Goal: Transaction & Acquisition: Purchase product/service

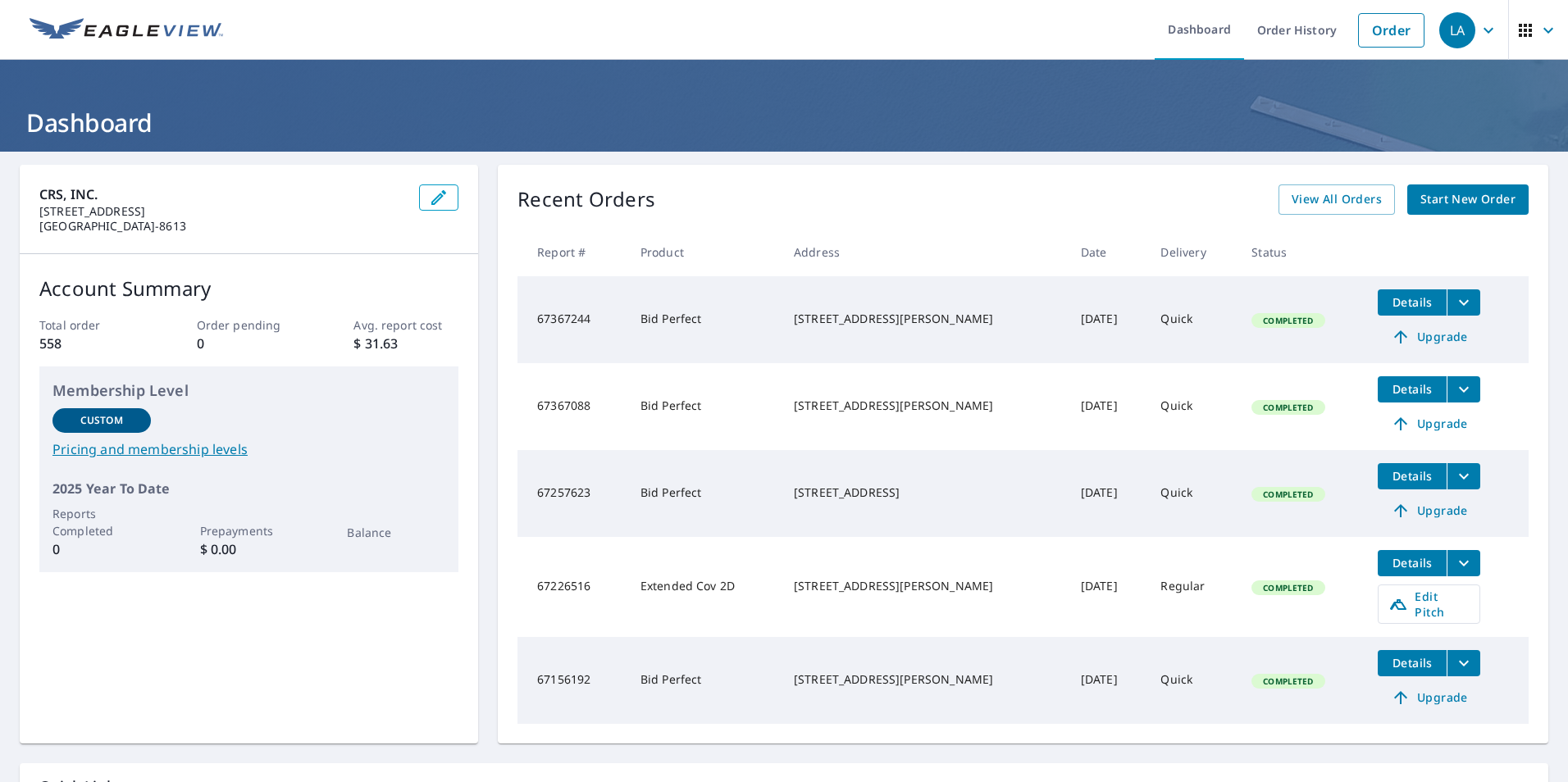
click at [1448, 197] on span "Start New Order" at bounding box center [1467, 200] width 95 height 21
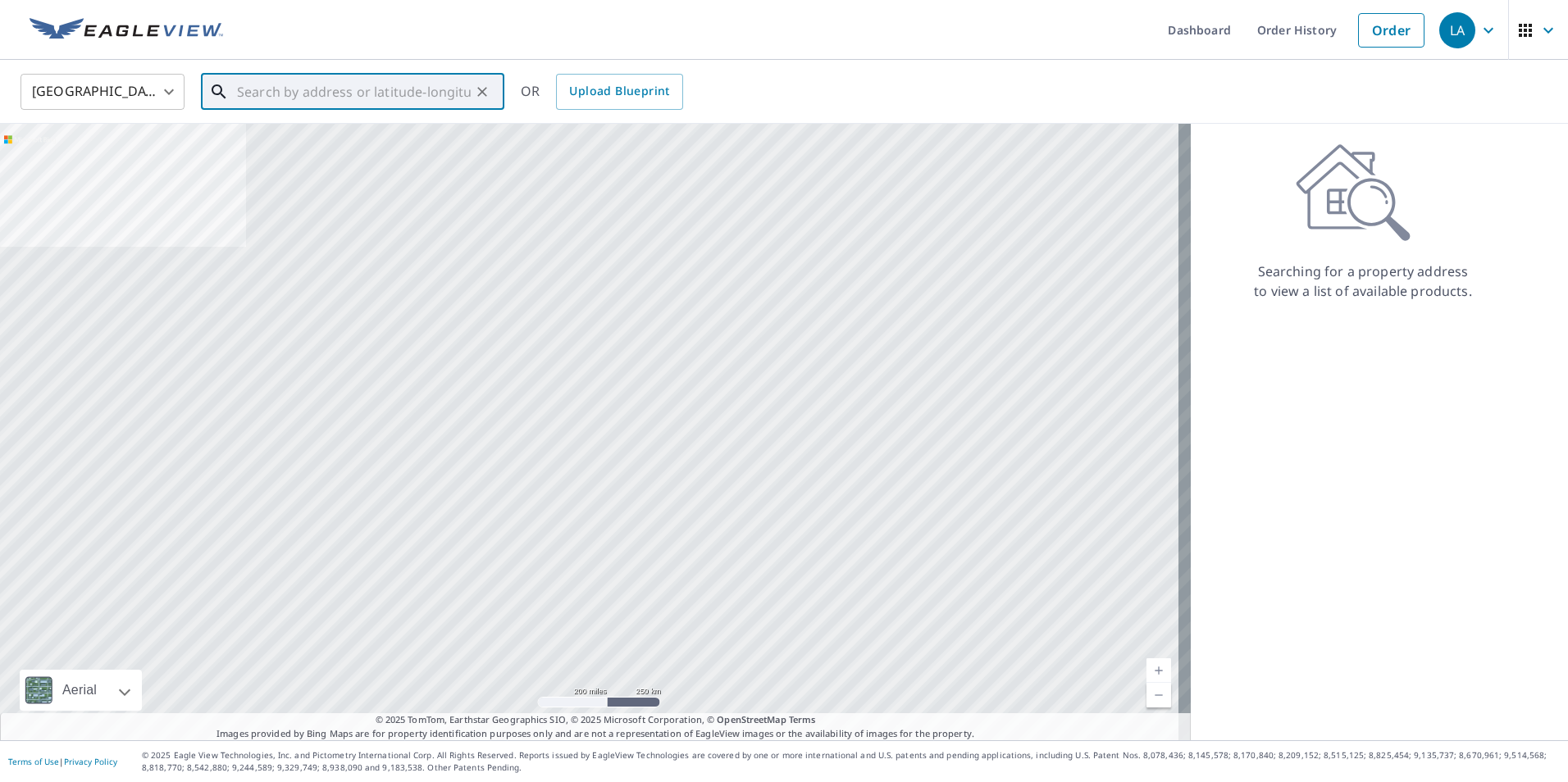
click at [291, 103] on input "text" at bounding box center [354, 92] width 233 height 45
paste input "[STREET_ADDRESS][PERSON_NAME]"
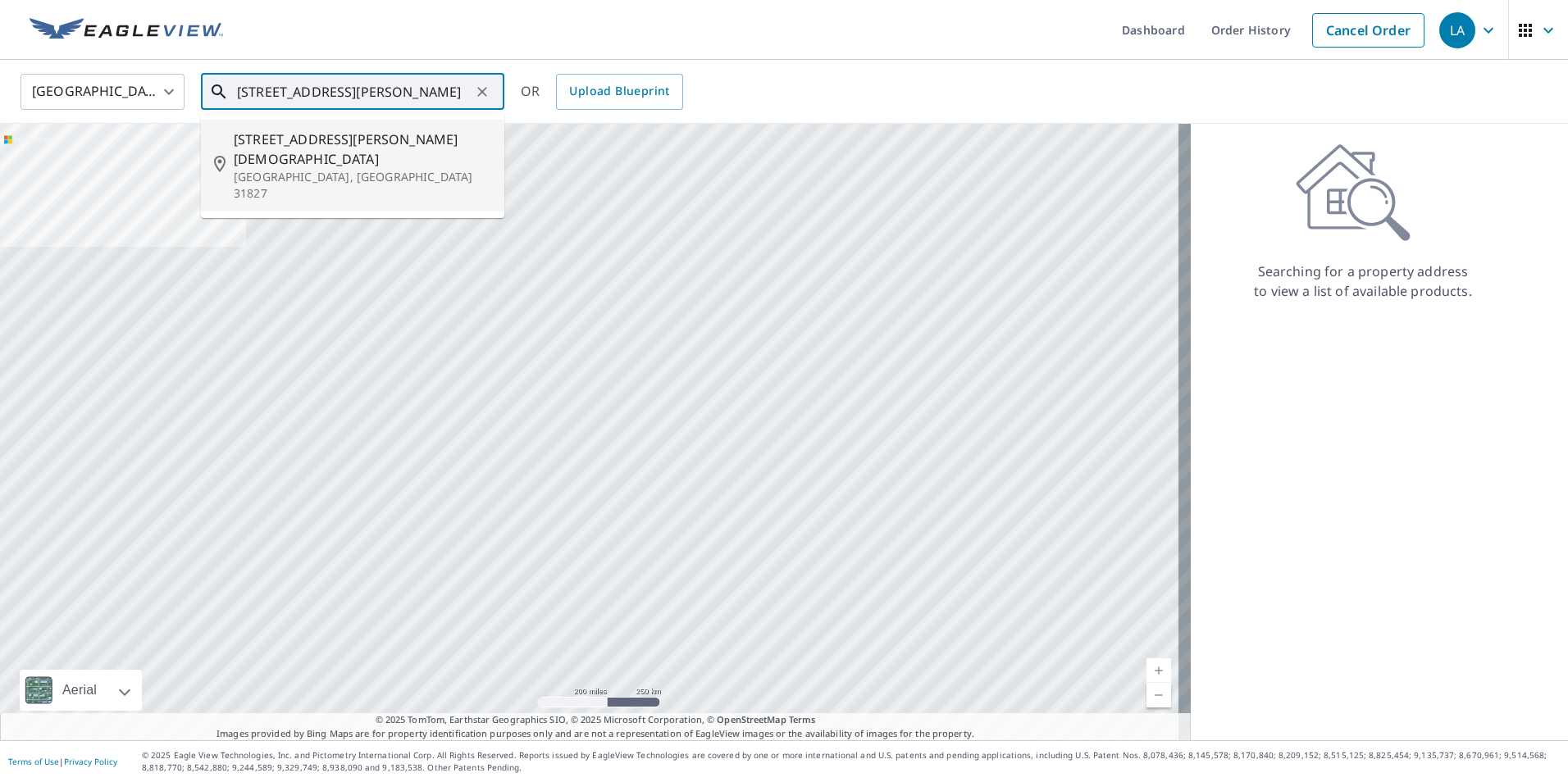
click at [410, 169] on p "[GEOGRAPHIC_DATA], [GEOGRAPHIC_DATA] 31827" at bounding box center [362, 185] width 257 height 33
type input "[STREET_ADDRESS][PERSON_NAME][DEMOGRAPHIC_DATA]"
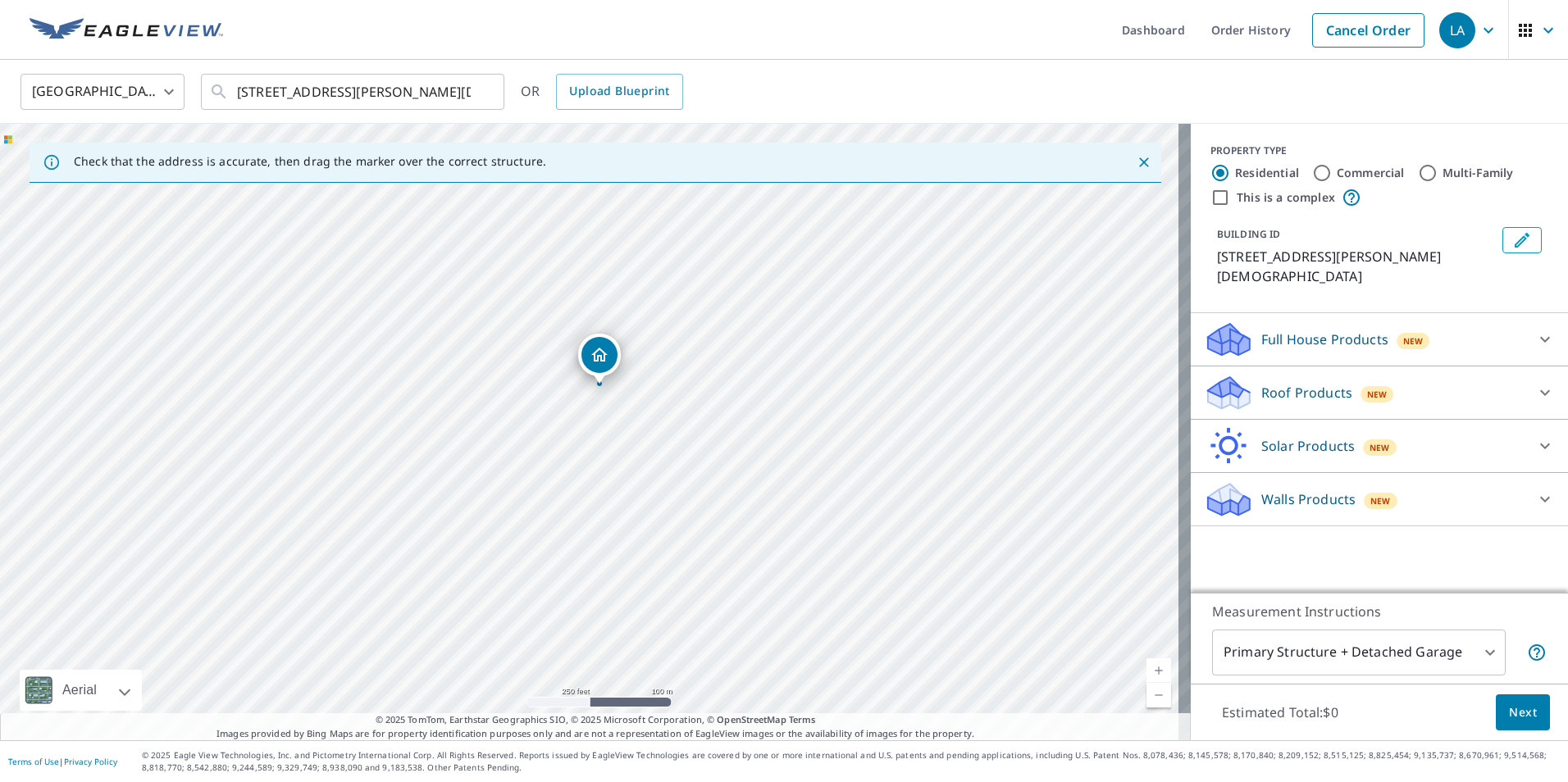
drag, startPoint x: 591, startPoint y: 437, endPoint x: 606, endPoint y: 420, distance: 22.7
click at [606, 420] on div "[STREET_ADDRESS][PERSON_NAME][DEMOGRAPHIC_DATA]" at bounding box center [595, 432] width 1190 height 617
drag, startPoint x: 637, startPoint y: 405, endPoint x: 647, endPoint y: 538, distance: 133.4
click at [647, 559] on div "[STREET_ADDRESS][PERSON_NAME][DEMOGRAPHIC_DATA]" at bounding box center [595, 432] width 1190 height 617
drag, startPoint x: 676, startPoint y: 593, endPoint x: 701, endPoint y: 730, distance: 139.3
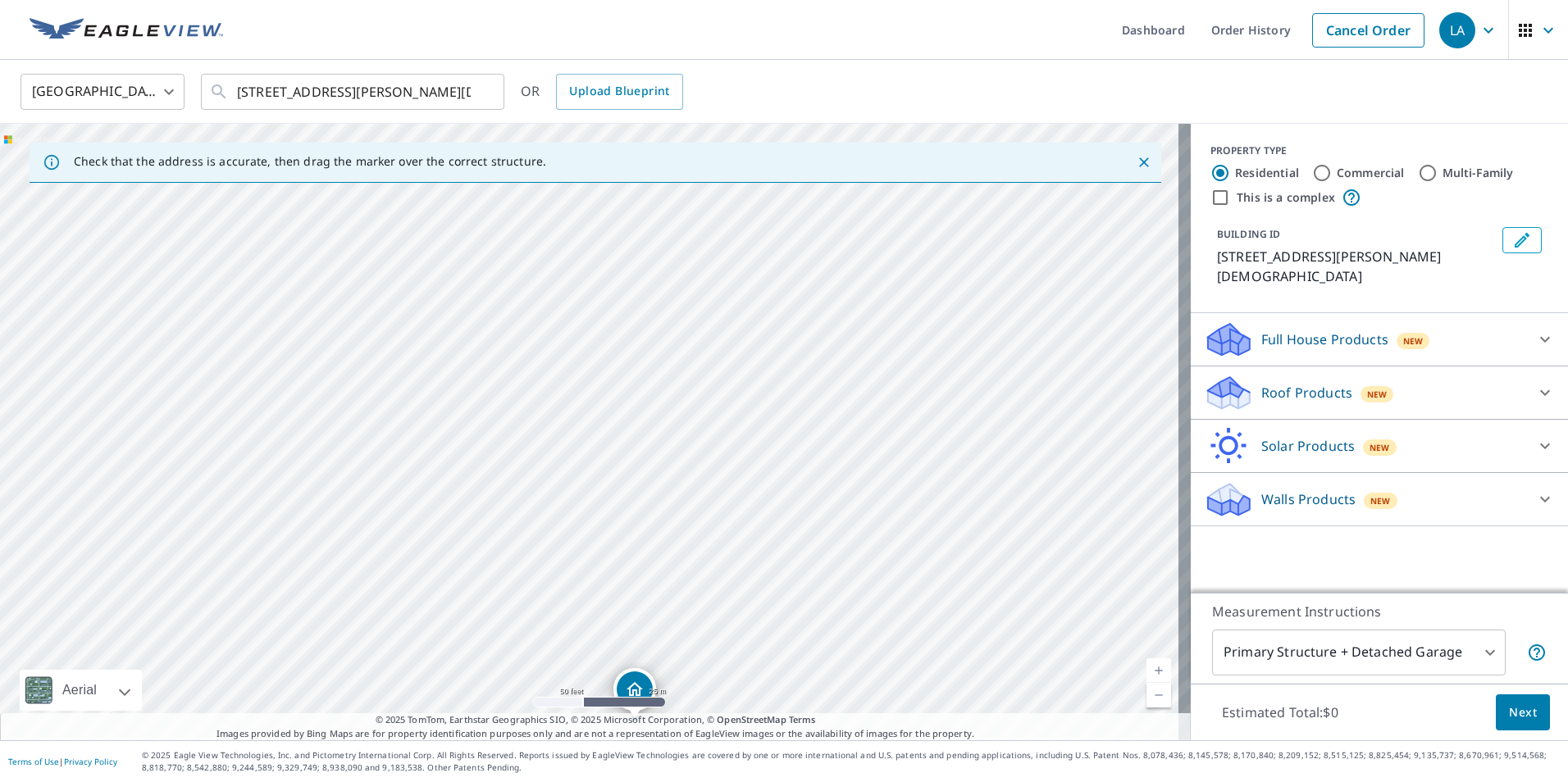
click at [701, 730] on div "Check that the address is accurate, then drag the marker over the correct struc…" at bounding box center [595, 432] width 1190 height 617
click at [673, 352] on div "[STREET_ADDRESS][PERSON_NAME][DEMOGRAPHIC_DATA]" at bounding box center [595, 432] width 1190 height 617
drag, startPoint x: 709, startPoint y: 565, endPoint x: 709, endPoint y: 432, distance: 133.0
click at [709, 432] on div "[STREET_ADDRESS][PERSON_NAME][DEMOGRAPHIC_DATA]" at bounding box center [595, 432] width 1190 height 617
drag, startPoint x: 621, startPoint y: 441, endPoint x: 828, endPoint y: 353, distance: 224.9
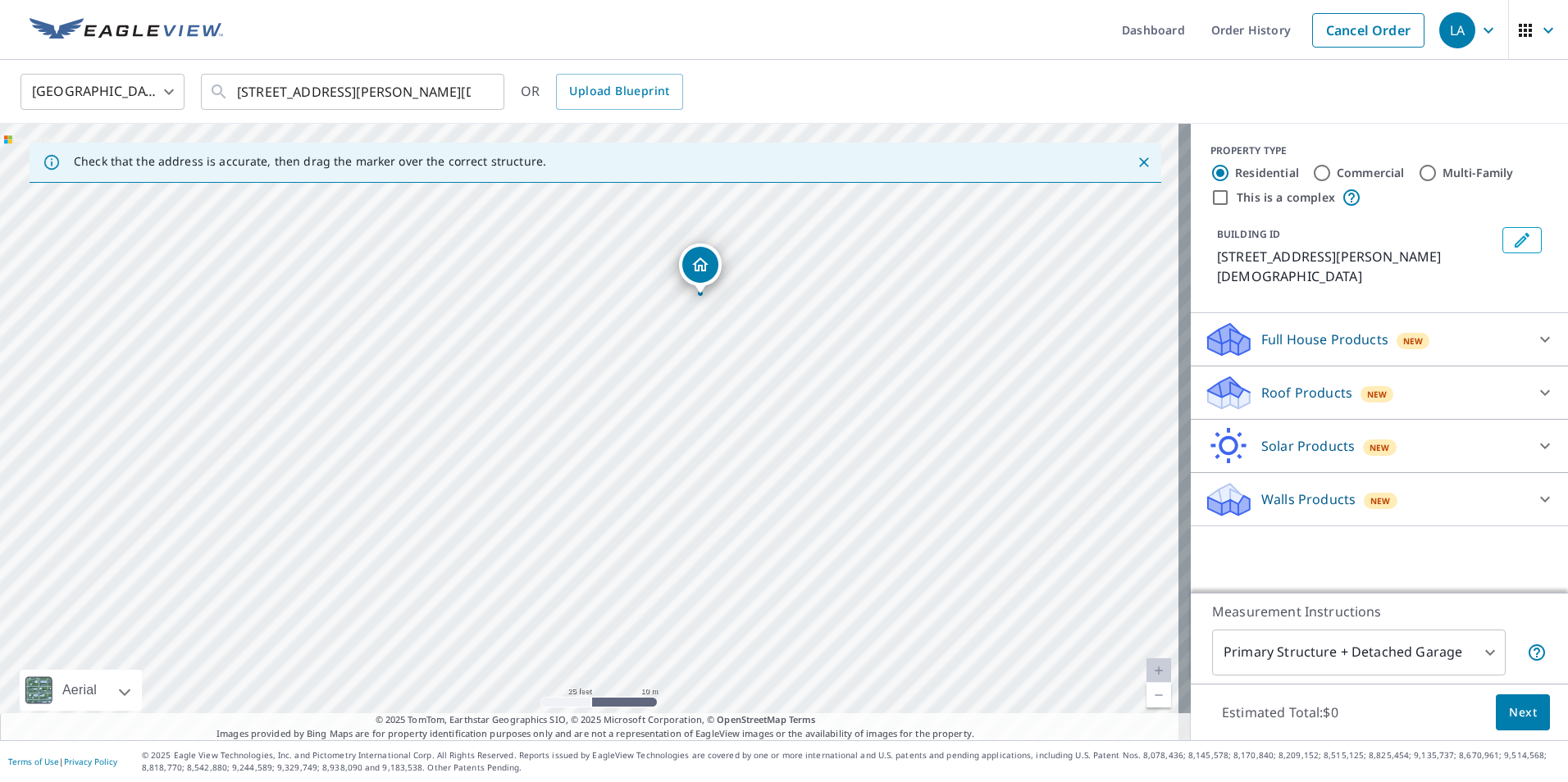
click at [828, 354] on div "[STREET_ADDRESS][PERSON_NAME][DEMOGRAPHIC_DATA]" at bounding box center [595, 432] width 1190 height 617
drag, startPoint x: 765, startPoint y: 454, endPoint x: 939, endPoint y: 291, distance: 238.4
click at [939, 291] on div "[STREET_ADDRESS][PERSON_NAME][DEMOGRAPHIC_DATA]" at bounding box center [595, 432] width 1190 height 617
drag, startPoint x: 709, startPoint y: 473, endPoint x: 627, endPoint y: 616, distance: 164.8
click at [627, 616] on div "[STREET_ADDRESS][PERSON_NAME][DEMOGRAPHIC_DATA]" at bounding box center [595, 432] width 1190 height 617
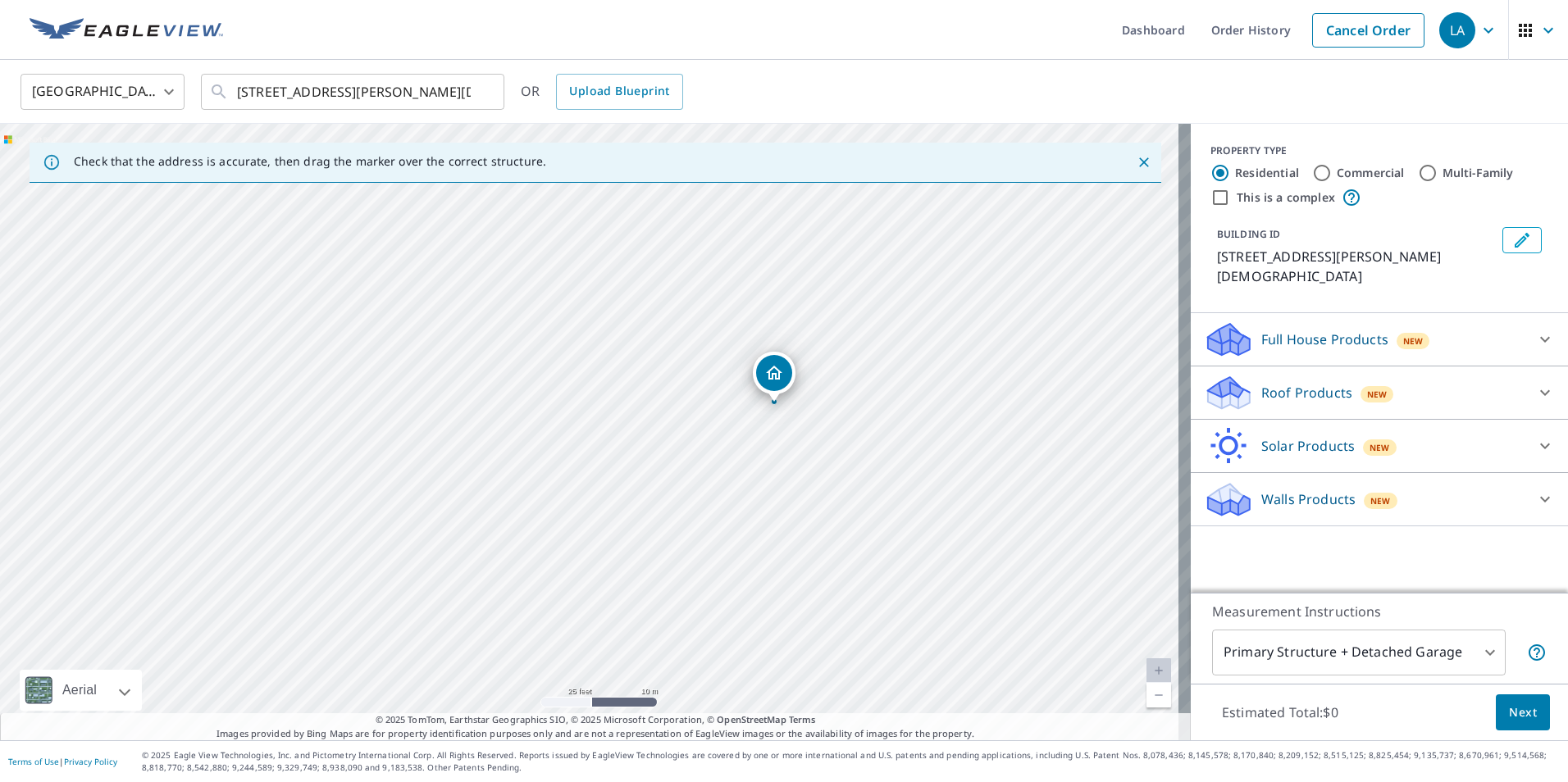
click at [785, 548] on div "[STREET_ADDRESS][PERSON_NAME][DEMOGRAPHIC_DATA]" at bounding box center [595, 432] width 1190 height 617
drag, startPoint x: 846, startPoint y: 489, endPoint x: 740, endPoint y: 651, distance: 193.6
click at [740, 651] on div "[STREET_ADDRESS][PERSON_NAME][DEMOGRAPHIC_DATA]" at bounding box center [595, 432] width 1190 height 617
drag, startPoint x: 745, startPoint y: 576, endPoint x: 766, endPoint y: 531, distance: 49.7
click at [766, 531] on div "[STREET_ADDRESS][PERSON_NAME][DEMOGRAPHIC_DATA]" at bounding box center [595, 432] width 1190 height 617
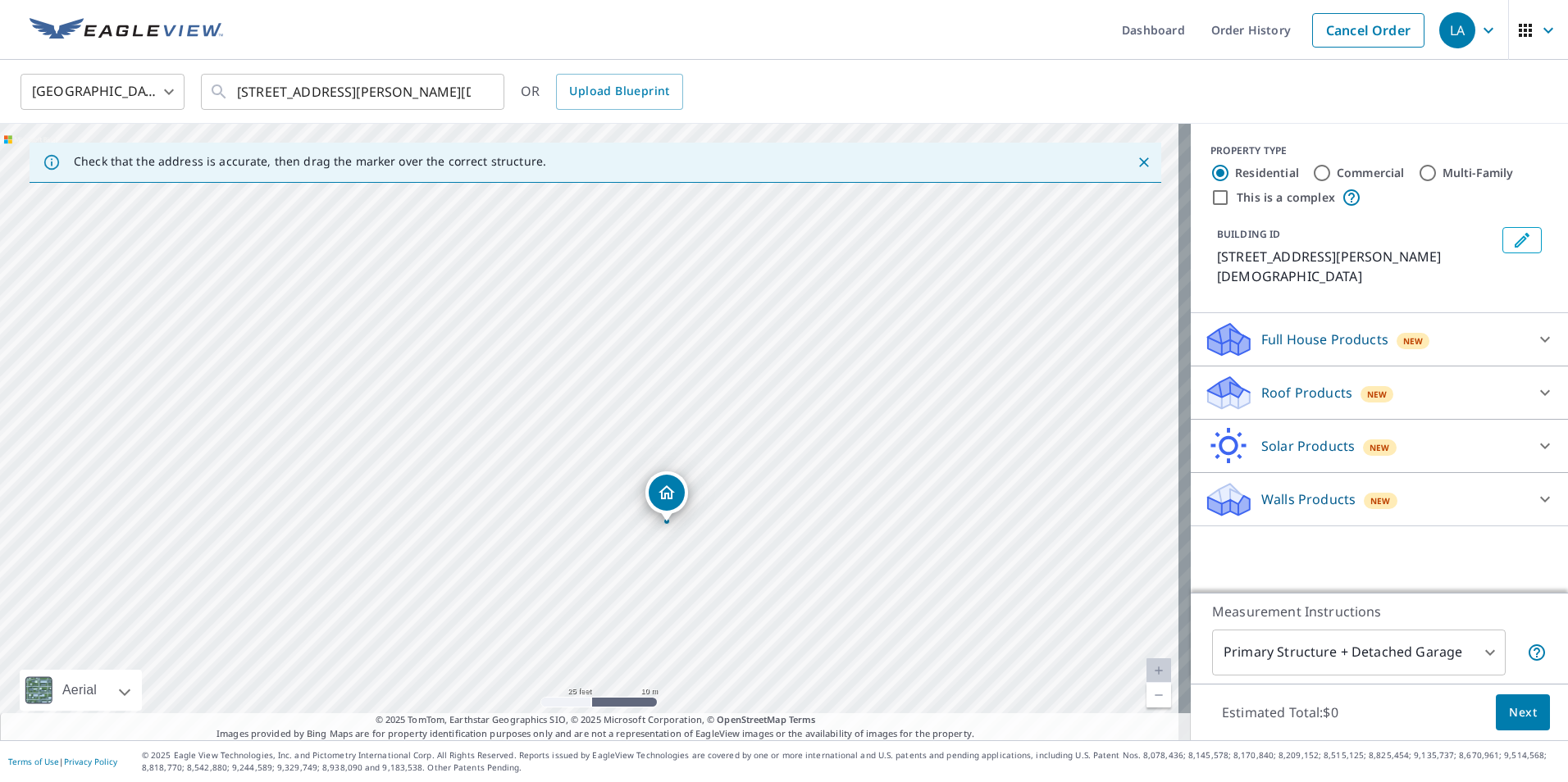
drag, startPoint x: 780, startPoint y: 519, endPoint x: 757, endPoint y: 517, distance: 23.1
click at [757, 517] on div "[STREET_ADDRESS][PERSON_NAME][DEMOGRAPHIC_DATA]" at bounding box center [595, 432] width 1190 height 617
drag, startPoint x: 784, startPoint y: 512, endPoint x: 743, endPoint y: 493, distance: 45.2
click at [743, 493] on div "[STREET_ADDRESS][PERSON_NAME][DEMOGRAPHIC_DATA]" at bounding box center [595, 432] width 1190 height 617
click at [1534, 329] on icon at bounding box center [1544, 339] width 20 height 20
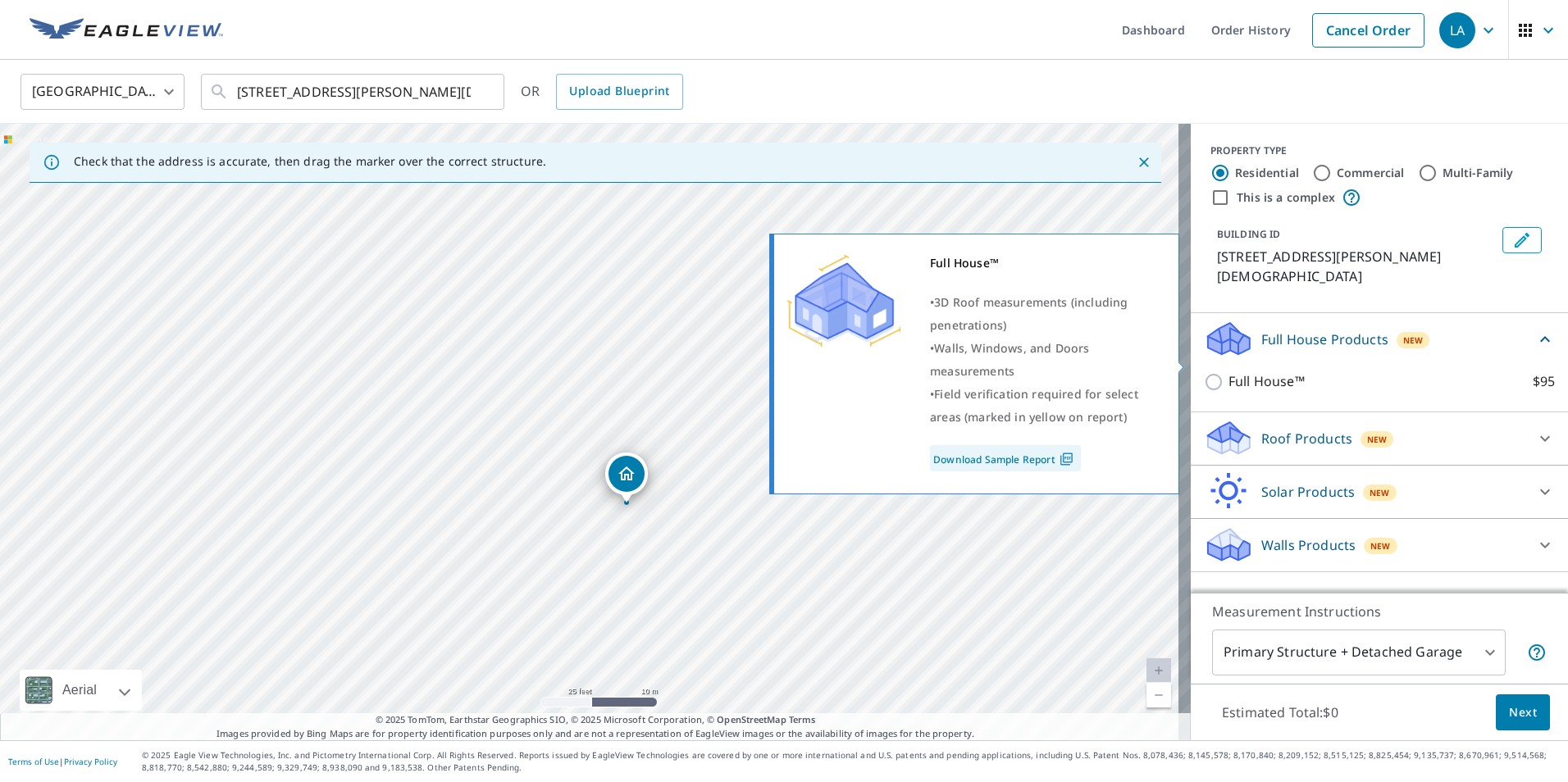
click at [1203, 373] on input "Full House™ $95" at bounding box center [1215, 383] width 25 height 20
checkbox input "true"
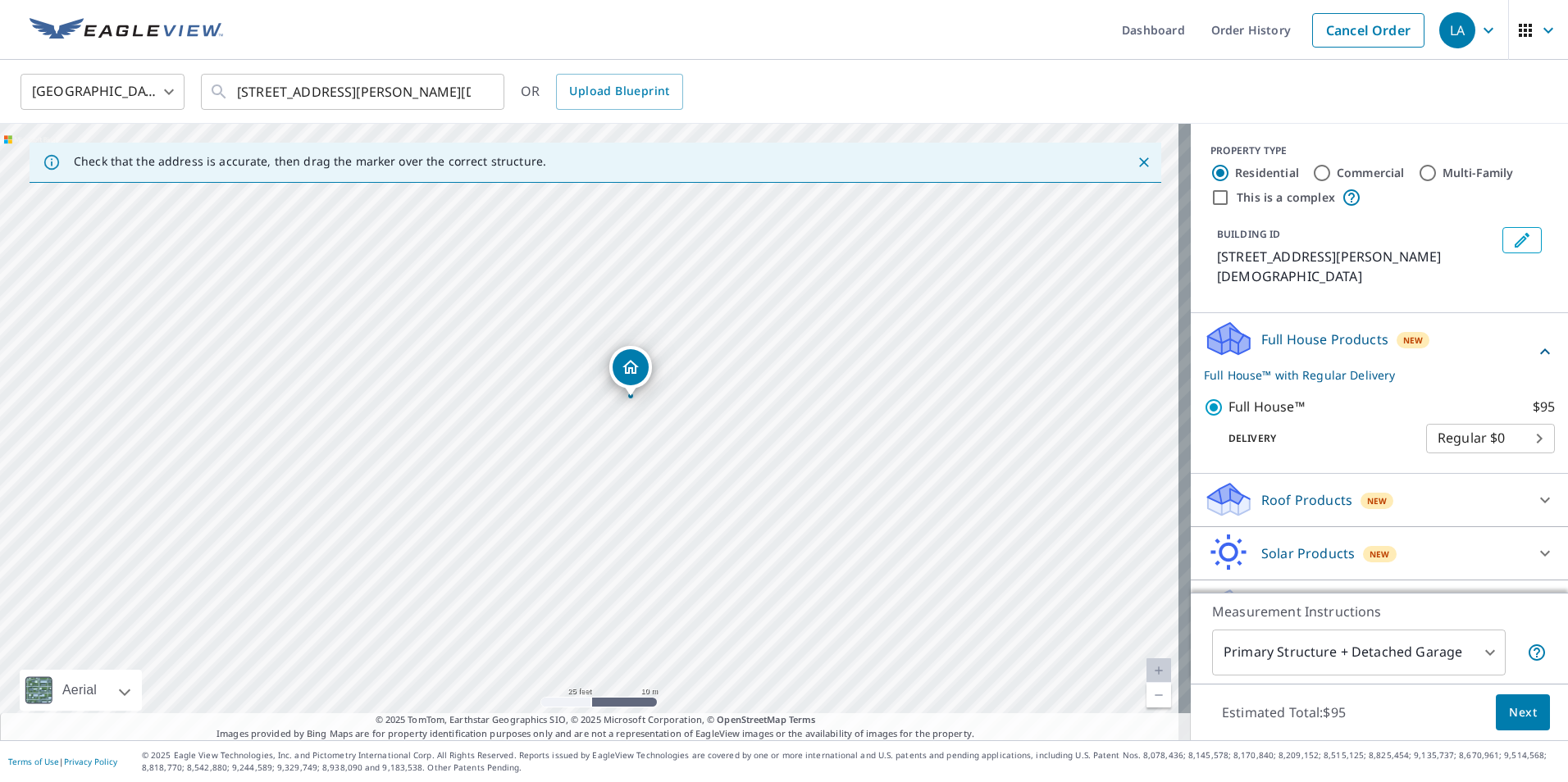
drag, startPoint x: 804, startPoint y: 516, endPoint x: 844, endPoint y: 483, distance: 51.9
click at [844, 483] on div "[STREET_ADDRESS][PERSON_NAME][DEMOGRAPHIC_DATA]" at bounding box center [595, 432] width 1190 height 617
drag, startPoint x: 828, startPoint y: 469, endPoint x: 824, endPoint y: 453, distance: 16.5
click at [824, 453] on div "[STREET_ADDRESS][PERSON_NAME][DEMOGRAPHIC_DATA]" at bounding box center [595, 432] width 1190 height 617
drag, startPoint x: 866, startPoint y: 485, endPoint x: 851, endPoint y: 377, distance: 109.0
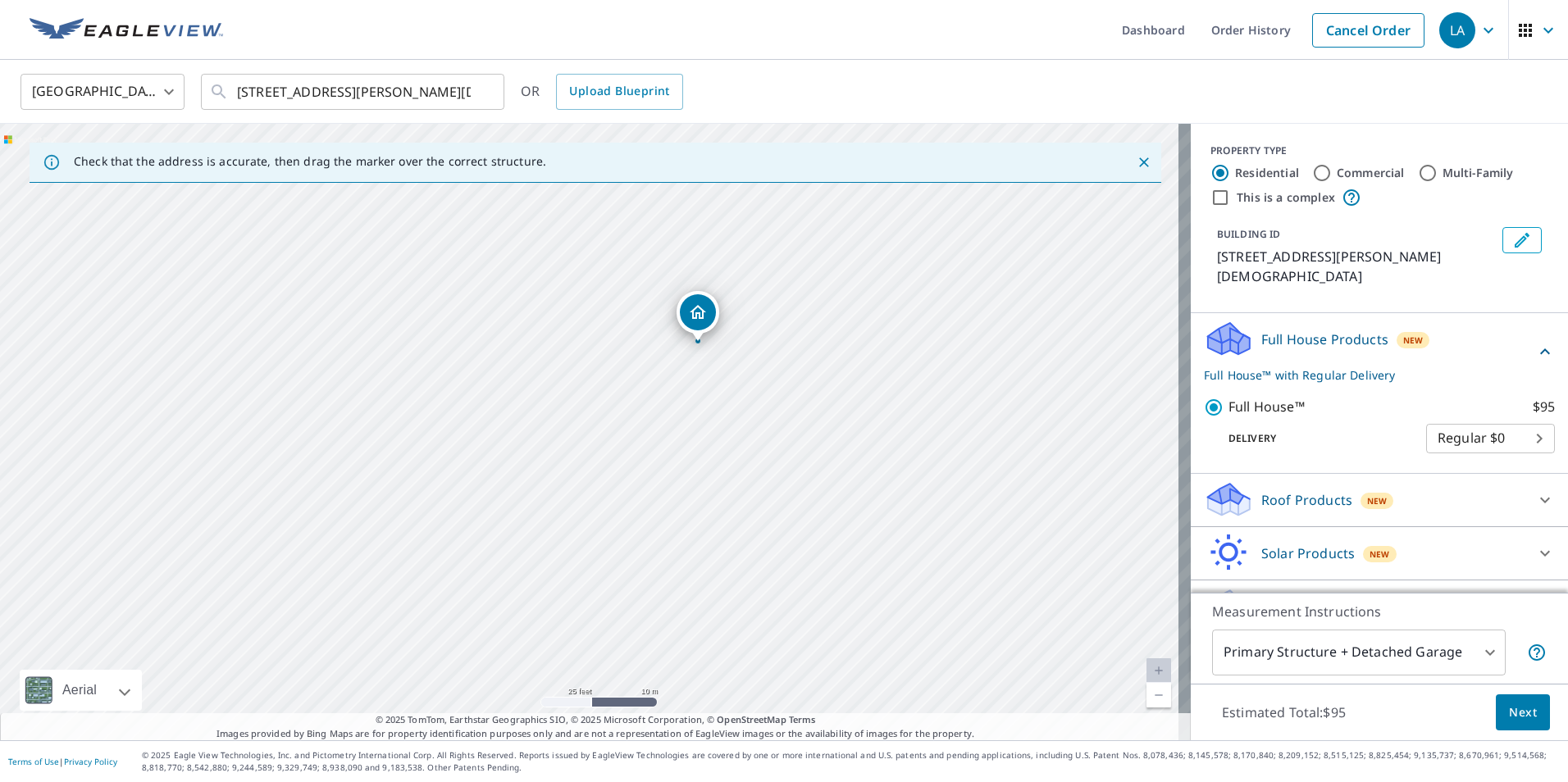
click at [851, 377] on div "[STREET_ADDRESS][PERSON_NAME][DEMOGRAPHIC_DATA]" at bounding box center [595, 432] width 1190 height 617
drag, startPoint x: 866, startPoint y: 415, endPoint x: 847, endPoint y: 431, distance: 24.8
click at [847, 431] on div "[STREET_ADDRESS][PERSON_NAME][DEMOGRAPHIC_DATA]" at bounding box center [595, 432] width 1190 height 617
drag, startPoint x: 815, startPoint y: 507, endPoint x: 764, endPoint y: 612, distance: 116.7
click at [764, 612] on div "[STREET_ADDRESS][PERSON_NAME][DEMOGRAPHIC_DATA]" at bounding box center [595, 432] width 1190 height 617
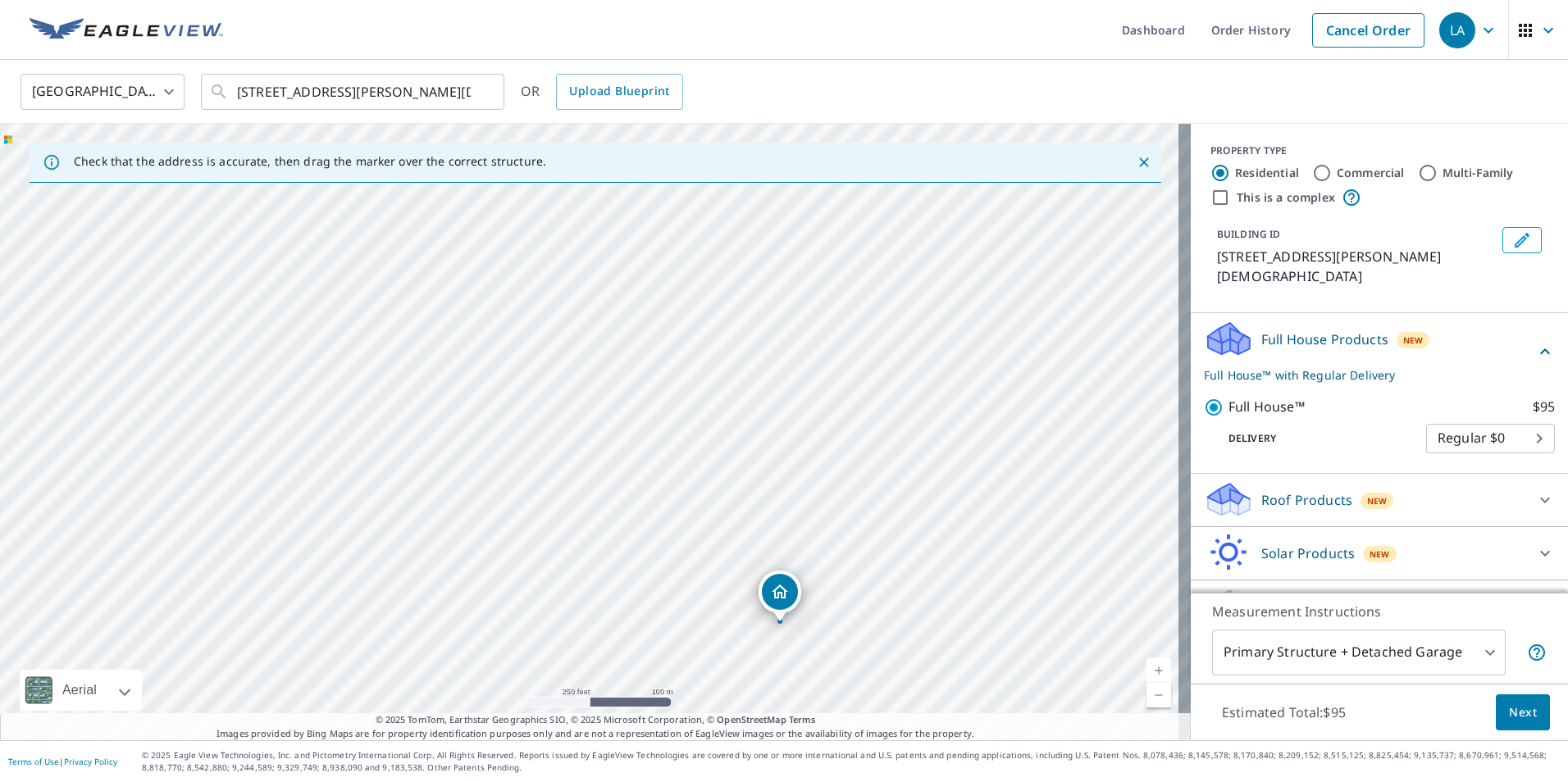
click at [868, 452] on div "[STREET_ADDRESS][PERSON_NAME][DEMOGRAPHIC_DATA]" at bounding box center [595, 432] width 1190 height 617
drag, startPoint x: 801, startPoint y: 439, endPoint x: 919, endPoint y: 392, distance: 127.0
click at [919, 392] on div "[STREET_ADDRESS][PERSON_NAME][DEMOGRAPHIC_DATA]" at bounding box center [595, 432] width 1190 height 617
drag, startPoint x: 843, startPoint y: 298, endPoint x: 833, endPoint y: 263, distance: 36.4
click at [833, 263] on div "[STREET_ADDRESS][PERSON_NAME][DEMOGRAPHIC_DATA]" at bounding box center [595, 432] width 1190 height 617
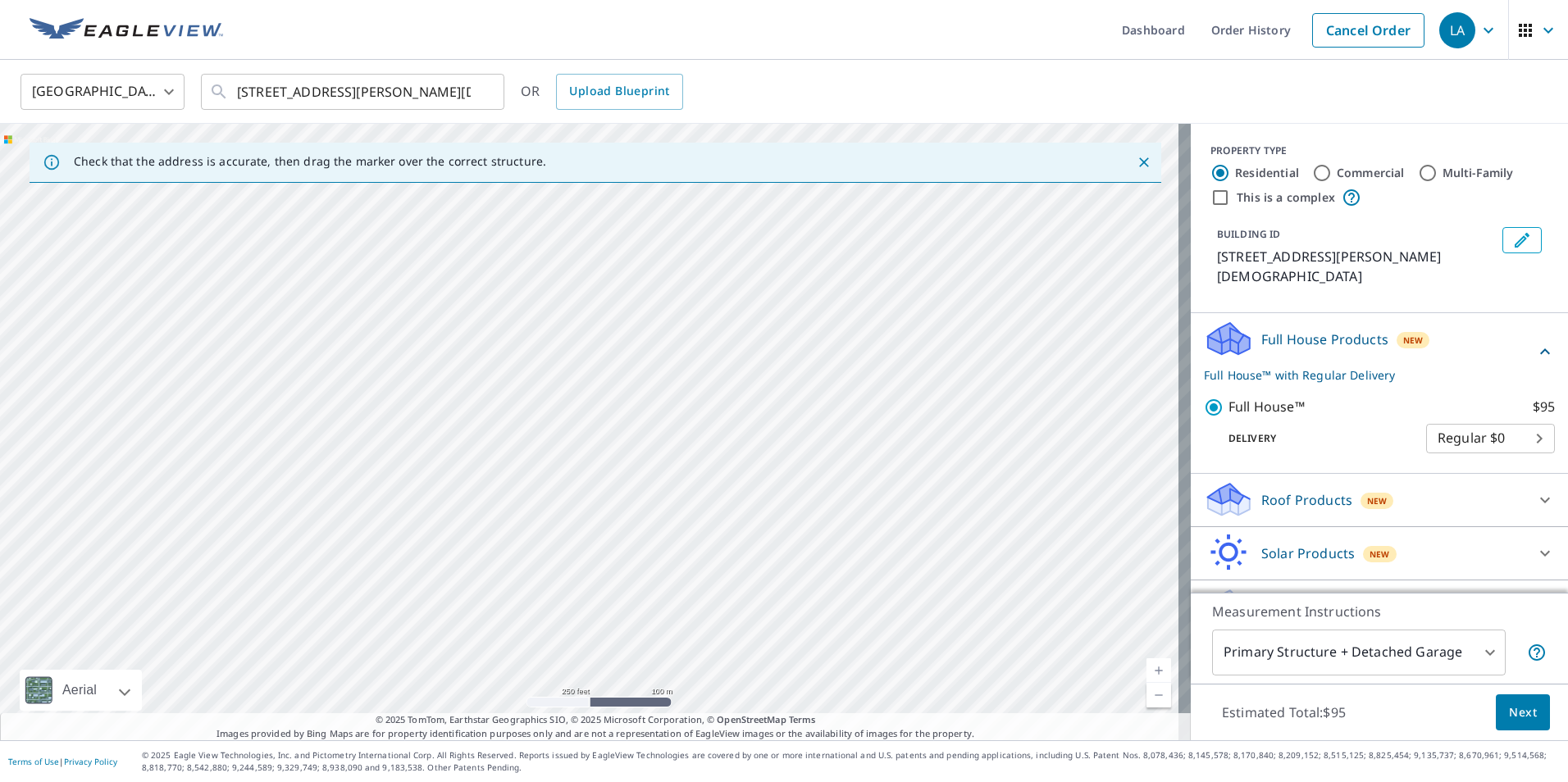
drag, startPoint x: 704, startPoint y: 544, endPoint x: 654, endPoint y: 311, distance: 238.3
click at [654, 311] on div "[STREET_ADDRESS][PERSON_NAME][DEMOGRAPHIC_DATA]" at bounding box center [595, 432] width 1190 height 617
drag, startPoint x: 767, startPoint y: 350, endPoint x: 767, endPoint y: 308, distance: 42.0
click at [767, 308] on div "[STREET_ADDRESS][PERSON_NAME][DEMOGRAPHIC_DATA]" at bounding box center [595, 432] width 1190 height 617
drag, startPoint x: 549, startPoint y: 377, endPoint x: 679, endPoint y: 446, distance: 147.2
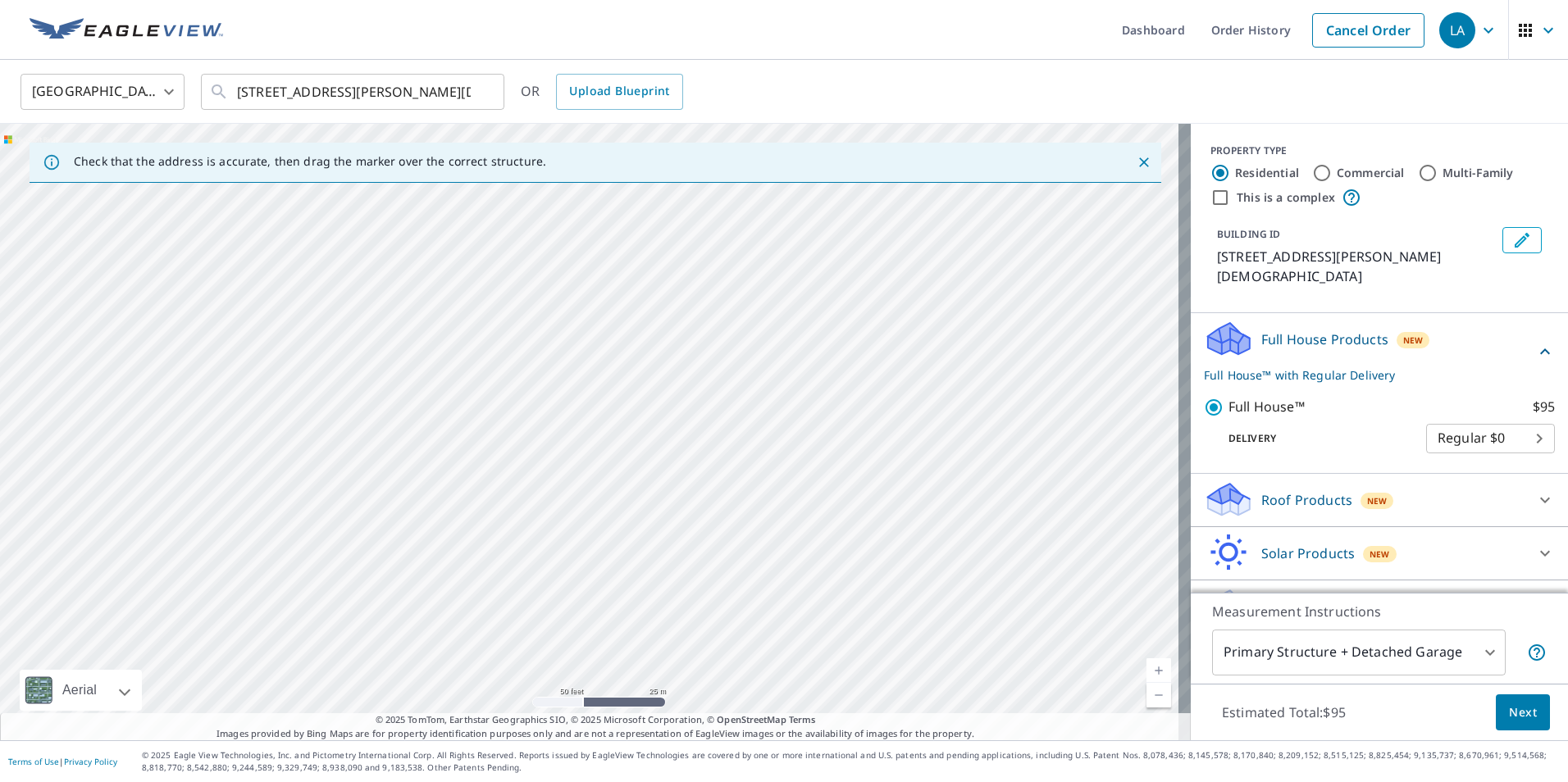
click at [679, 446] on div "[STREET_ADDRESS][PERSON_NAME][DEMOGRAPHIC_DATA]" at bounding box center [595, 432] width 1190 height 617
click at [715, 380] on div "[STREET_ADDRESS][PERSON_NAME][DEMOGRAPHIC_DATA]" at bounding box center [595, 432] width 1190 height 617
drag, startPoint x: 659, startPoint y: 431, endPoint x: 674, endPoint y: 415, distance: 21.9
click at [674, 415] on div "[STREET_ADDRESS][PERSON_NAME][DEMOGRAPHIC_DATA]" at bounding box center [595, 432] width 1190 height 617
drag, startPoint x: 673, startPoint y: 396, endPoint x: 695, endPoint y: 343, distance: 57.4
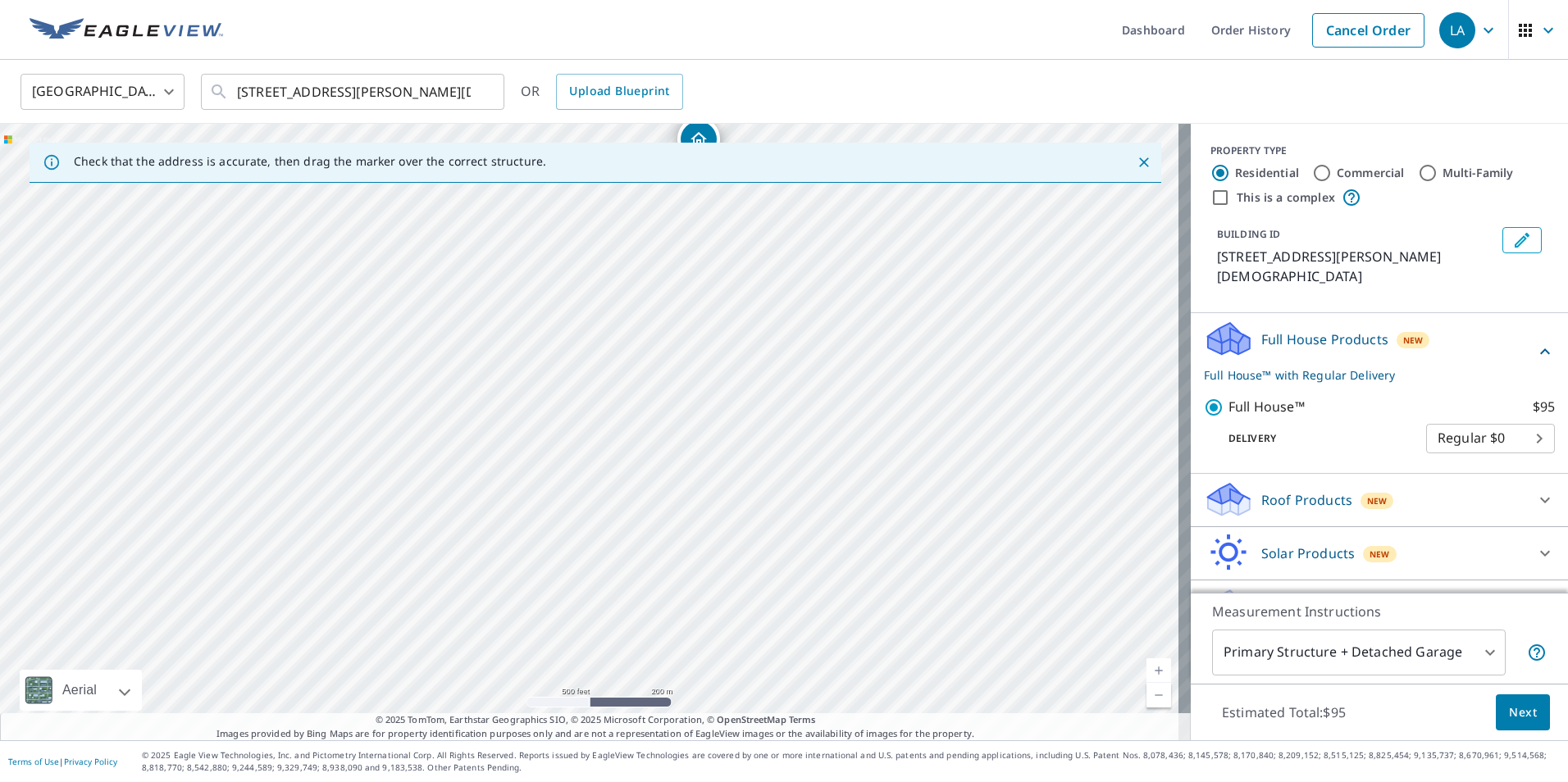
click at [695, 343] on div "[STREET_ADDRESS][PERSON_NAME][DEMOGRAPHIC_DATA]" at bounding box center [595, 432] width 1190 height 617
drag, startPoint x: 683, startPoint y: 359, endPoint x: 642, endPoint y: 508, distance: 154.5
click at [642, 508] on div "[STREET_ADDRESS][PERSON_NAME][DEMOGRAPHIC_DATA]" at bounding box center [595, 432] width 1190 height 617
click at [641, 512] on div "[STREET_ADDRESS][PERSON_NAME][DEMOGRAPHIC_DATA]" at bounding box center [595, 432] width 1190 height 617
drag, startPoint x: 647, startPoint y: 496, endPoint x: 611, endPoint y: 375, distance: 126.2
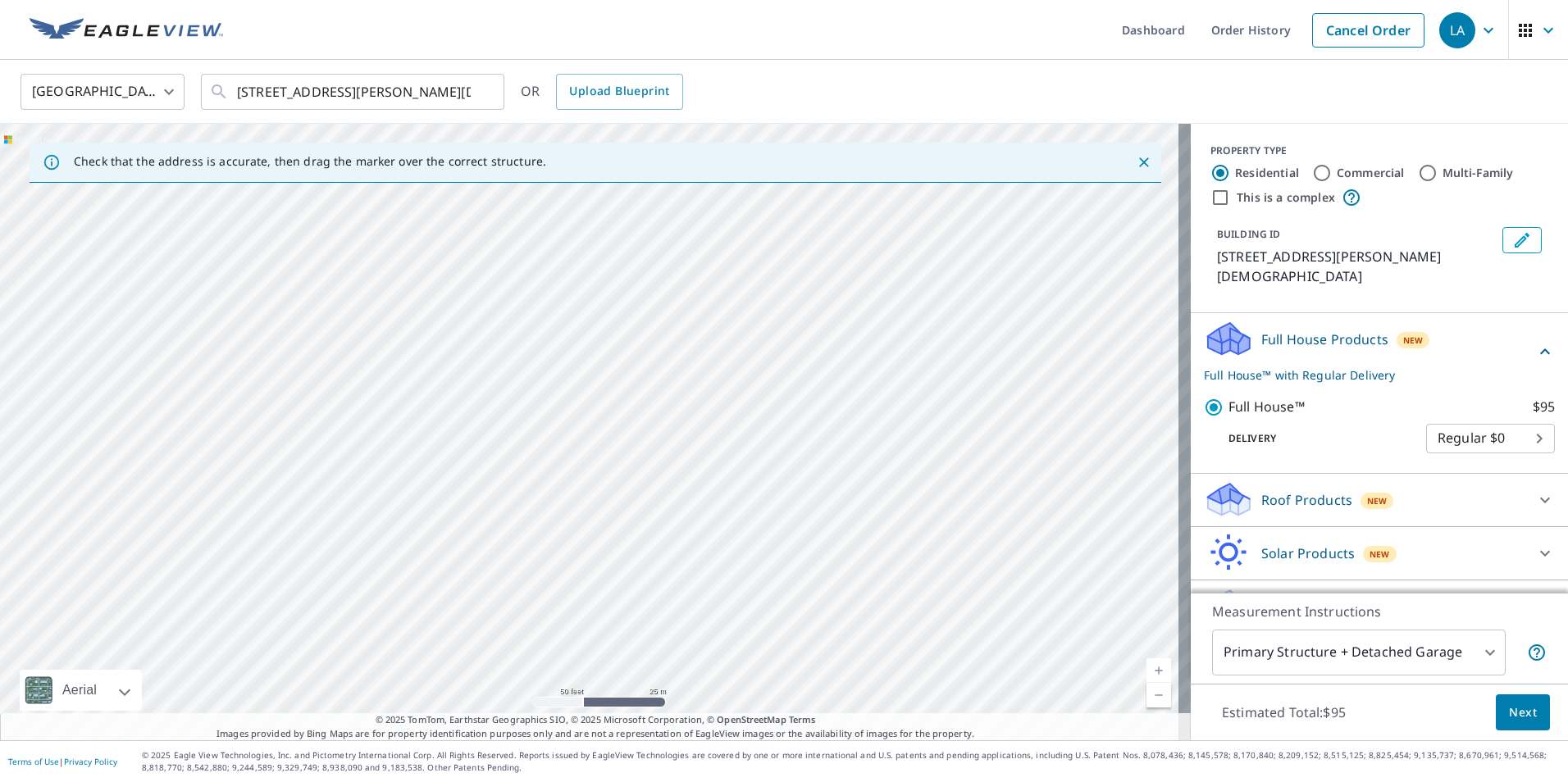
click at [611, 375] on div "[STREET_ADDRESS][PERSON_NAME][DEMOGRAPHIC_DATA]" at bounding box center [595, 432] width 1190 height 617
drag, startPoint x: 668, startPoint y: 429, endPoint x: 665, endPoint y: 416, distance: 13.3
click at [665, 416] on div "[STREET_ADDRESS][PERSON_NAME][DEMOGRAPHIC_DATA]" at bounding box center [595, 432] width 1190 height 617
drag, startPoint x: 655, startPoint y: 375, endPoint x: 694, endPoint y: 329, distance: 60.3
click at [694, 329] on div "[STREET_ADDRESS][PERSON_NAME][DEMOGRAPHIC_DATA]" at bounding box center [595, 432] width 1190 height 617
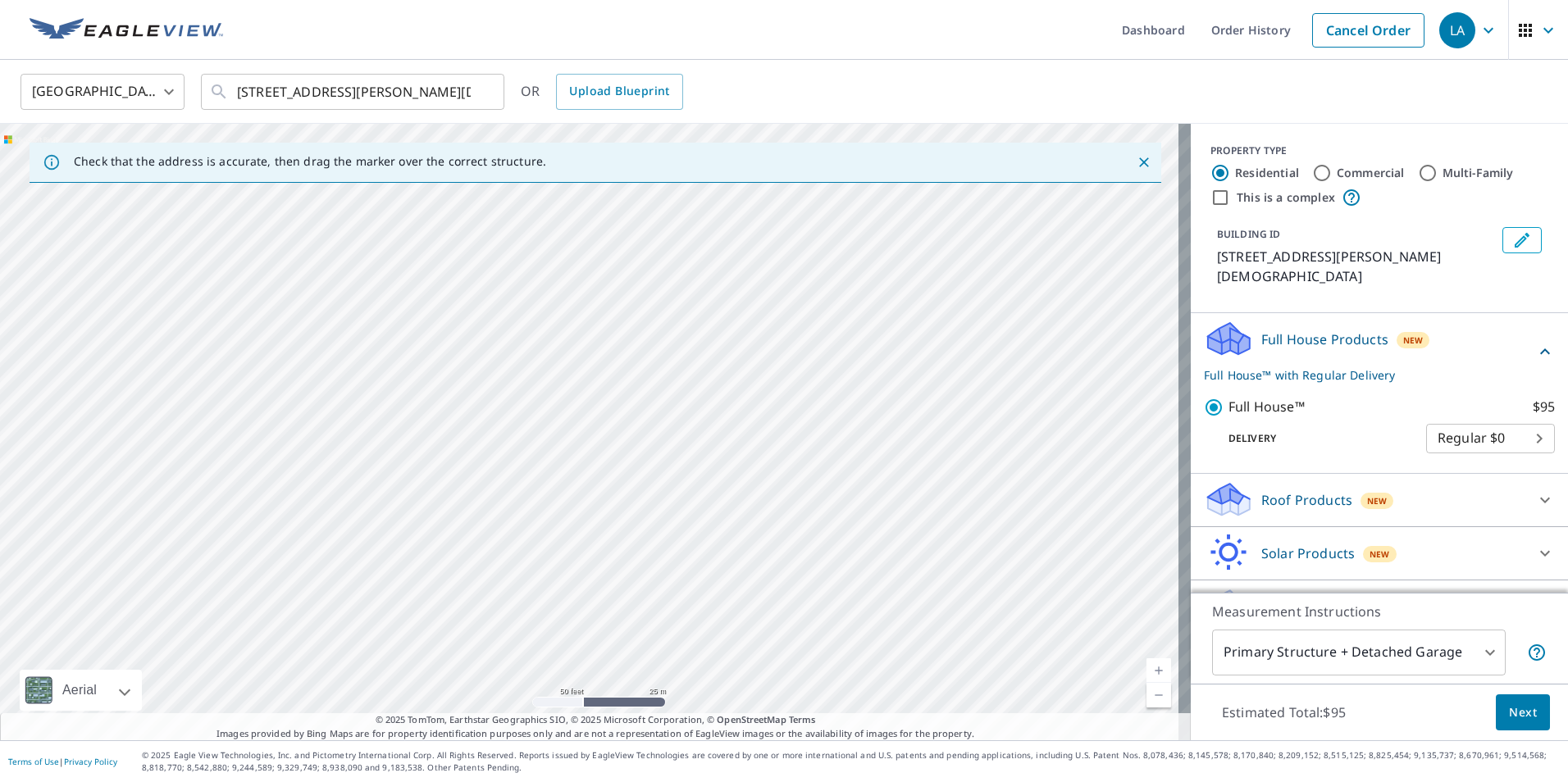
drag, startPoint x: 786, startPoint y: 363, endPoint x: 796, endPoint y: 351, distance: 15.6
click at [796, 351] on div "[STREET_ADDRESS][PERSON_NAME][DEMOGRAPHIC_DATA]" at bounding box center [595, 432] width 1190 height 617
drag, startPoint x: 790, startPoint y: 420, endPoint x: 795, endPoint y: 440, distance: 20.6
click at [795, 440] on div "[STREET_ADDRESS][PERSON_NAME][DEMOGRAPHIC_DATA]" at bounding box center [595, 432] width 1190 height 617
drag, startPoint x: 809, startPoint y: 396, endPoint x: 815, endPoint y: 361, distance: 35.5
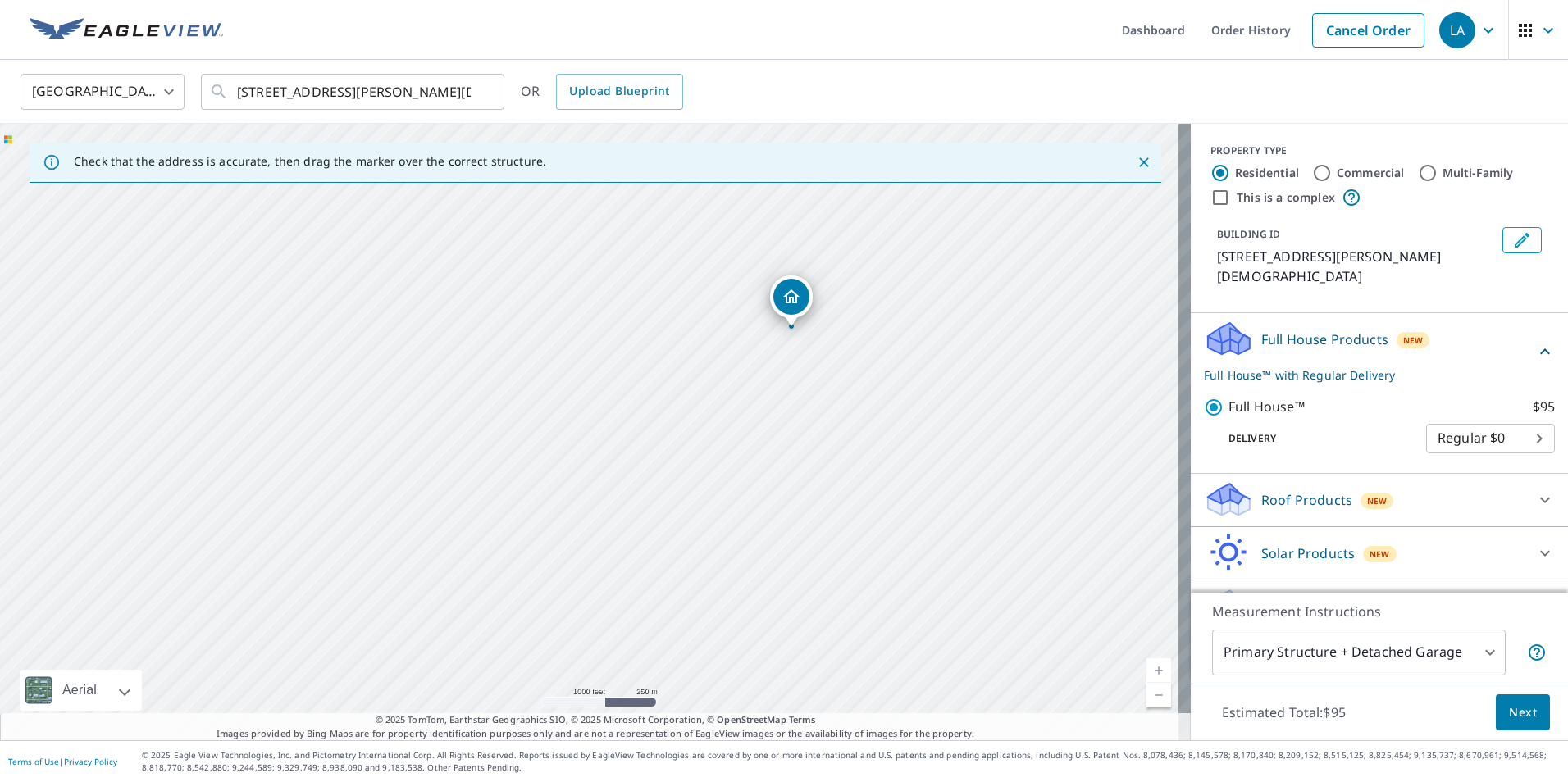
click at [815, 361] on div "[STREET_ADDRESS][PERSON_NAME][DEMOGRAPHIC_DATA]" at bounding box center [595, 432] width 1190 height 617
drag, startPoint x: 710, startPoint y: 487, endPoint x: 835, endPoint y: 258, distance: 260.9
click at [836, 257] on div "[STREET_ADDRESS][PERSON_NAME][DEMOGRAPHIC_DATA]" at bounding box center [595, 432] width 1190 height 617
drag, startPoint x: 555, startPoint y: 437, endPoint x: 777, endPoint y: 358, distance: 235.6
click at [777, 358] on div "[STREET_ADDRESS][PERSON_NAME][DEMOGRAPHIC_DATA]" at bounding box center [595, 432] width 1190 height 617
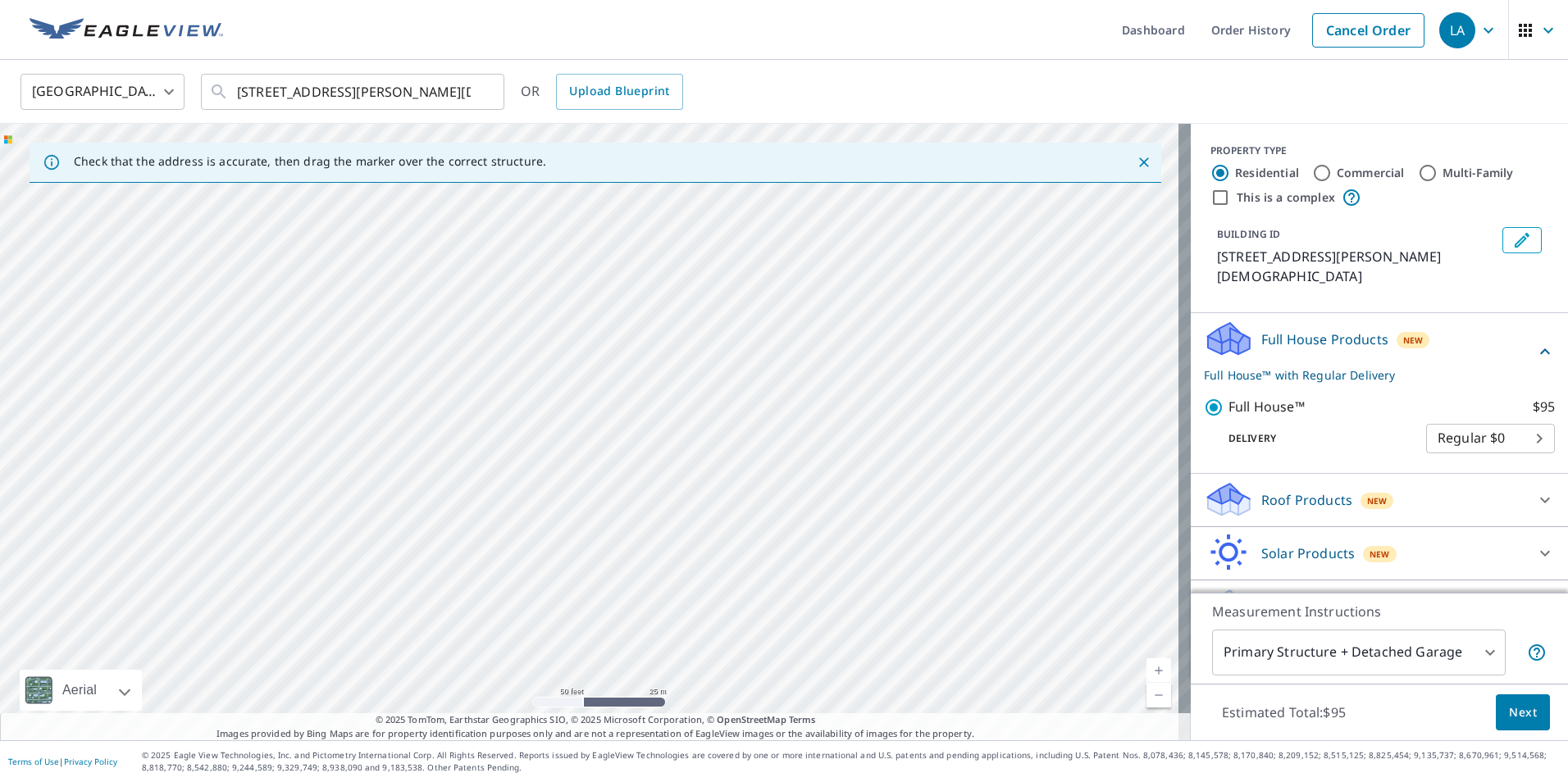
drag, startPoint x: 689, startPoint y: 447, endPoint x: 697, endPoint y: 430, distance: 18.8
click at [697, 430] on div "[STREET_ADDRESS][PERSON_NAME][DEMOGRAPHIC_DATA]" at bounding box center [595, 432] width 1190 height 617
drag, startPoint x: 606, startPoint y: 312, endPoint x: 618, endPoint y: 374, distance: 63.2
click at [618, 374] on div "[STREET_ADDRESS][PERSON_NAME][DEMOGRAPHIC_DATA]" at bounding box center [595, 432] width 1190 height 617
drag, startPoint x: 651, startPoint y: 355, endPoint x: 707, endPoint y: 384, distance: 63.1
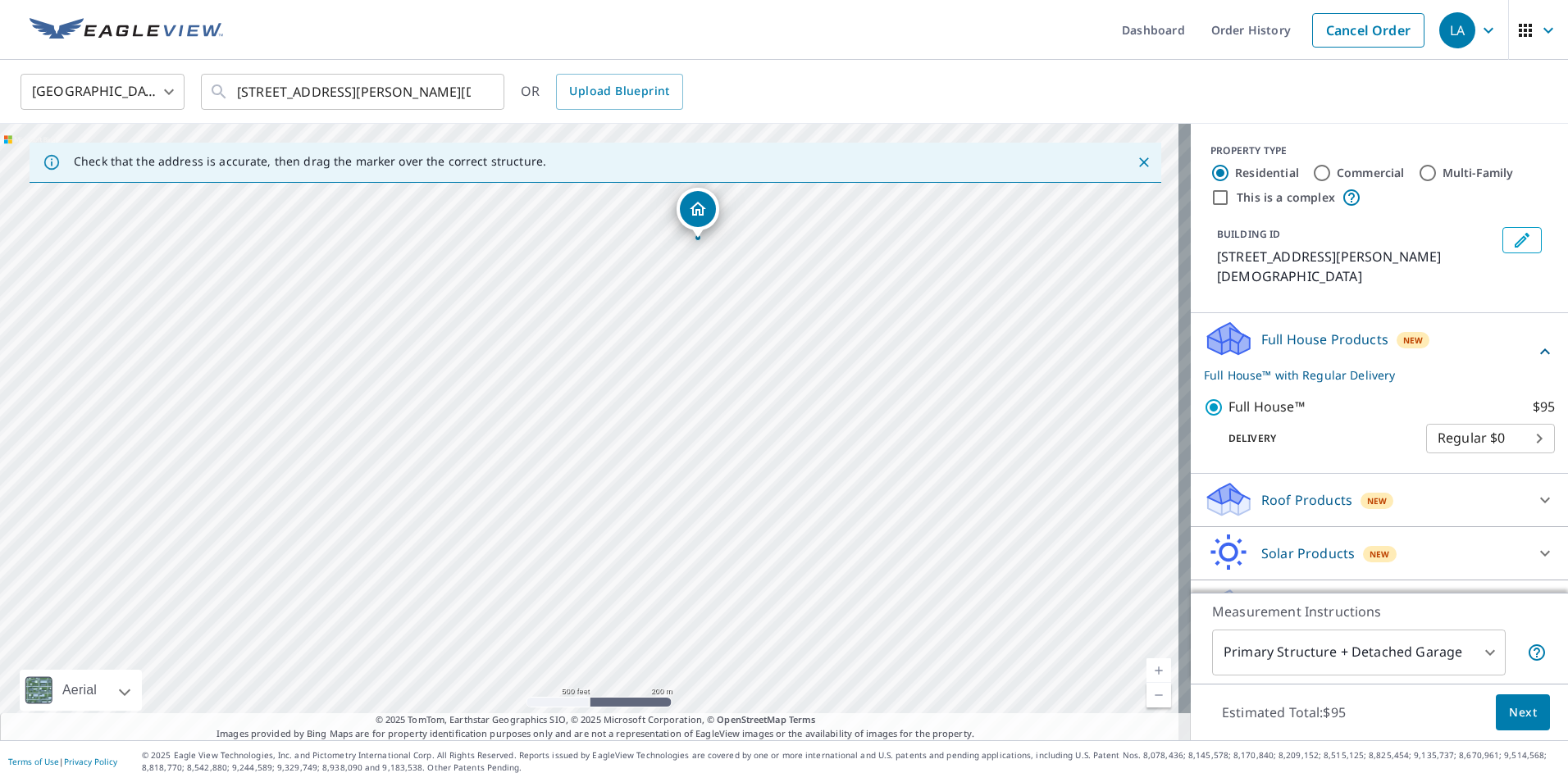
click at [707, 384] on div "[STREET_ADDRESS][PERSON_NAME][DEMOGRAPHIC_DATA]" at bounding box center [595, 432] width 1190 height 617
drag, startPoint x: 761, startPoint y: 201, endPoint x: 805, endPoint y: 415, distance: 218.5
click at [805, 415] on div "[STREET_ADDRESS][PERSON_NAME][DEMOGRAPHIC_DATA]" at bounding box center [595, 432] width 1190 height 617
drag, startPoint x: 759, startPoint y: 400, endPoint x: 759, endPoint y: 368, distance: 32.0
click at [759, 368] on div "[STREET_ADDRESS][PERSON_NAME][DEMOGRAPHIC_DATA]" at bounding box center [595, 432] width 1190 height 617
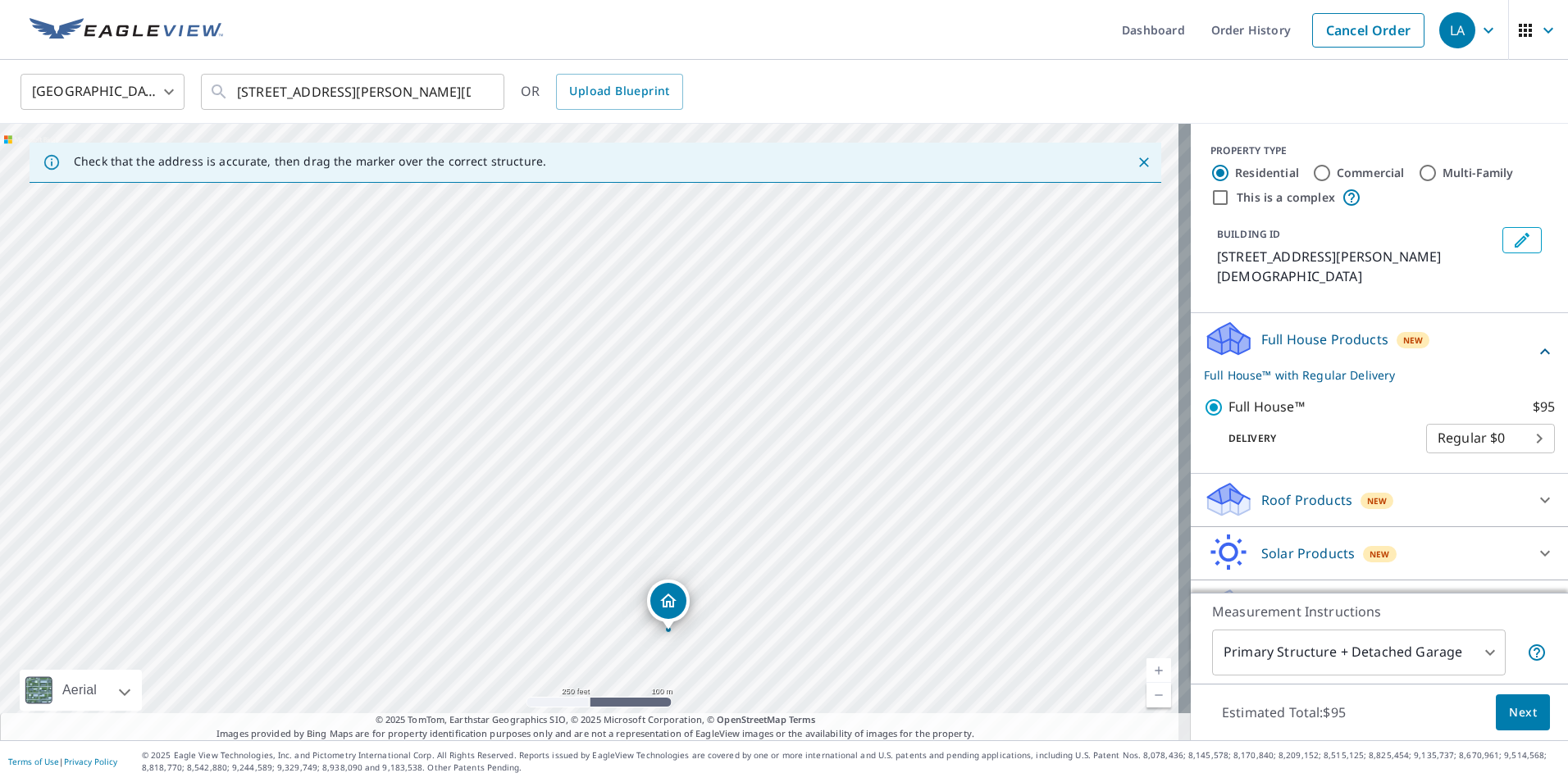
drag, startPoint x: 718, startPoint y: 216, endPoint x: 665, endPoint y: 612, distance: 399.5
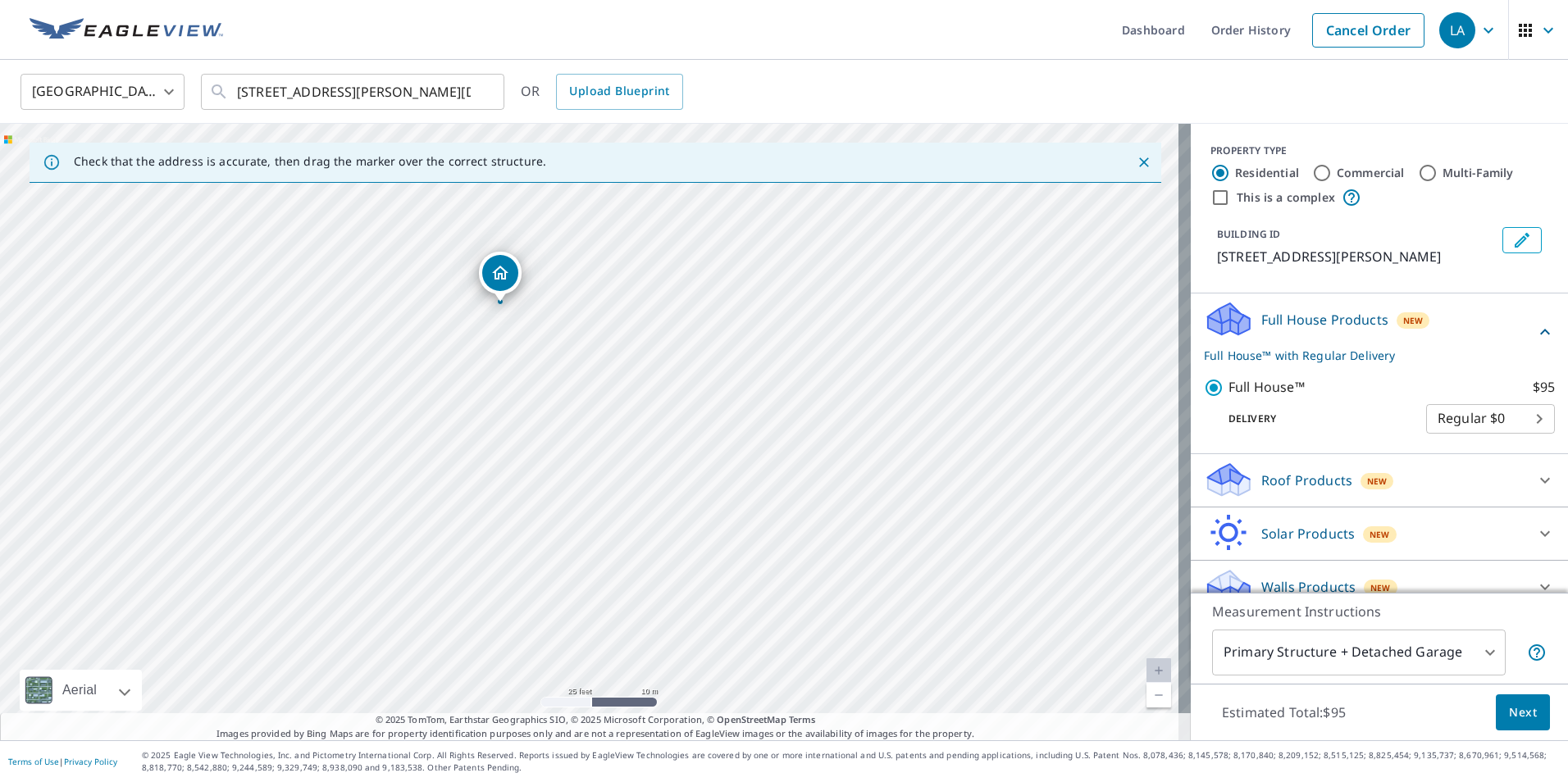
drag, startPoint x: 482, startPoint y: 386, endPoint x: 500, endPoint y: 281, distance: 106.5
drag, startPoint x: 769, startPoint y: 338, endPoint x: 753, endPoint y: 418, distance: 81.6
click at [753, 418] on div "[STREET_ADDRESS][PERSON_NAME]" at bounding box center [595, 432] width 1190 height 617
drag, startPoint x: 740, startPoint y: 483, endPoint x: 768, endPoint y: 296, distance: 189.1
click at [768, 296] on div "[STREET_ADDRESS][PERSON_NAME]" at bounding box center [595, 432] width 1190 height 617
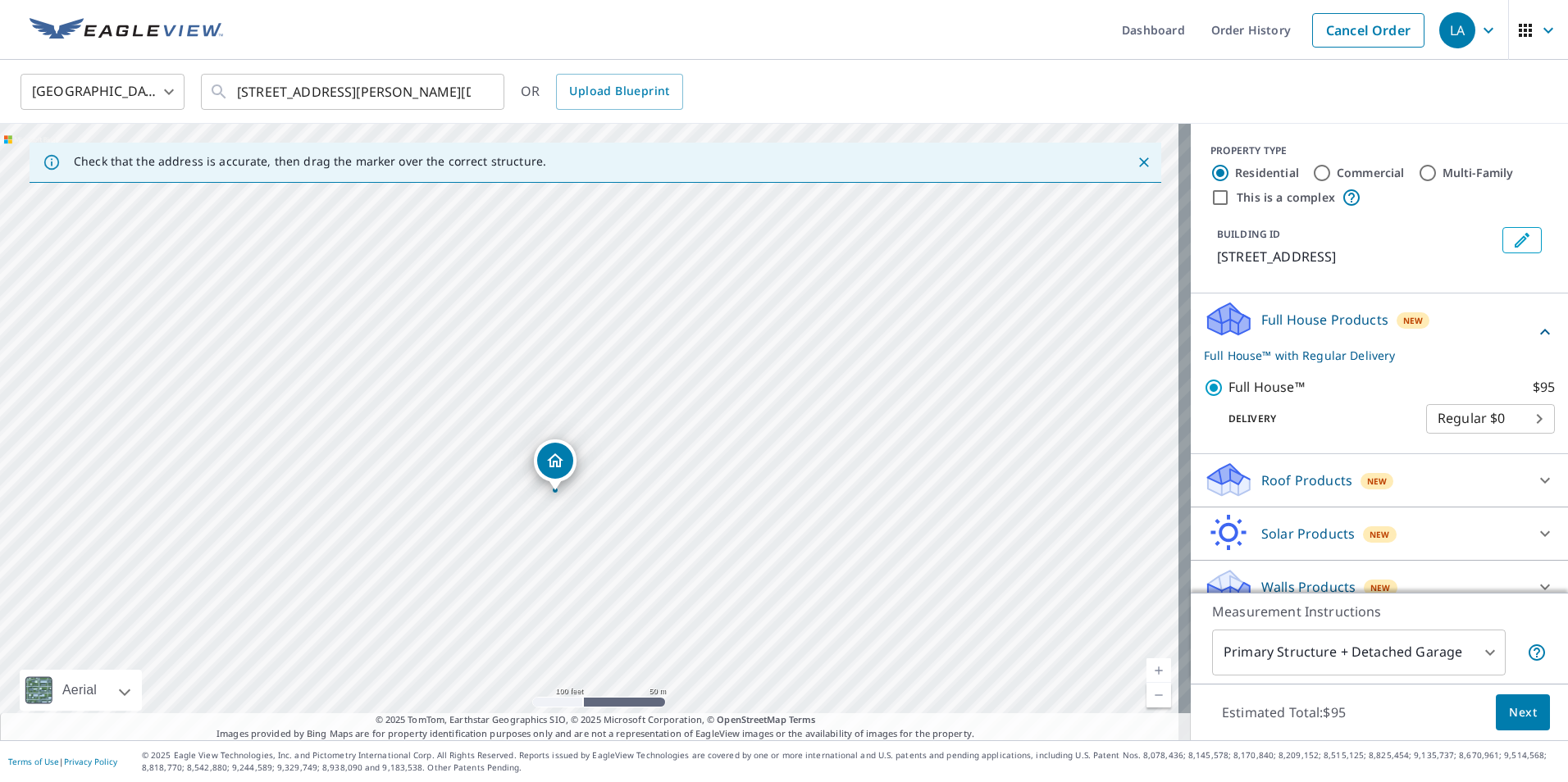
drag, startPoint x: 803, startPoint y: 387, endPoint x: 735, endPoint y: 368, distance: 70.6
click at [735, 368] on div "[STREET_ADDRESS][PERSON_NAME]" at bounding box center [595, 432] width 1190 height 617
drag, startPoint x: 653, startPoint y: 380, endPoint x: 649, endPoint y: 434, distance: 54.1
click at [649, 434] on div "[STREET_ADDRESS][PERSON_NAME]" at bounding box center [595, 432] width 1190 height 617
drag, startPoint x: 631, startPoint y: 454, endPoint x: 641, endPoint y: 420, distance: 35.4
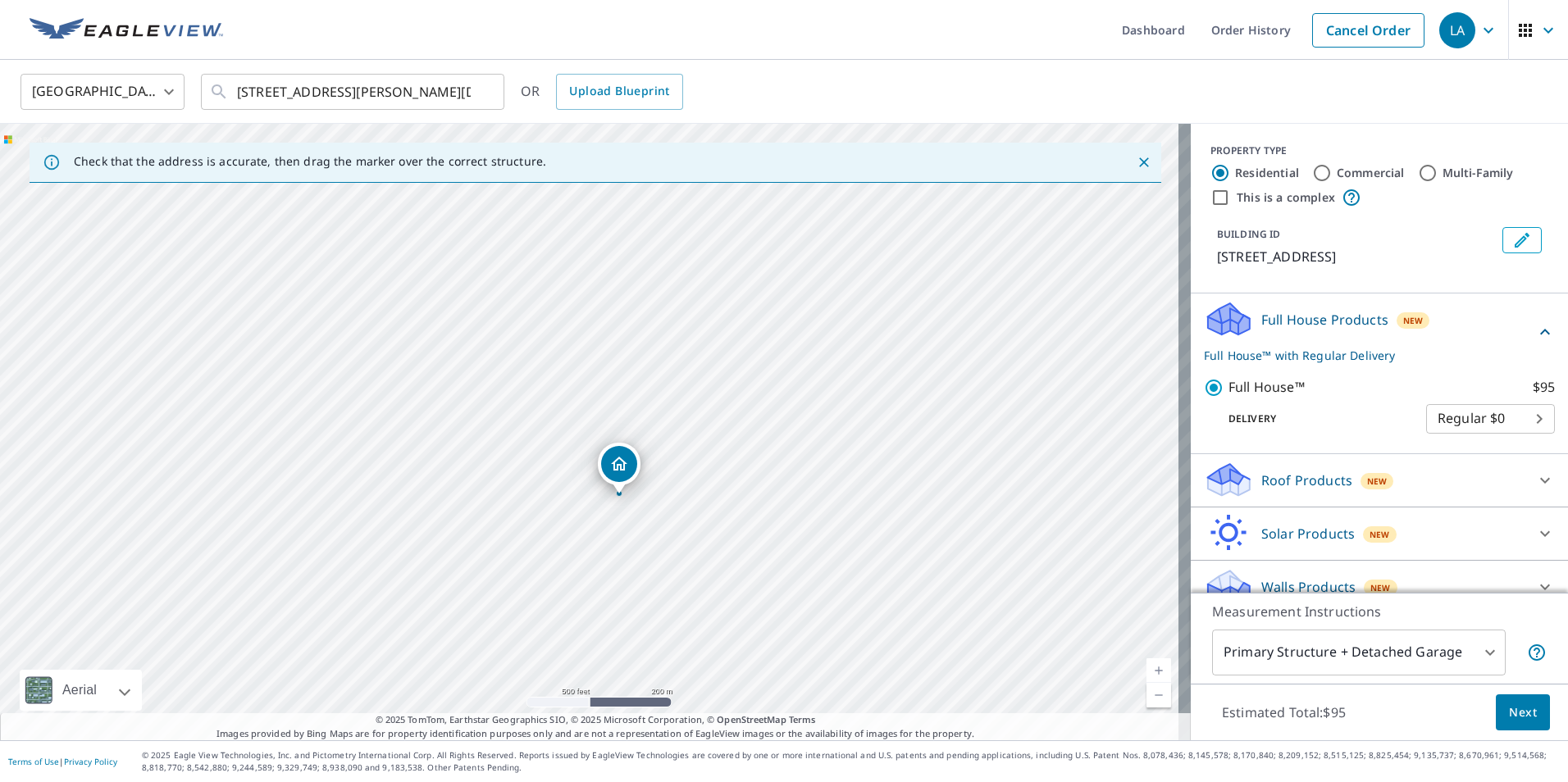
click at [641, 420] on div "[STREET_ADDRESS][PERSON_NAME]" at bounding box center [595, 432] width 1190 height 617
click at [1534, 490] on icon at bounding box center [1544, 480] width 20 height 20
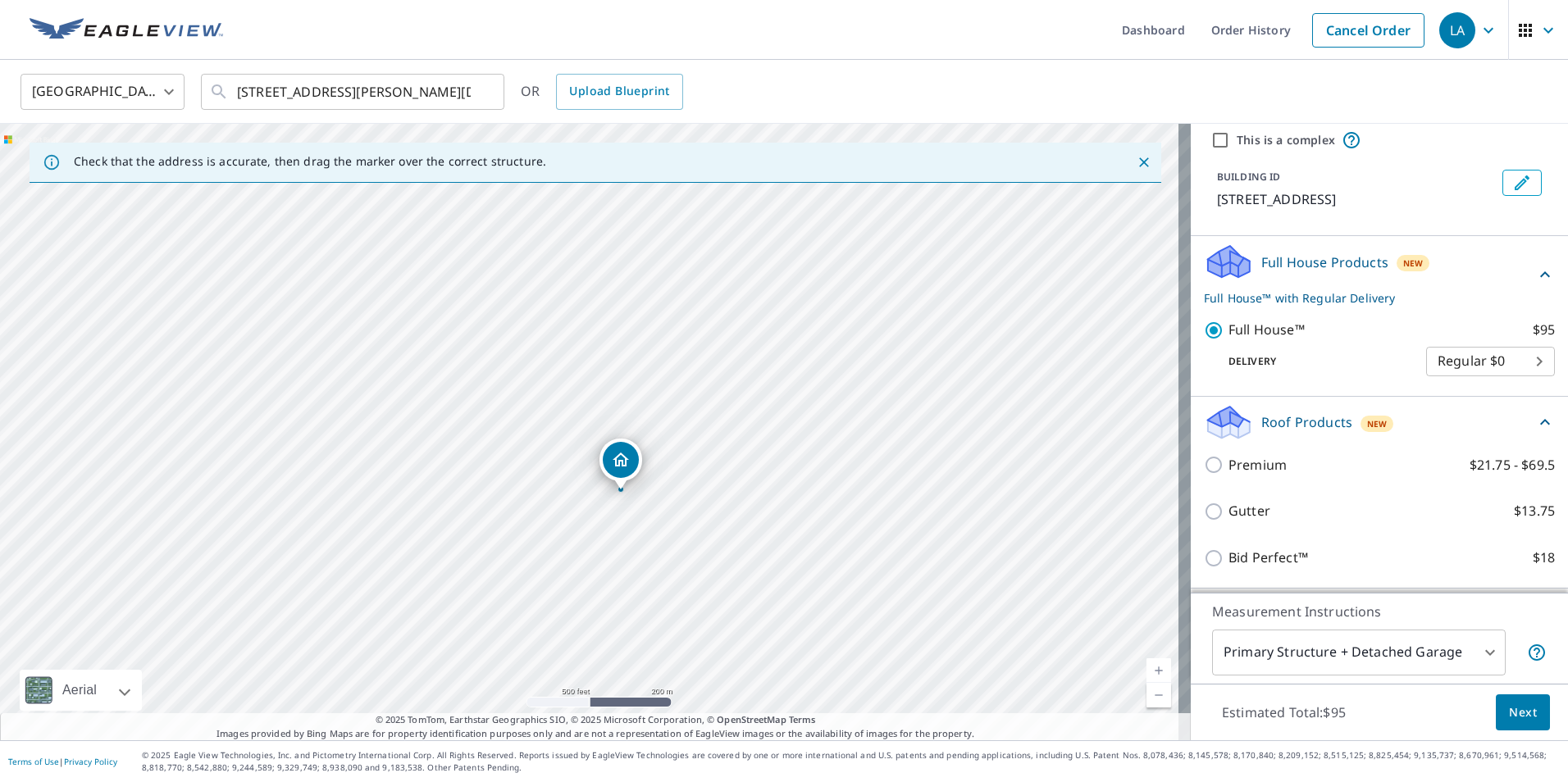
scroll to position [82, 0]
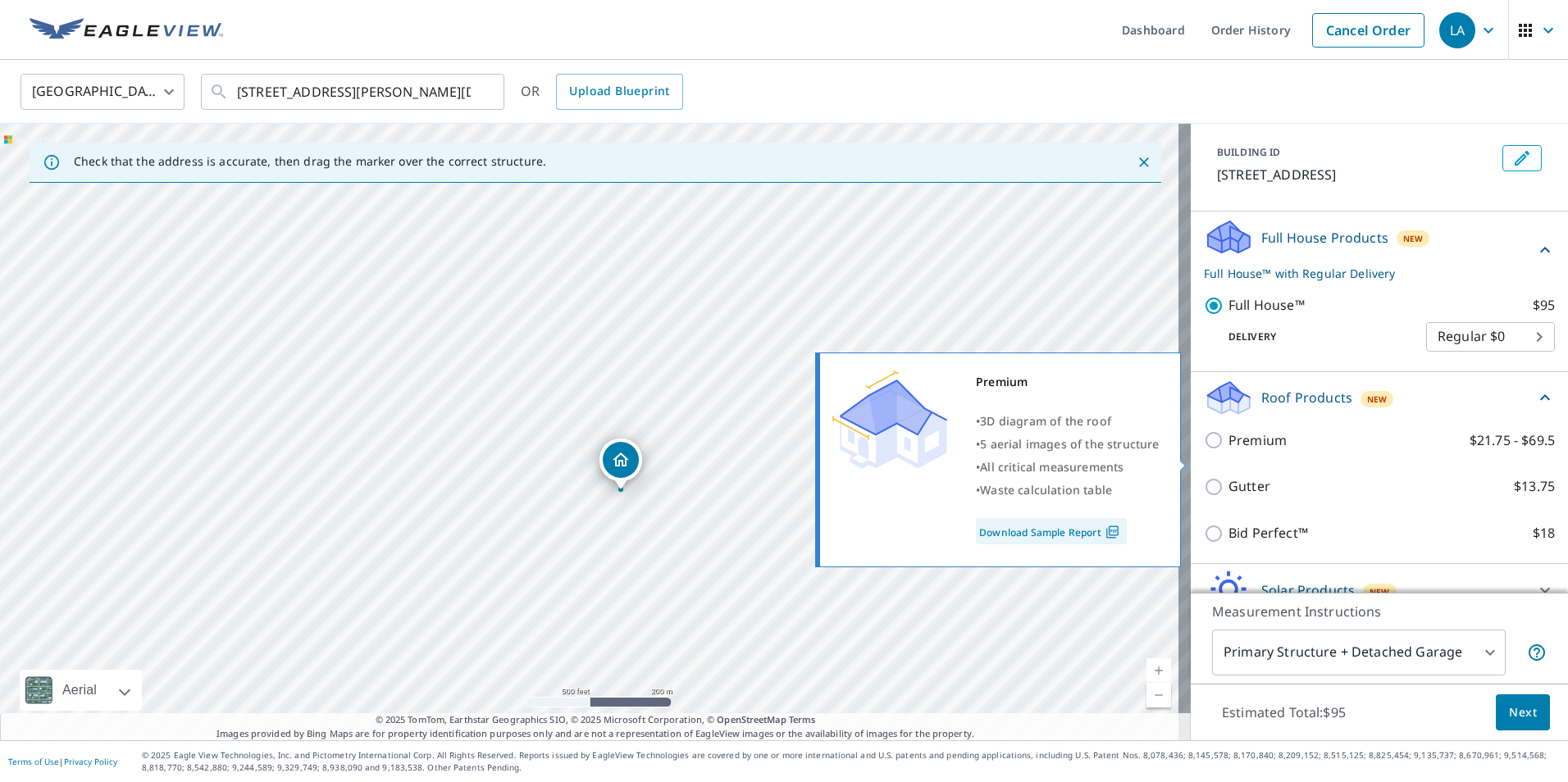
click at [1206, 450] on input "Premium $21.75 - $69.5" at bounding box center [1215, 440] width 25 height 20
checkbox input "true"
checkbox input "false"
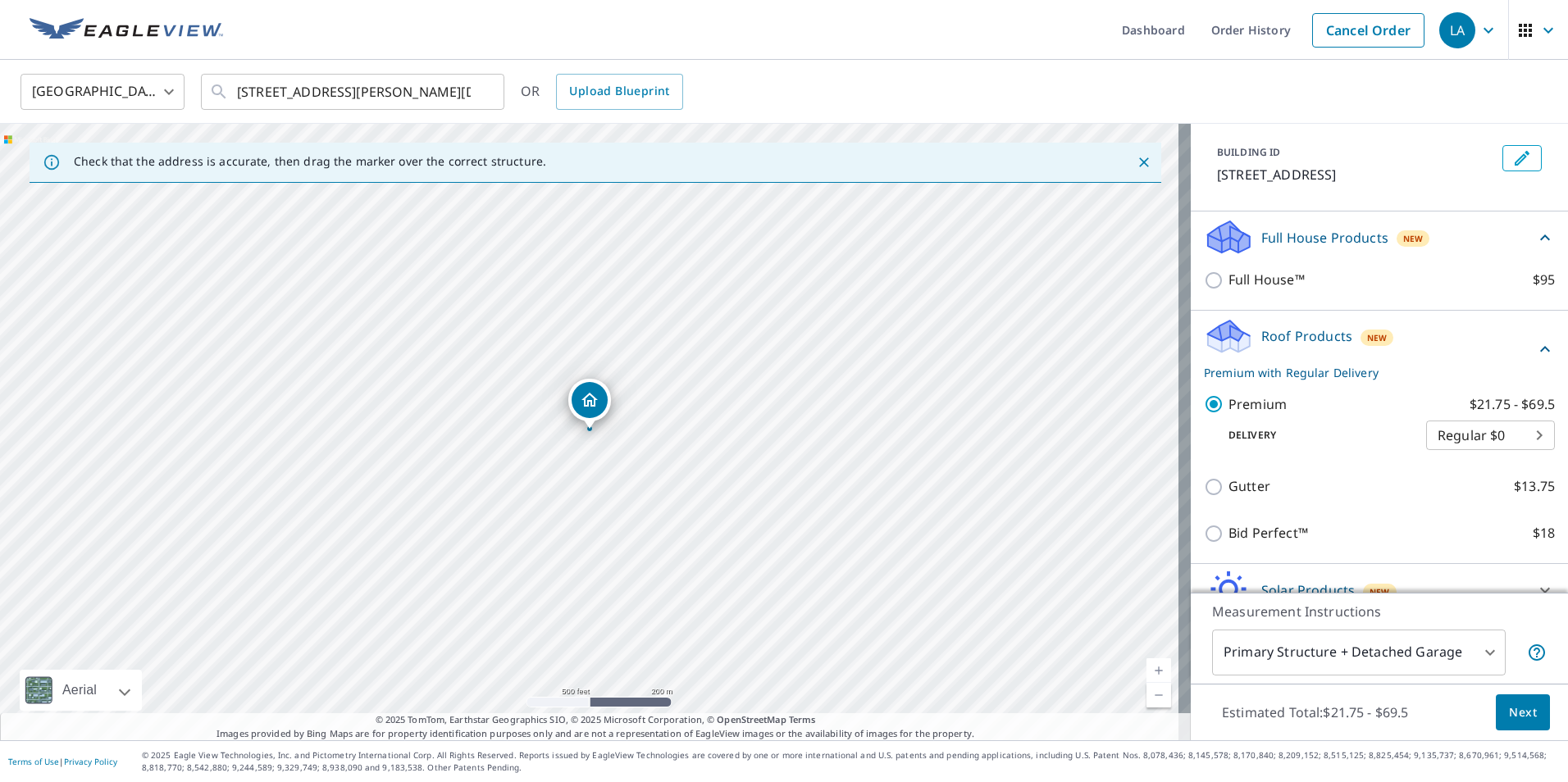
scroll to position [164, 0]
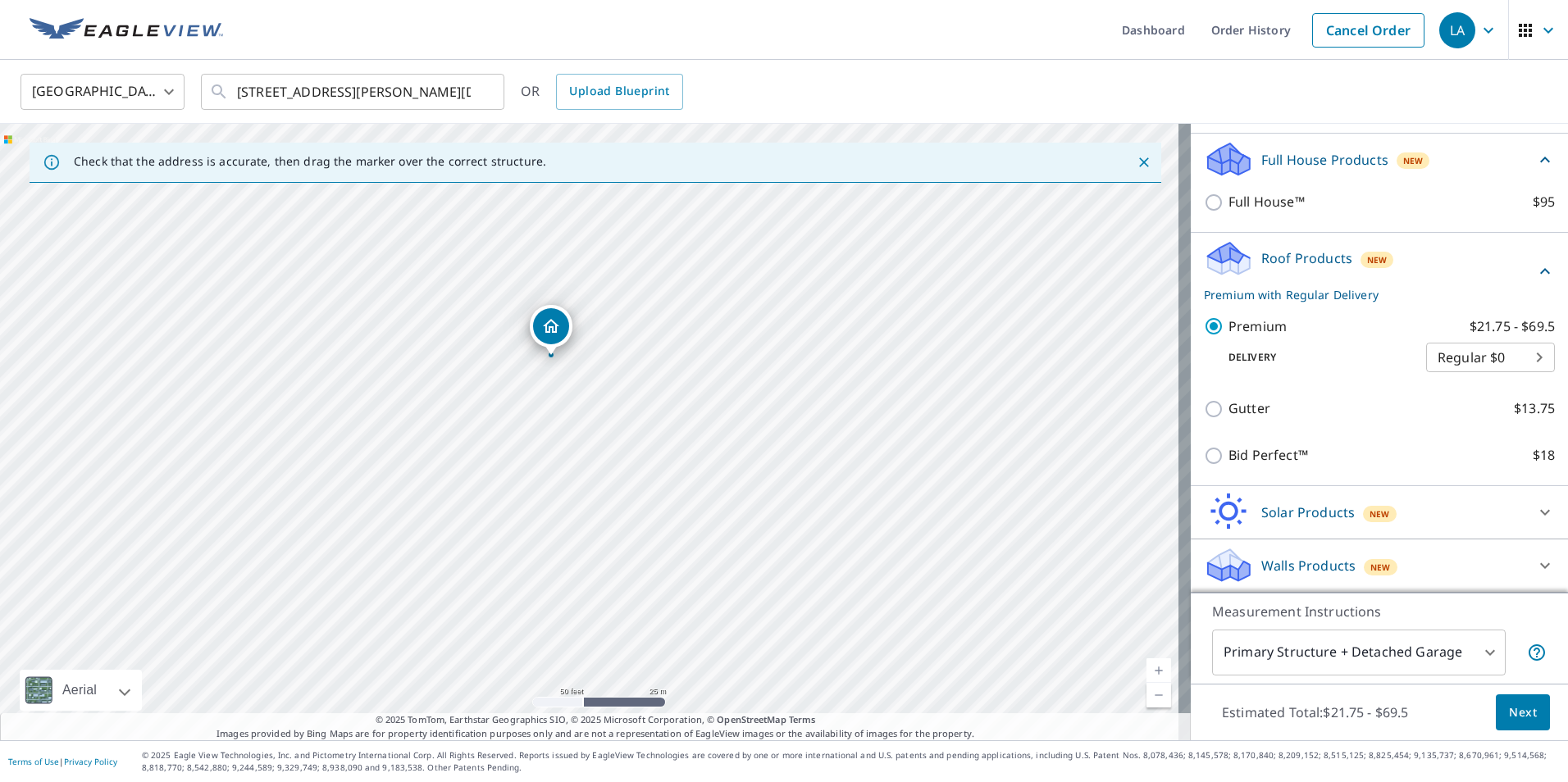
drag, startPoint x: 538, startPoint y: 411, endPoint x: 637, endPoint y: 445, distance: 104.7
click at [637, 445] on div "[STREET_ADDRESS][PERSON_NAME]" at bounding box center [595, 432] width 1190 height 617
drag, startPoint x: 784, startPoint y: 430, endPoint x: 740, endPoint y: 453, distance: 49.6
click at [740, 453] on div "[STREET_ADDRESS][PERSON_NAME]" at bounding box center [595, 432] width 1190 height 617
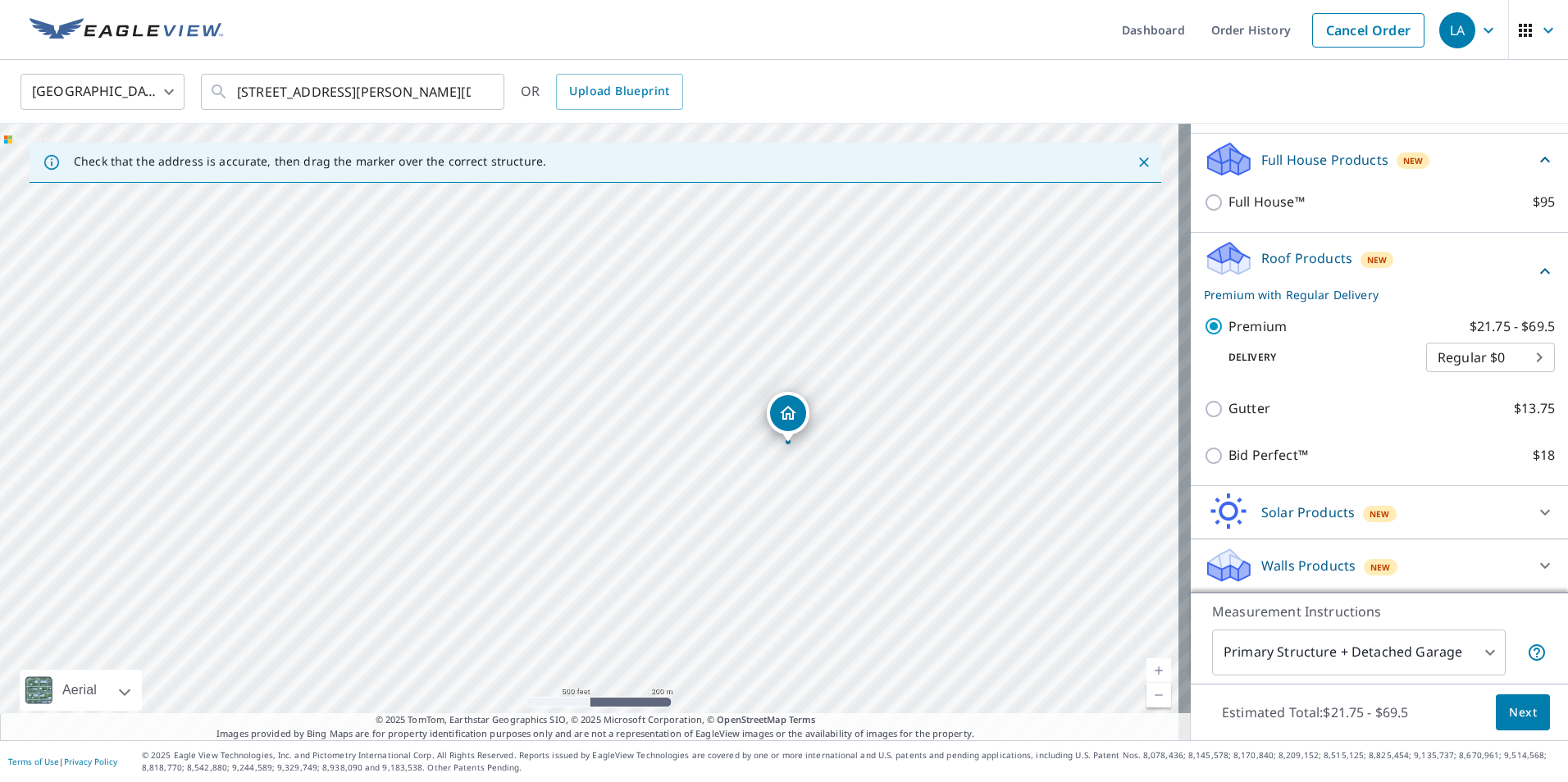
click at [1516, 716] on span "Next" at bounding box center [1523, 713] width 28 height 21
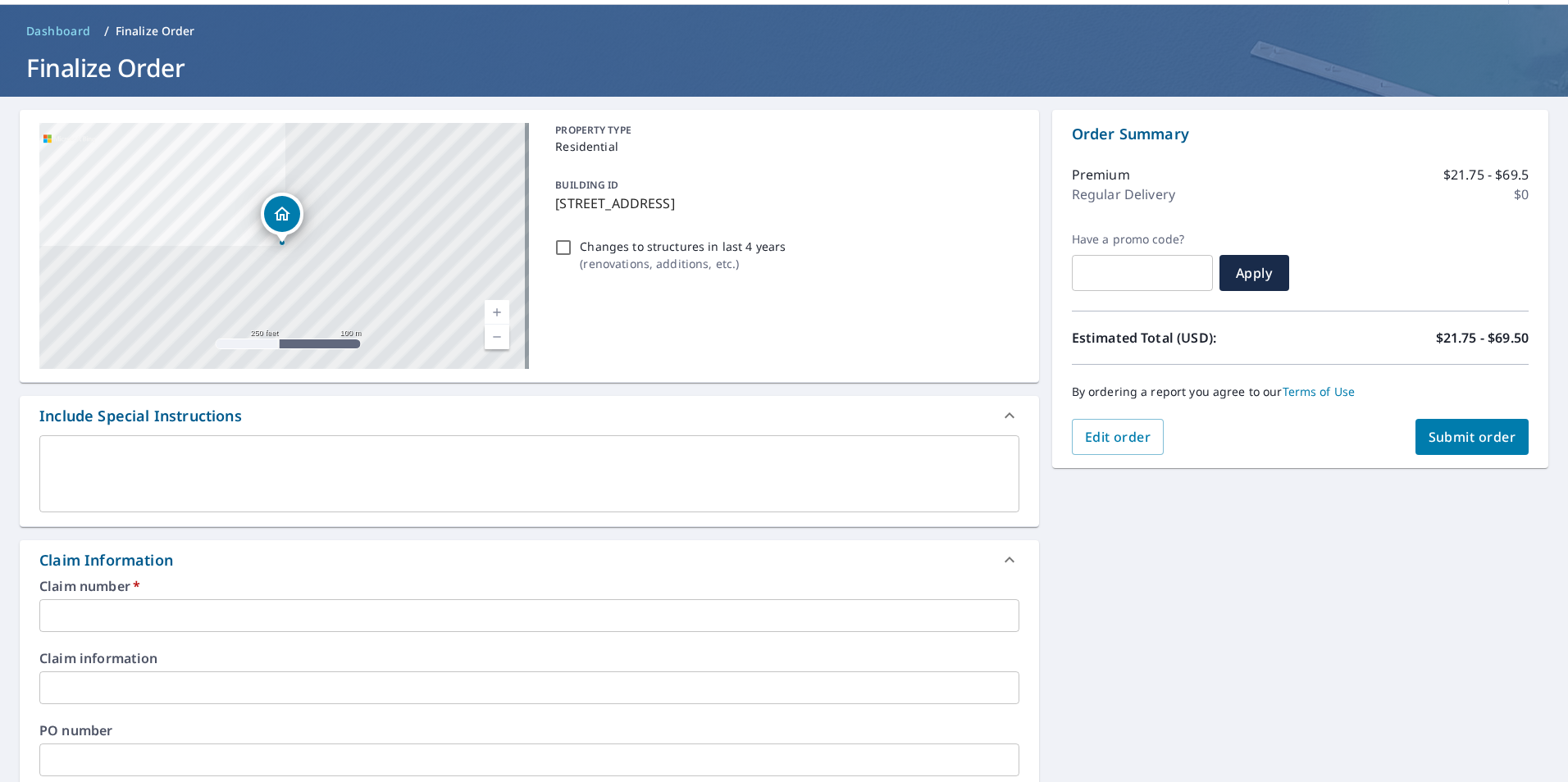
scroll to position [82, 0]
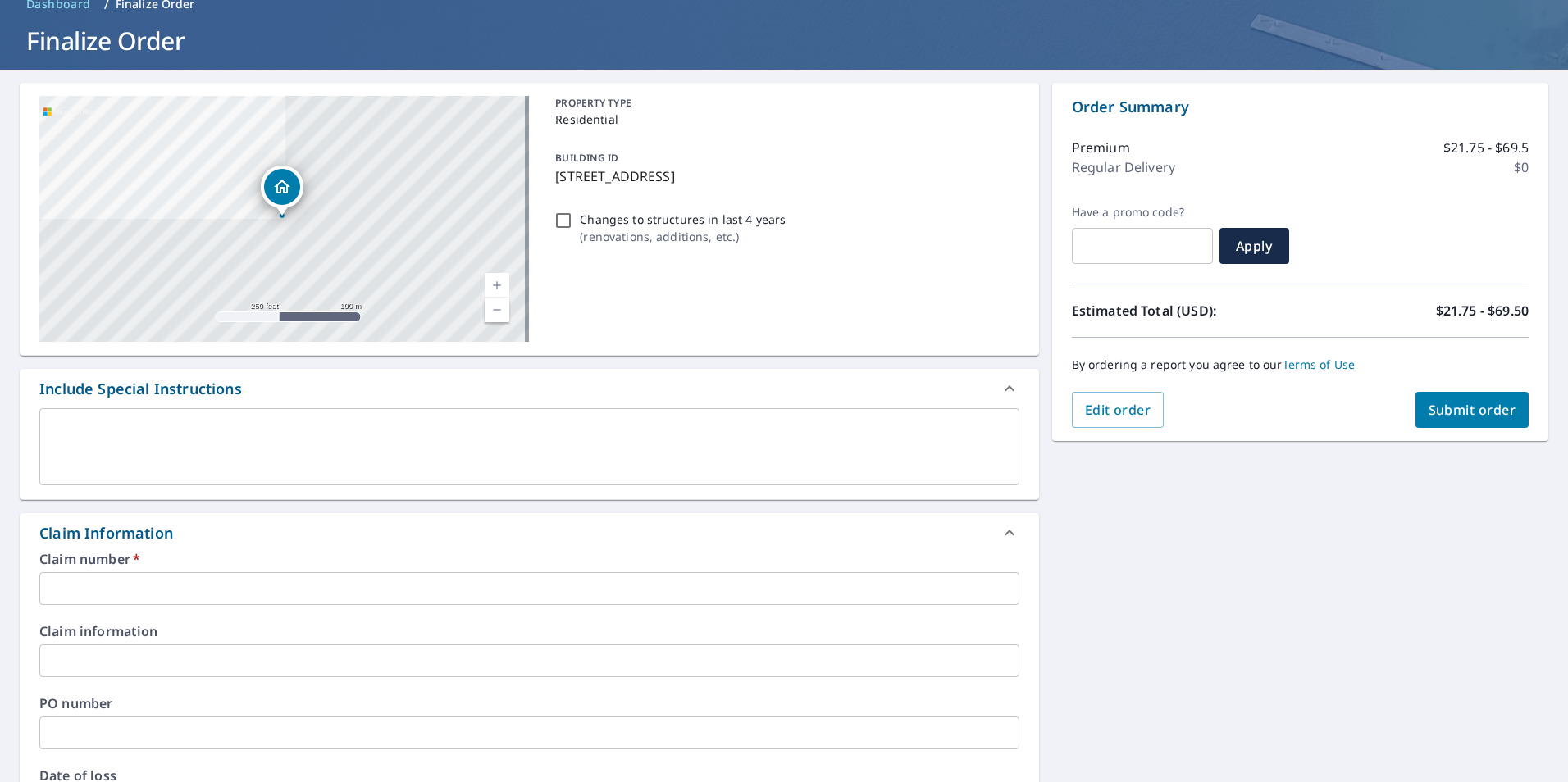
click at [197, 579] on input "text" at bounding box center [529, 588] width 980 height 33
click at [95, 594] on input "text" at bounding box center [529, 588] width 980 height 33
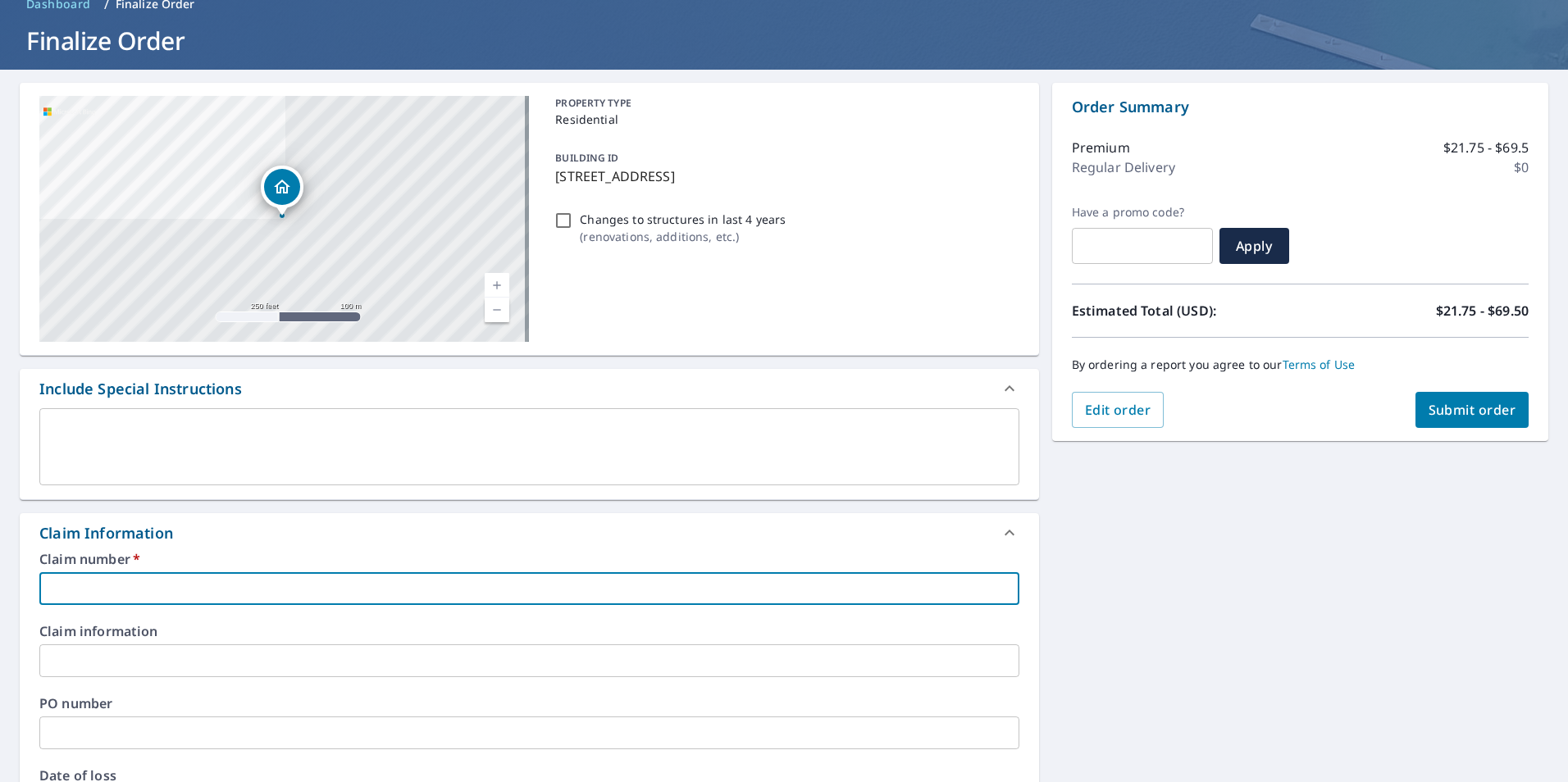
paste input "11436588"
type input "11436588"
checkbox input "true"
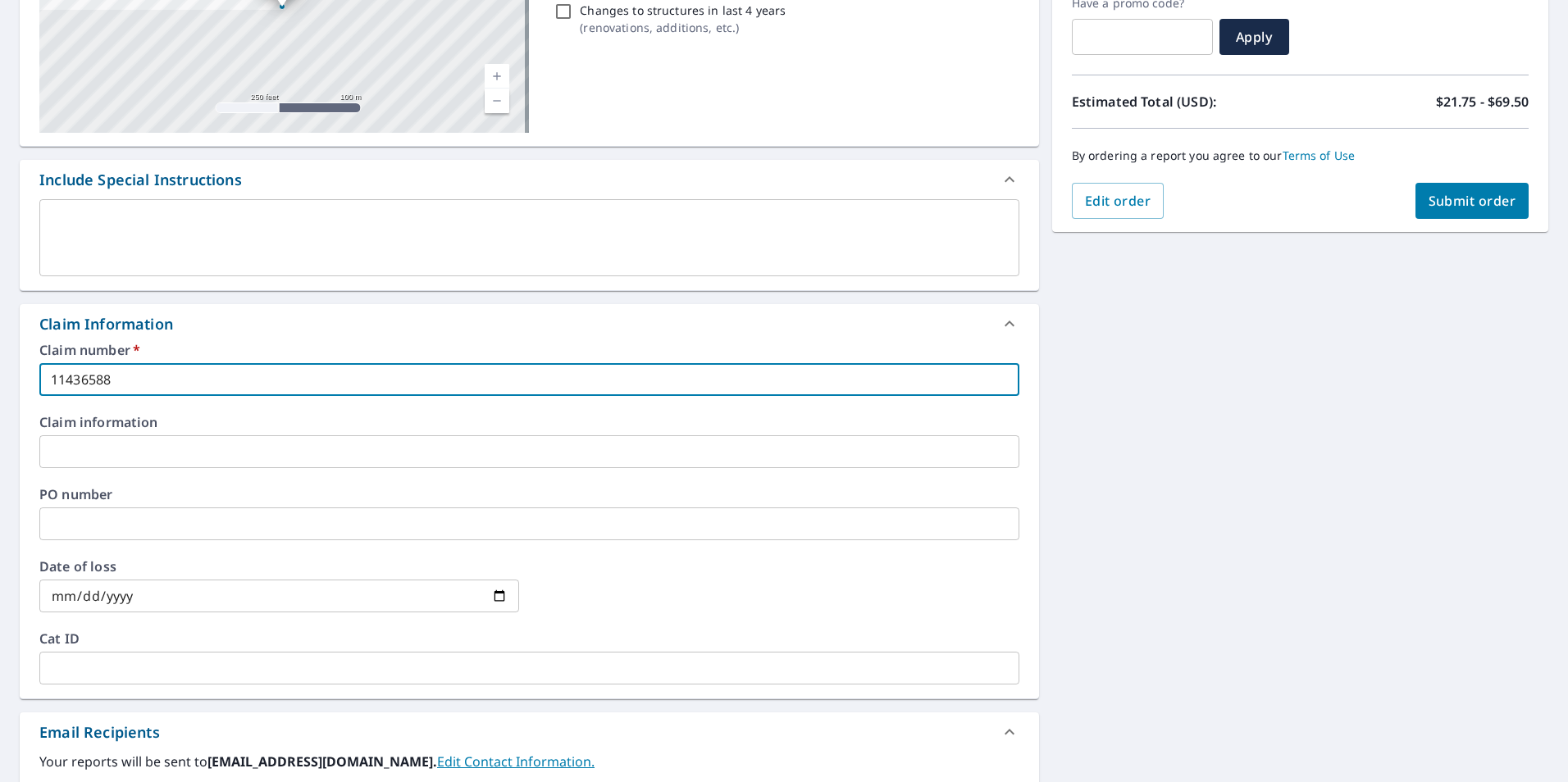
scroll to position [328, 0]
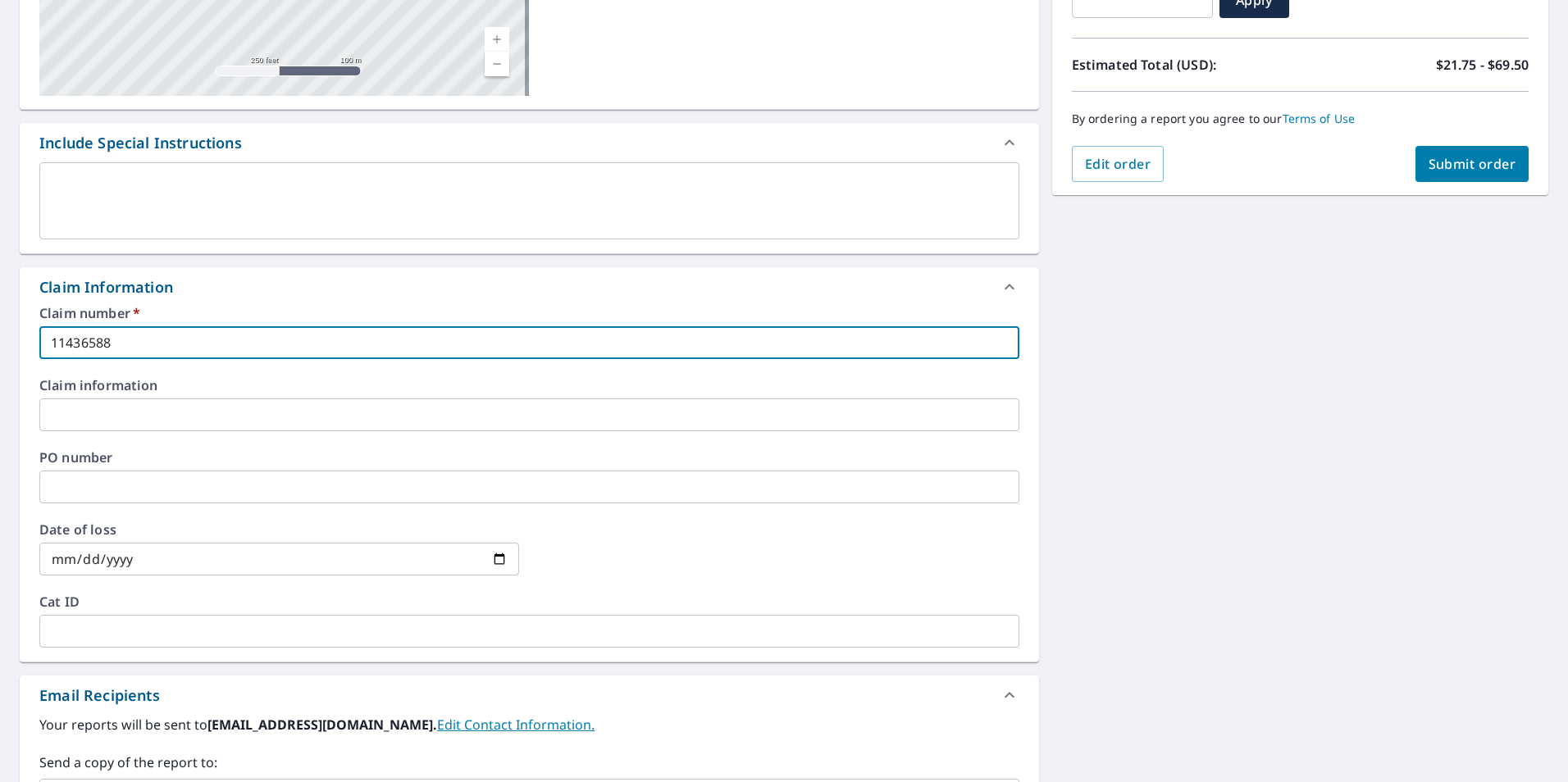
type input "11436588"
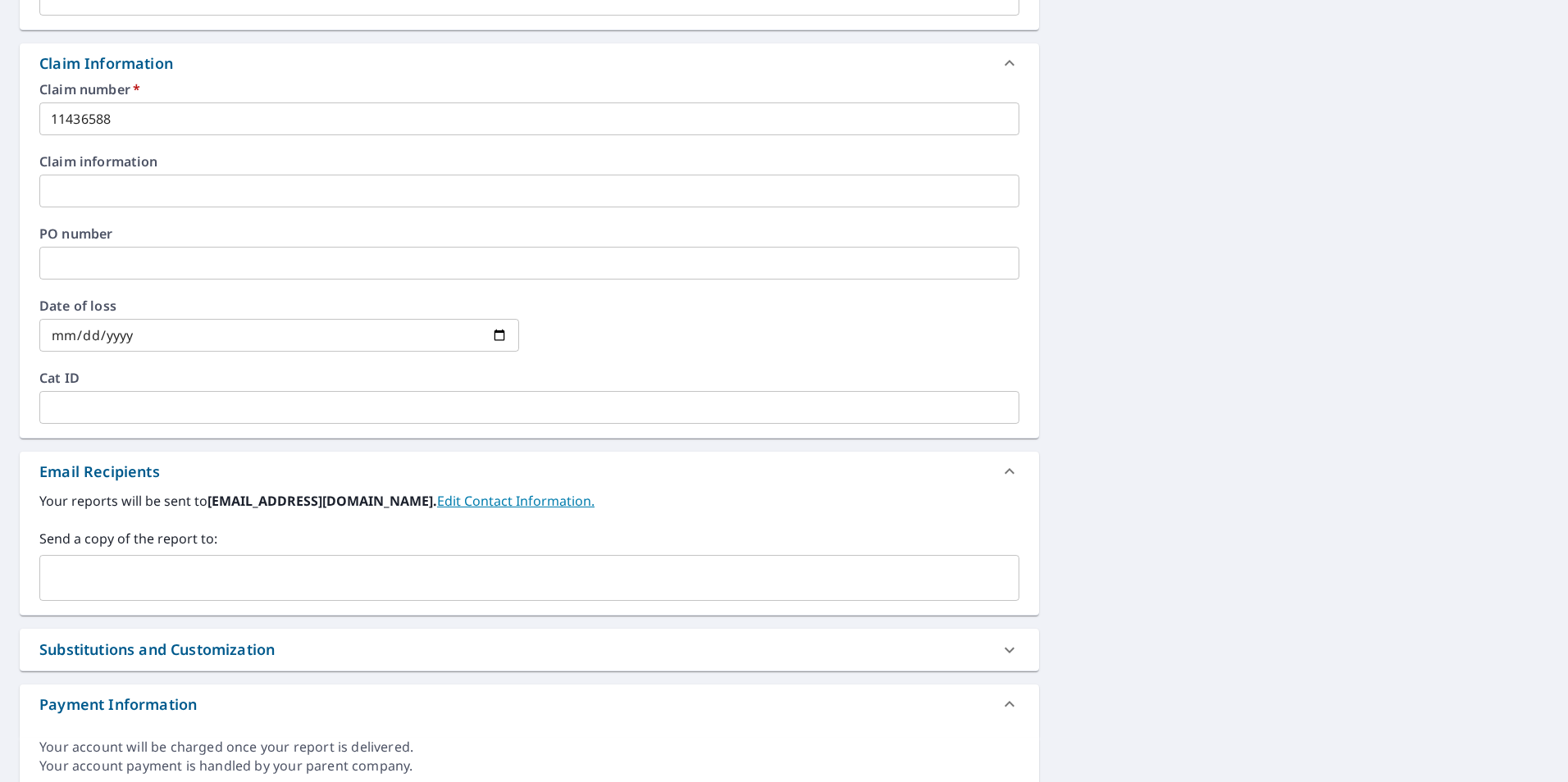
scroll to position [574, 0]
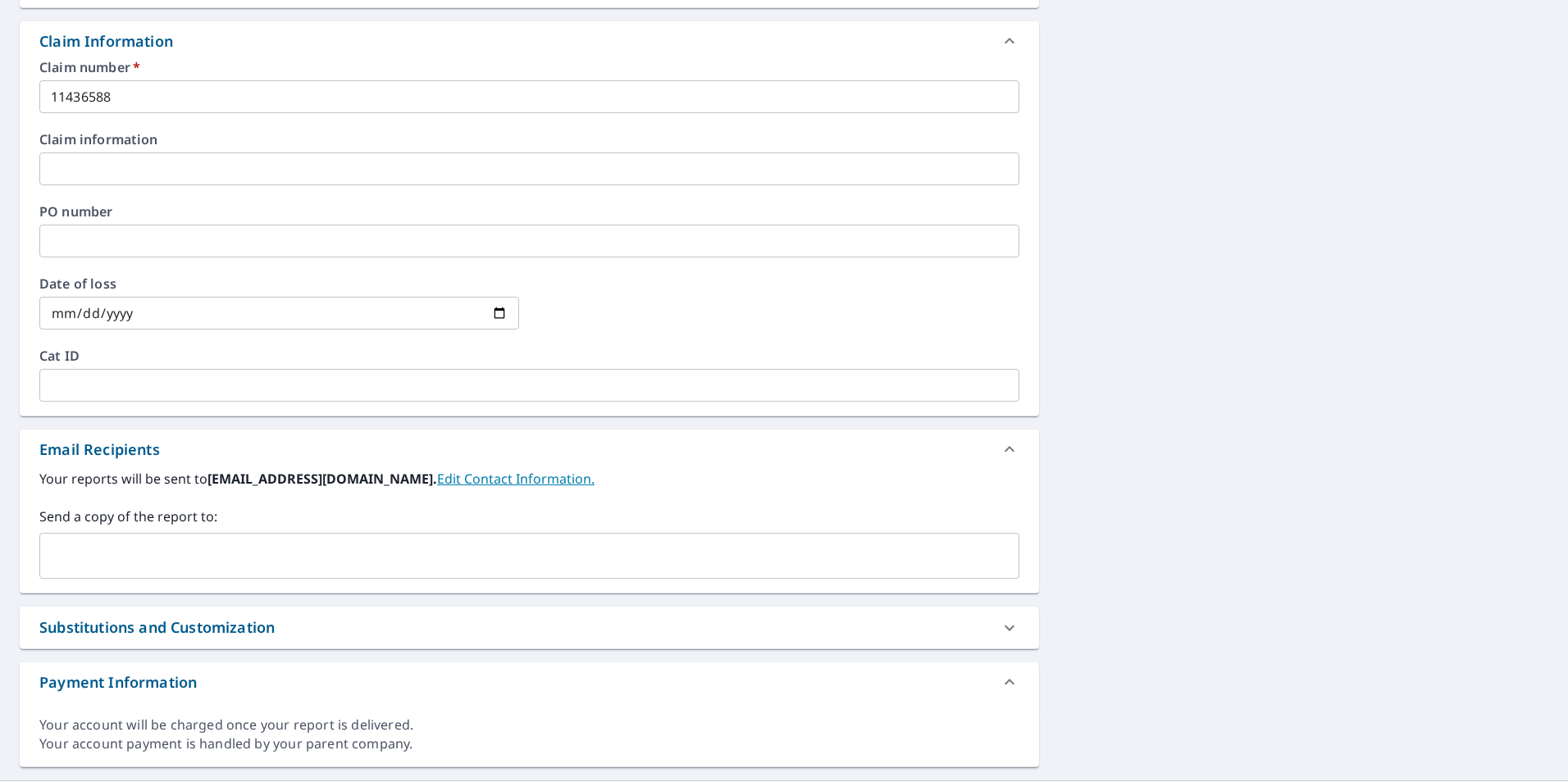
click at [209, 561] on input "text" at bounding box center [516, 557] width 940 height 32
click at [116, 564] on input "text" at bounding box center [516, 557] width 940 height 32
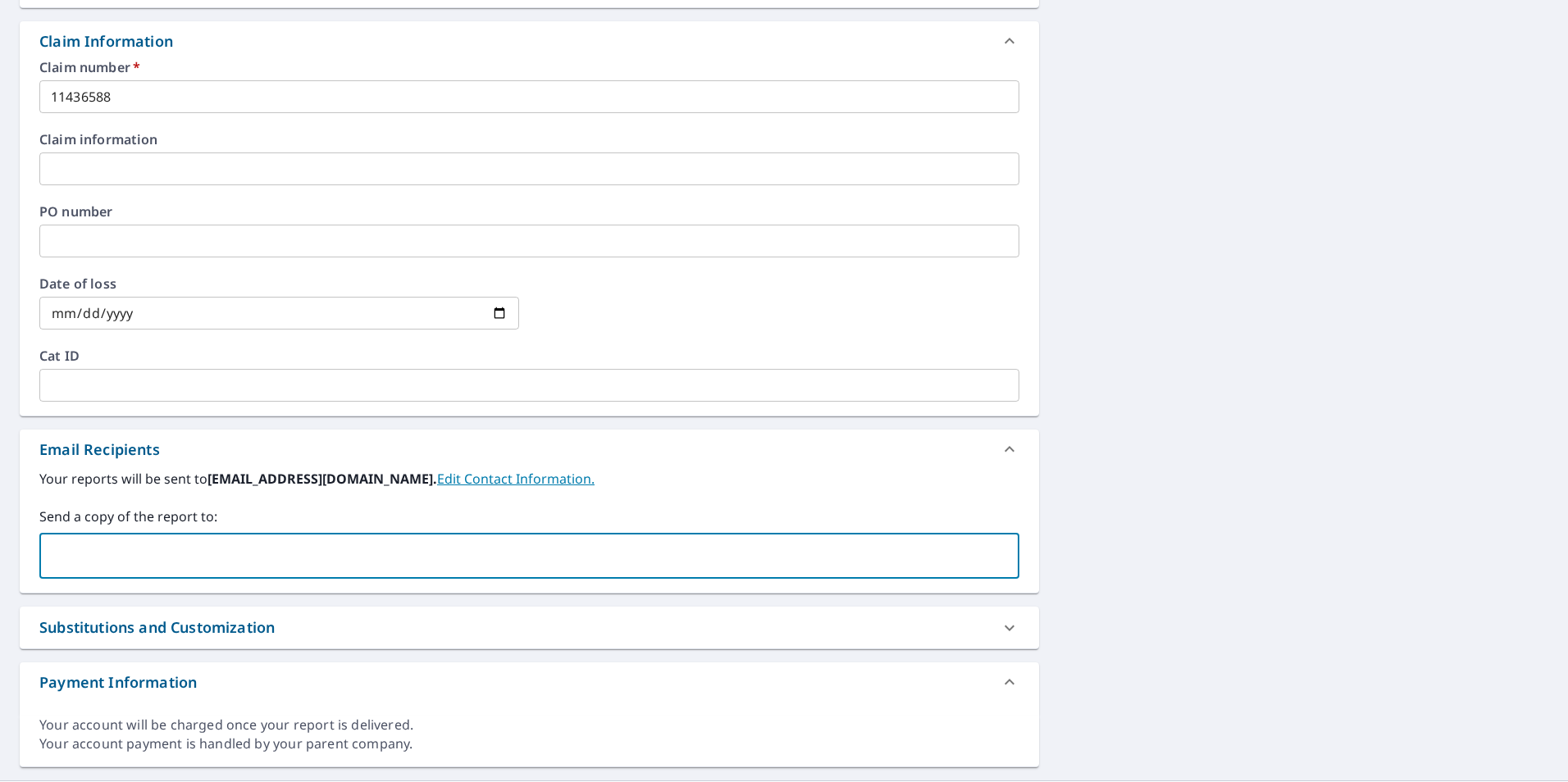
paste input "[EMAIL_ADDRESS][DOMAIN_NAME]"
type input "[EMAIL_ADDRESS][DOMAIN_NAME]"
checkbox input "true"
type input "s"
type input "[EMAIL_ADDRESS][DOMAIN_NAME]"
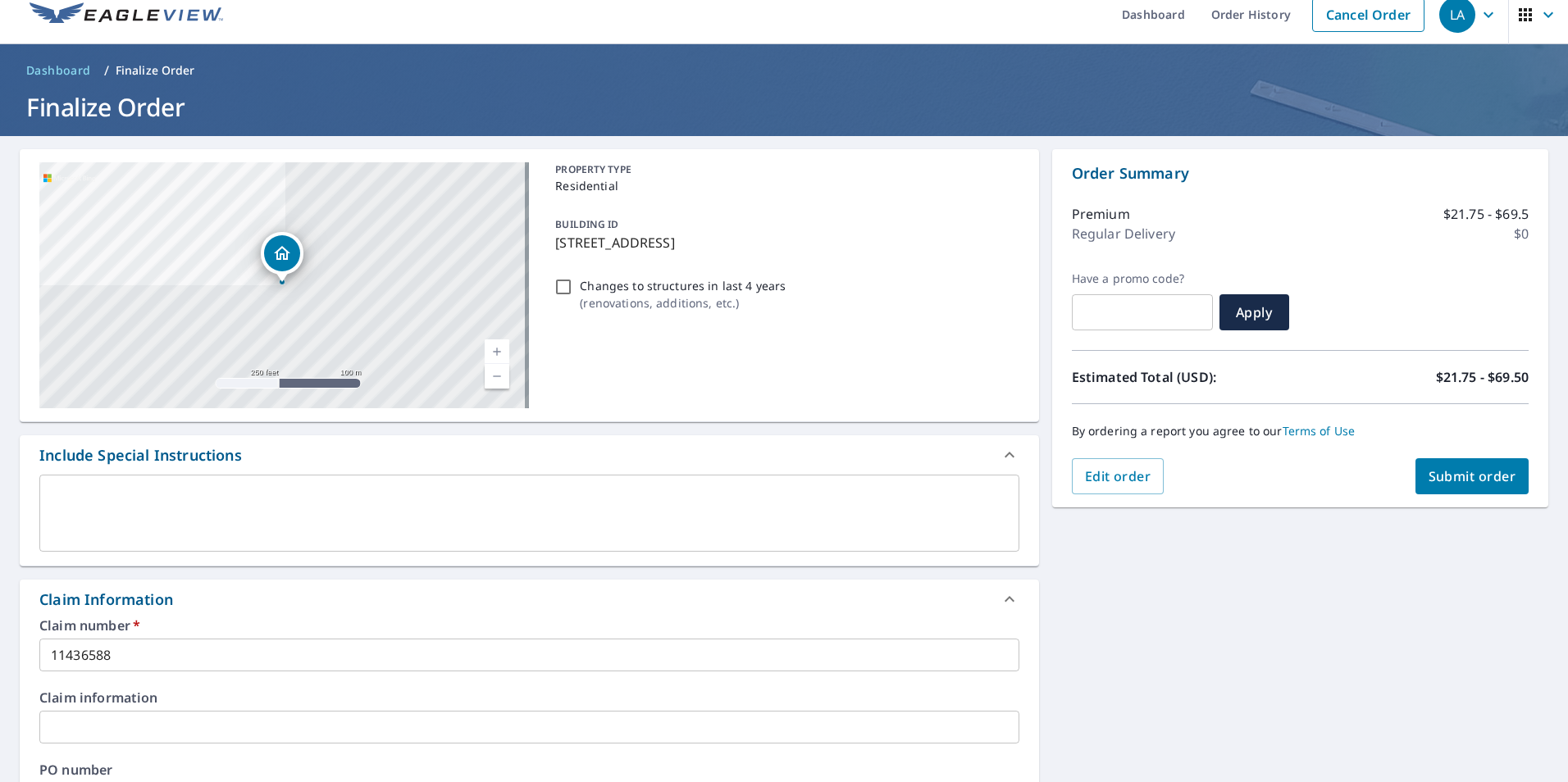
scroll to position [0, 0]
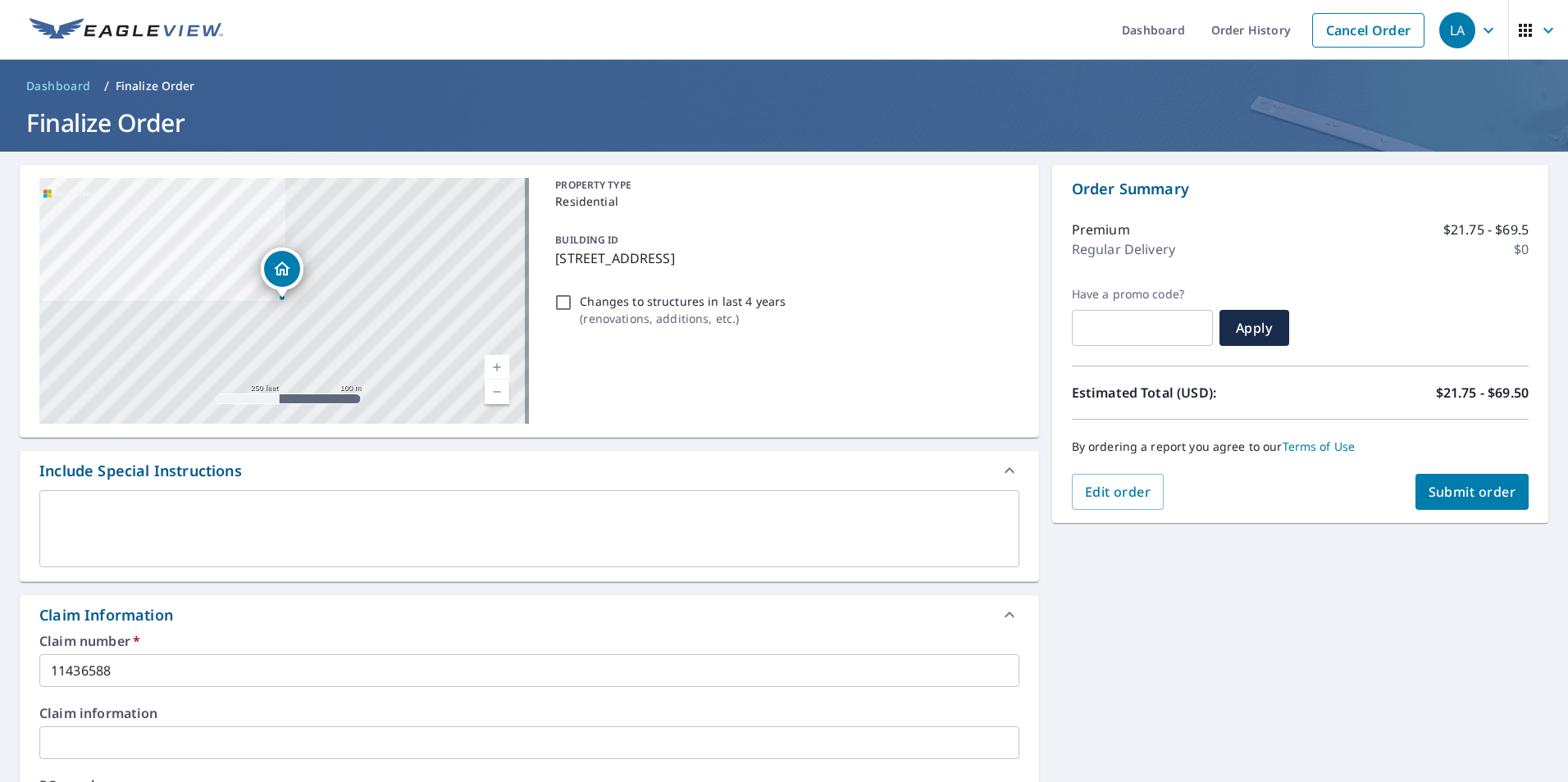
click at [1457, 496] on span "Submit order" at bounding box center [1472, 491] width 88 height 18
checkbox input "true"
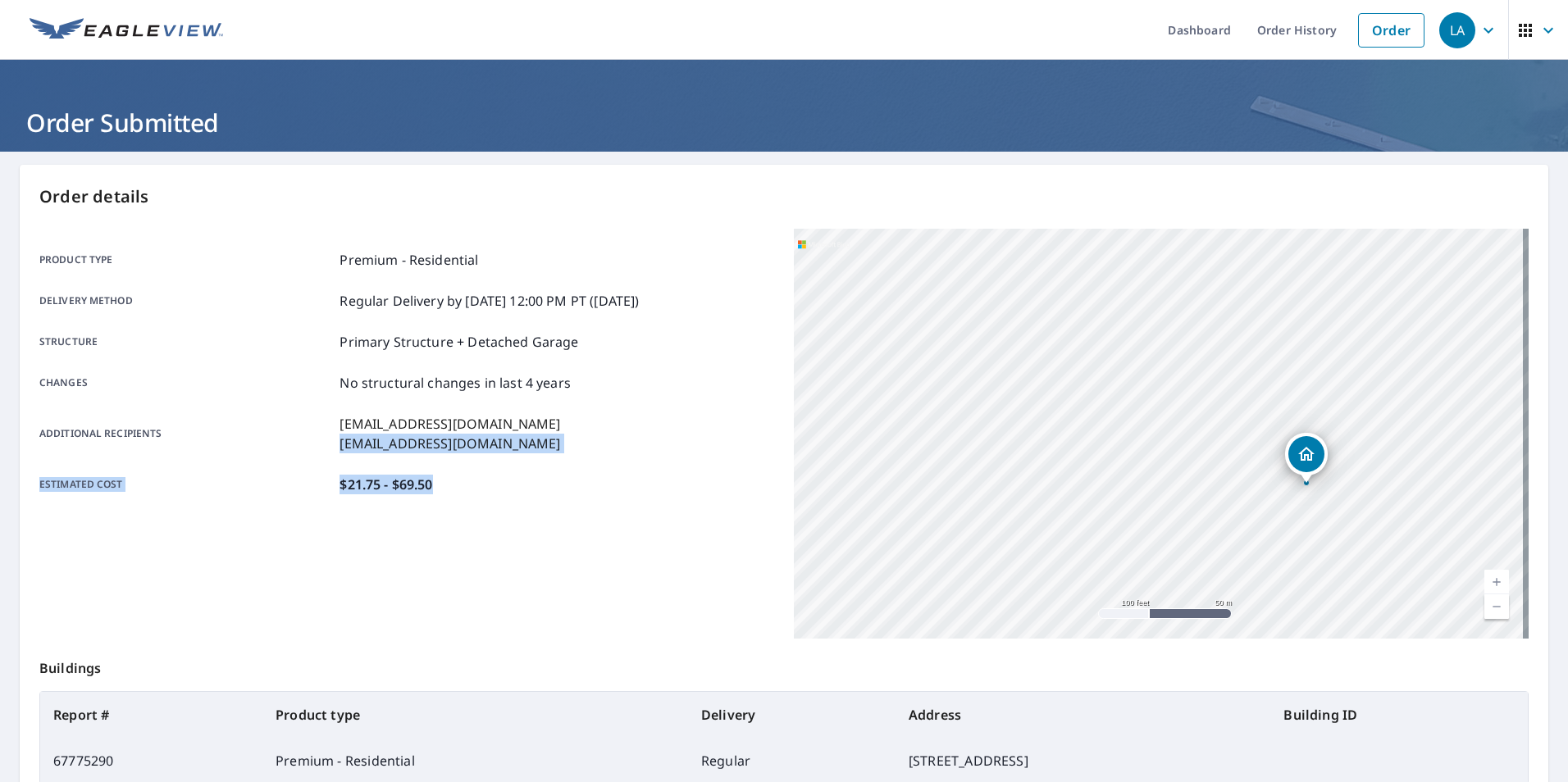
drag, startPoint x: 668, startPoint y: 504, endPoint x: 690, endPoint y: 423, distance: 83.9
click at [690, 423] on div "Product type Premium - Residential Delivery method Regular Delivery by [DATE] 1…" at bounding box center [406, 372] width 735 height 287
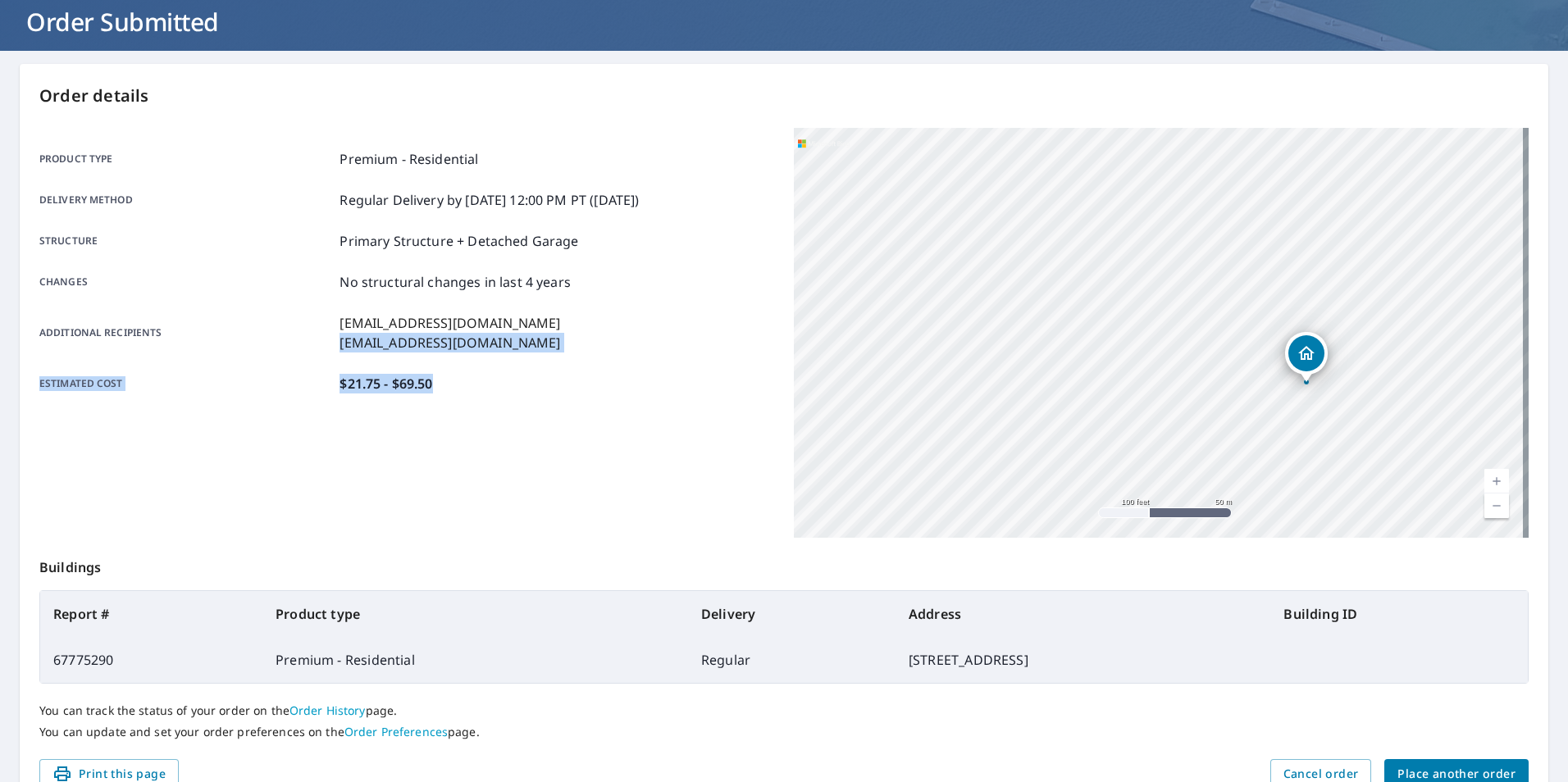
scroll to position [183, 0]
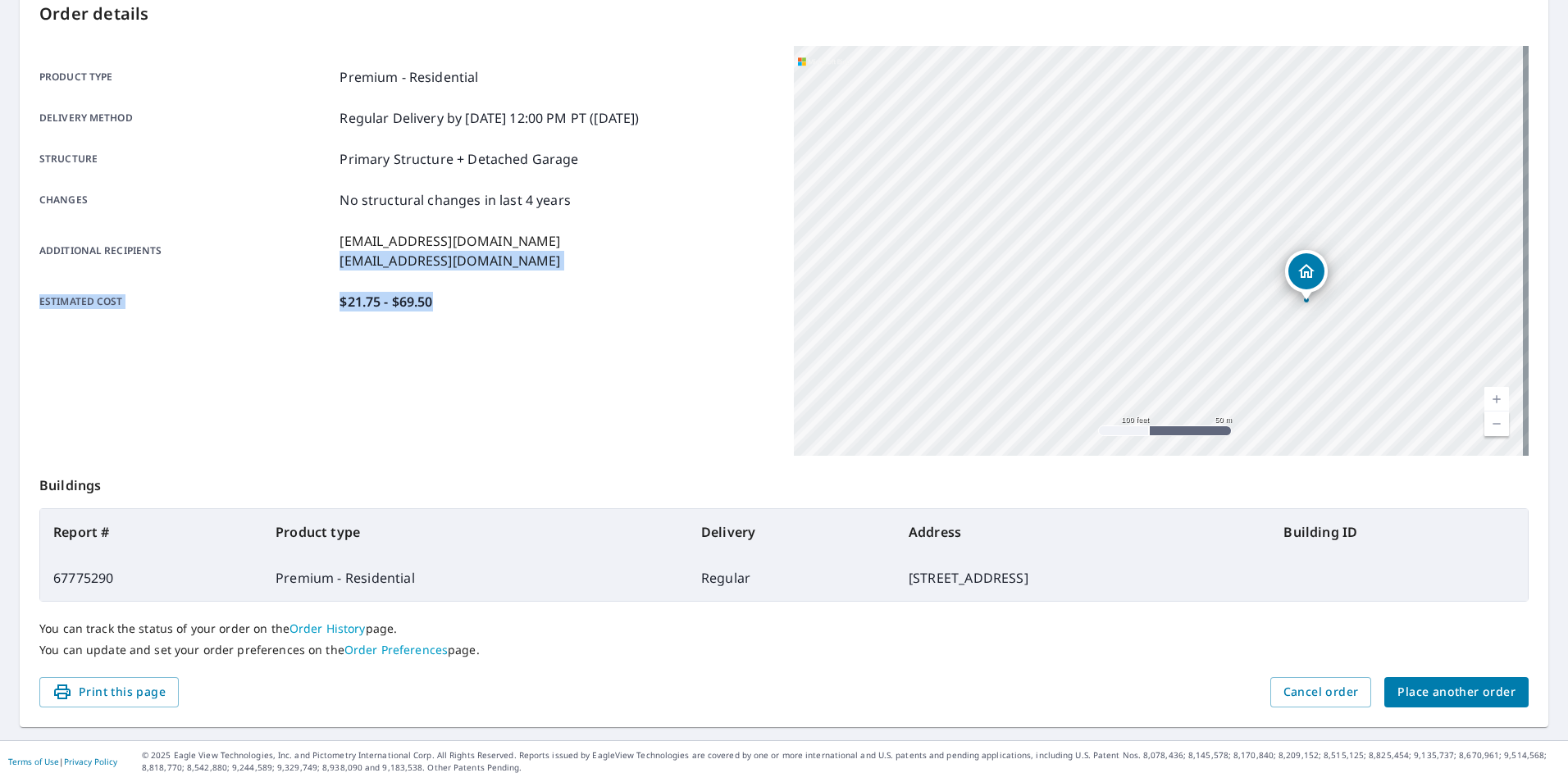
click at [1435, 690] on span "Place another order" at bounding box center [1455, 692] width 118 height 21
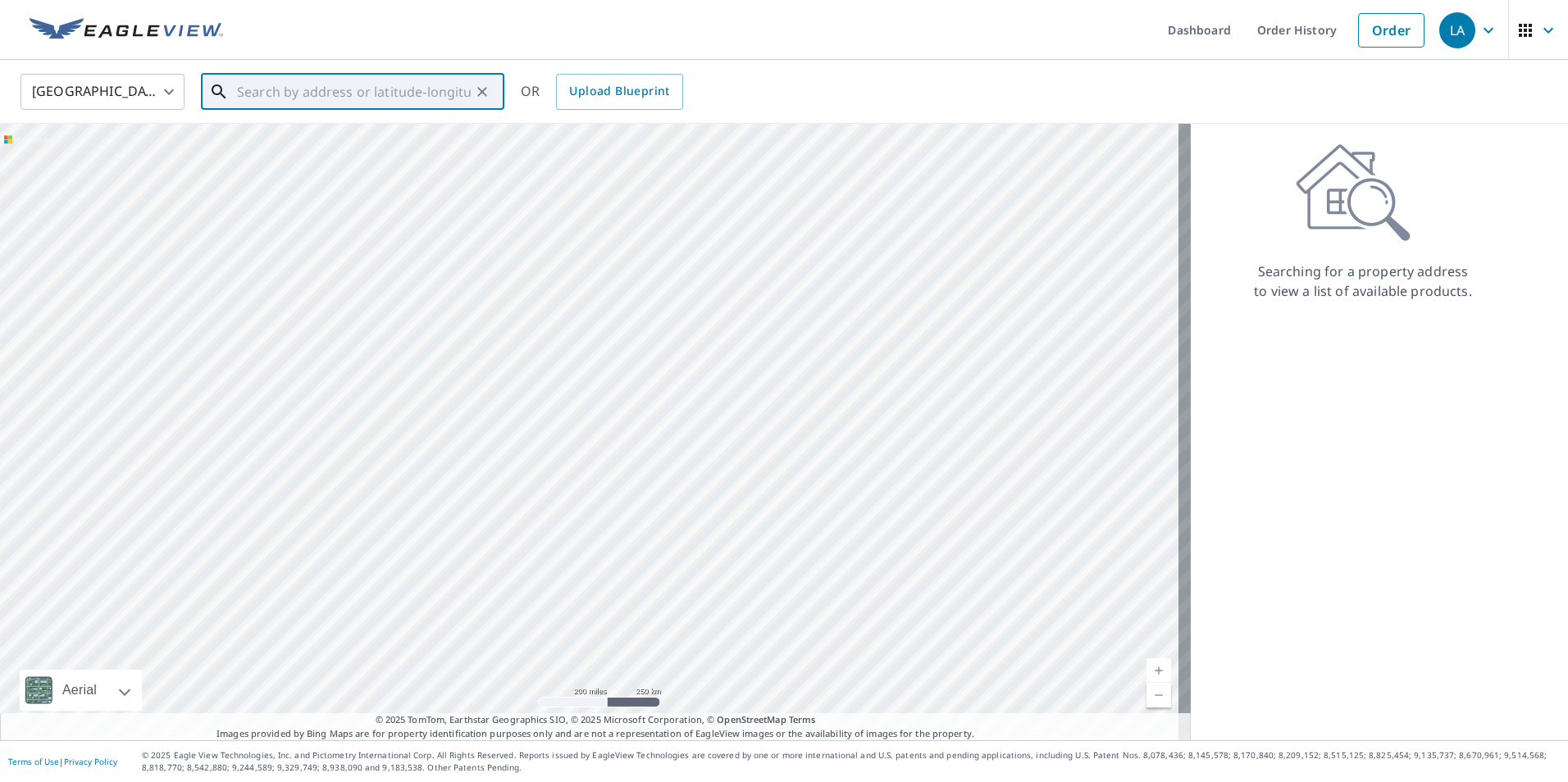
click at [355, 104] on input "text" at bounding box center [354, 92] width 233 height 45
click at [308, 153] on p "[GEOGRAPHIC_DATA], [GEOGRAPHIC_DATA]" at bounding box center [362, 157] width 257 height 17
type input "[STREET_ADDRESS]"
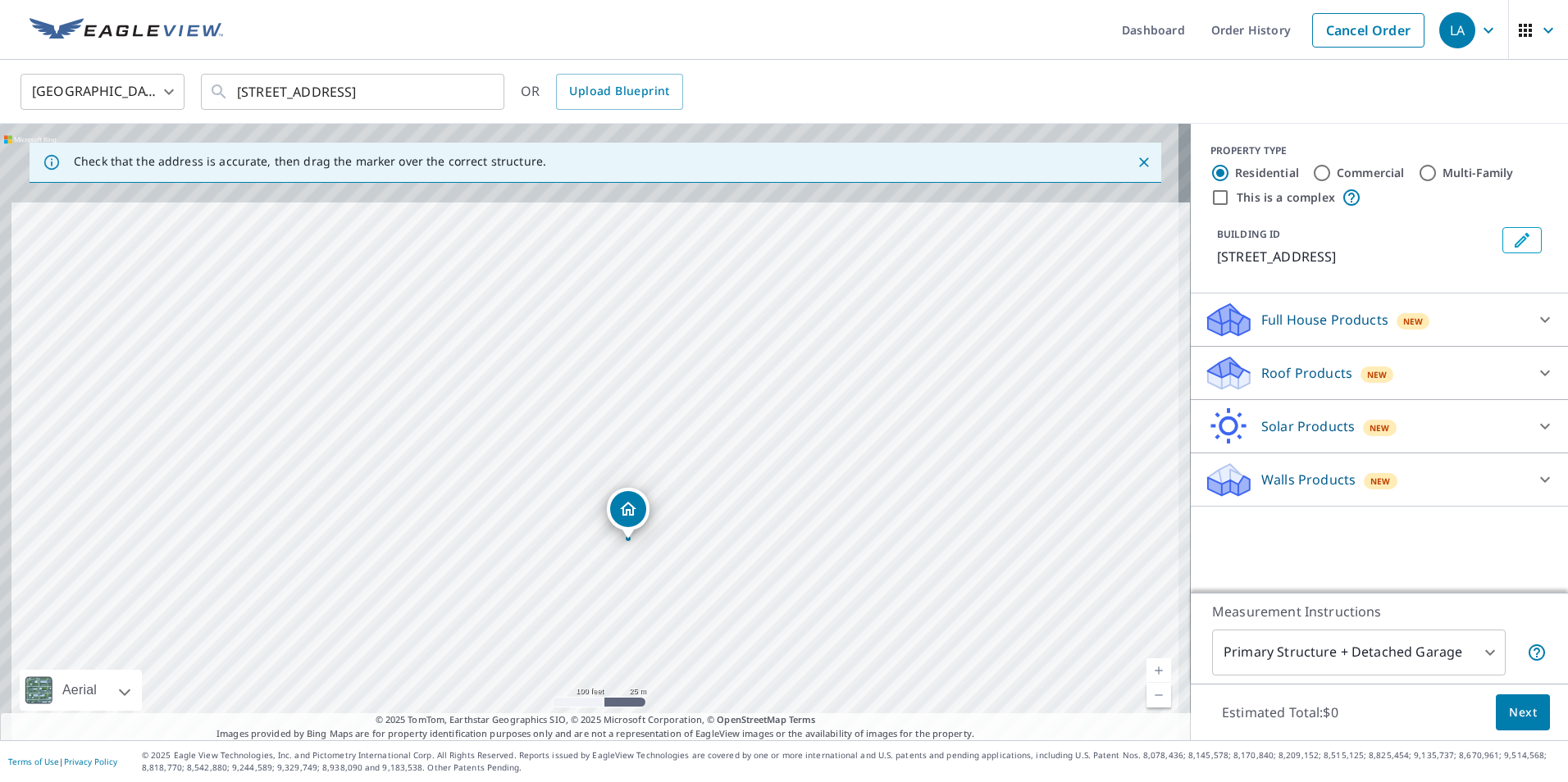
drag, startPoint x: 651, startPoint y: 377, endPoint x: 662, endPoint y: 459, distance: 82.7
click at [662, 459] on div "[STREET_ADDRESS]" at bounding box center [595, 432] width 1190 height 617
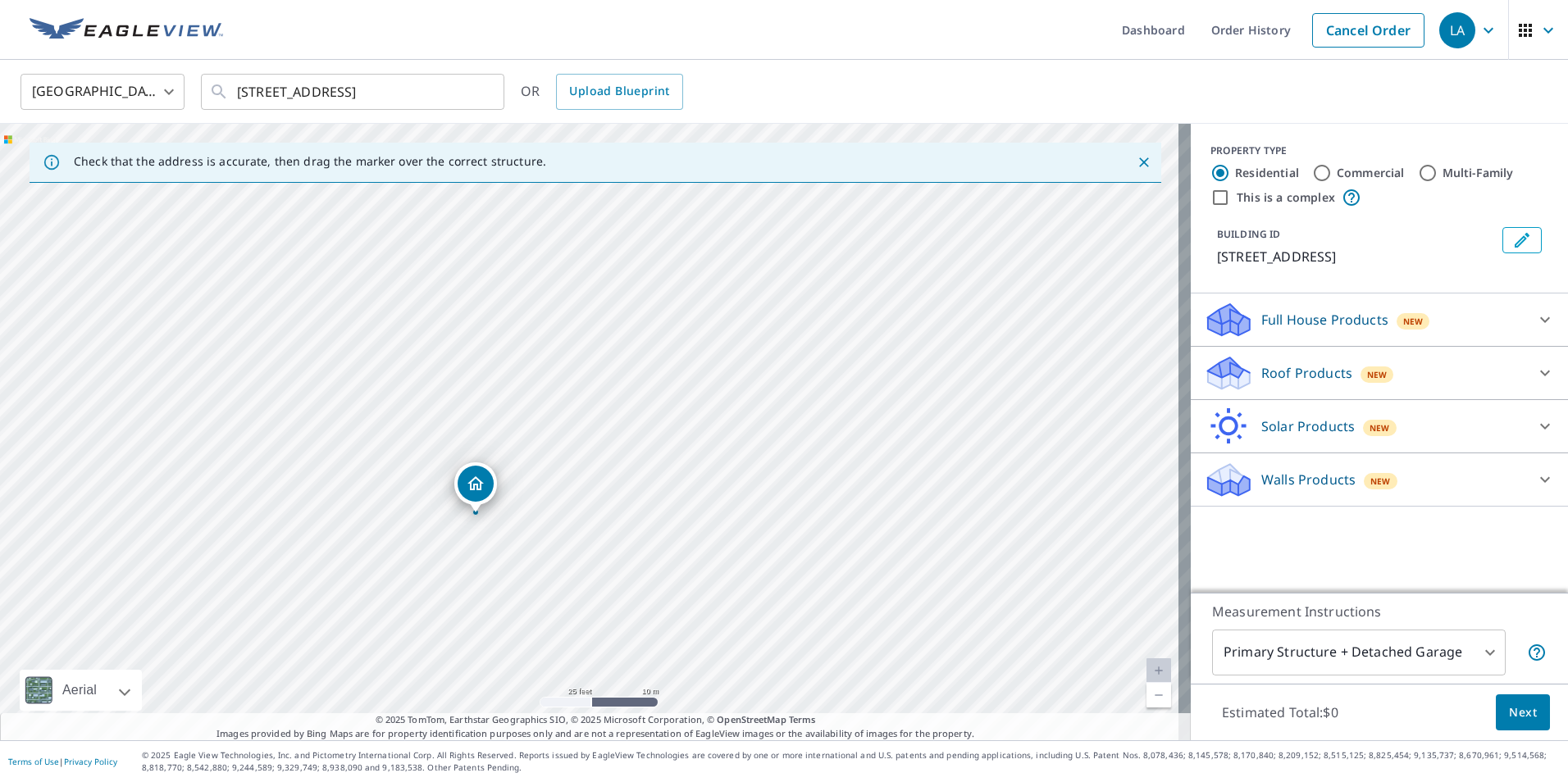
drag, startPoint x: 717, startPoint y: 511, endPoint x: 711, endPoint y: 447, distance: 64.3
click at [711, 447] on div "[STREET_ADDRESS]" at bounding box center [595, 432] width 1190 height 617
drag, startPoint x: 733, startPoint y: 432, endPoint x: 744, endPoint y: 497, distance: 65.9
click at [744, 497] on div "[STREET_ADDRESS]" at bounding box center [595, 432] width 1190 height 617
drag, startPoint x: 747, startPoint y: 542, endPoint x: 718, endPoint y: 420, distance: 125.4
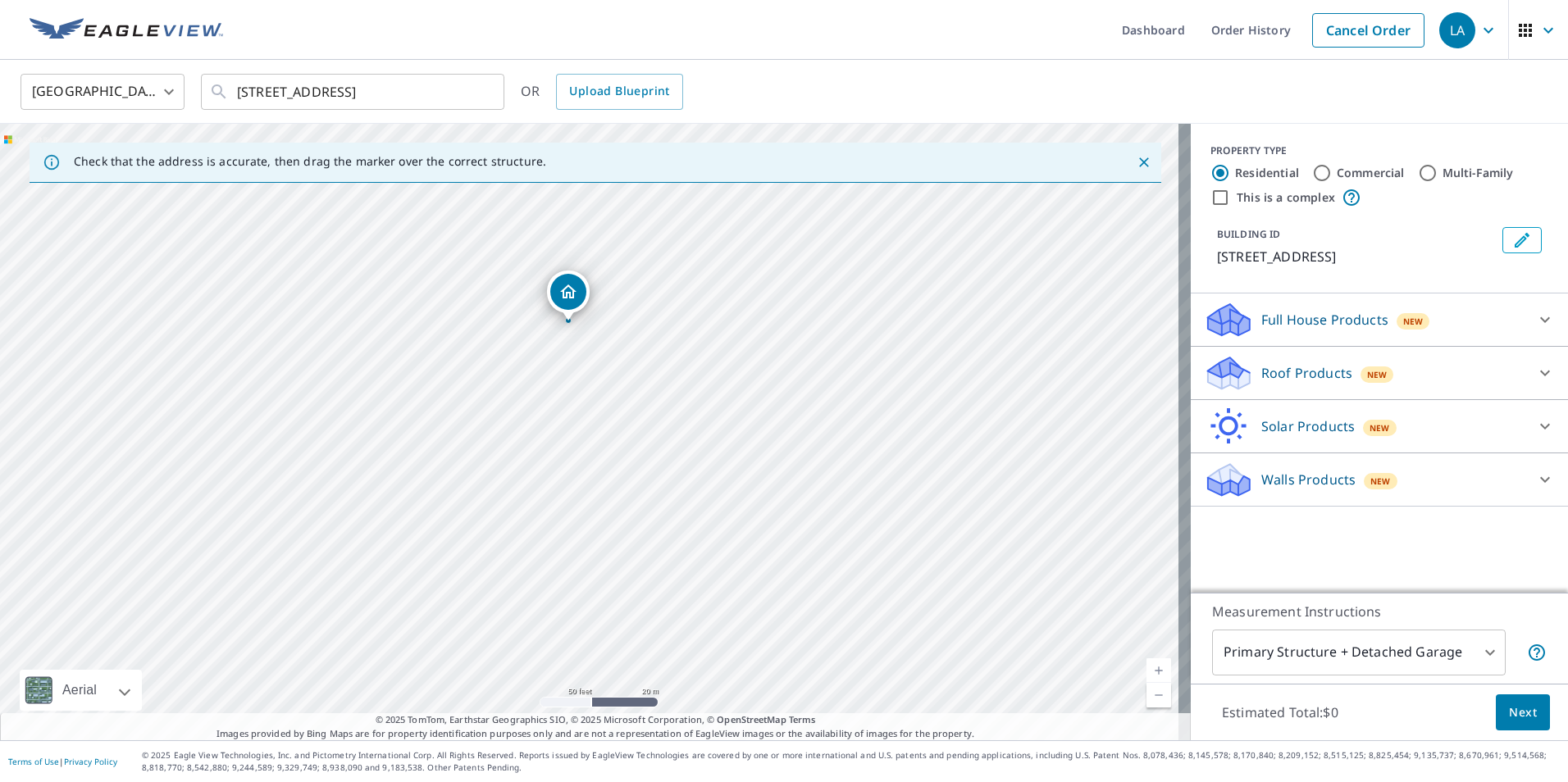
click at [718, 420] on div "[STREET_ADDRESS]" at bounding box center [595, 432] width 1190 height 617
drag, startPoint x: 740, startPoint y: 391, endPoint x: 755, endPoint y: 485, distance: 95.2
click at [755, 485] on div "[STREET_ADDRESS]" at bounding box center [595, 432] width 1190 height 617
drag, startPoint x: 753, startPoint y: 430, endPoint x: 751, endPoint y: 467, distance: 37.1
click at [760, 501] on div "[STREET_ADDRESS]" at bounding box center [595, 432] width 1190 height 617
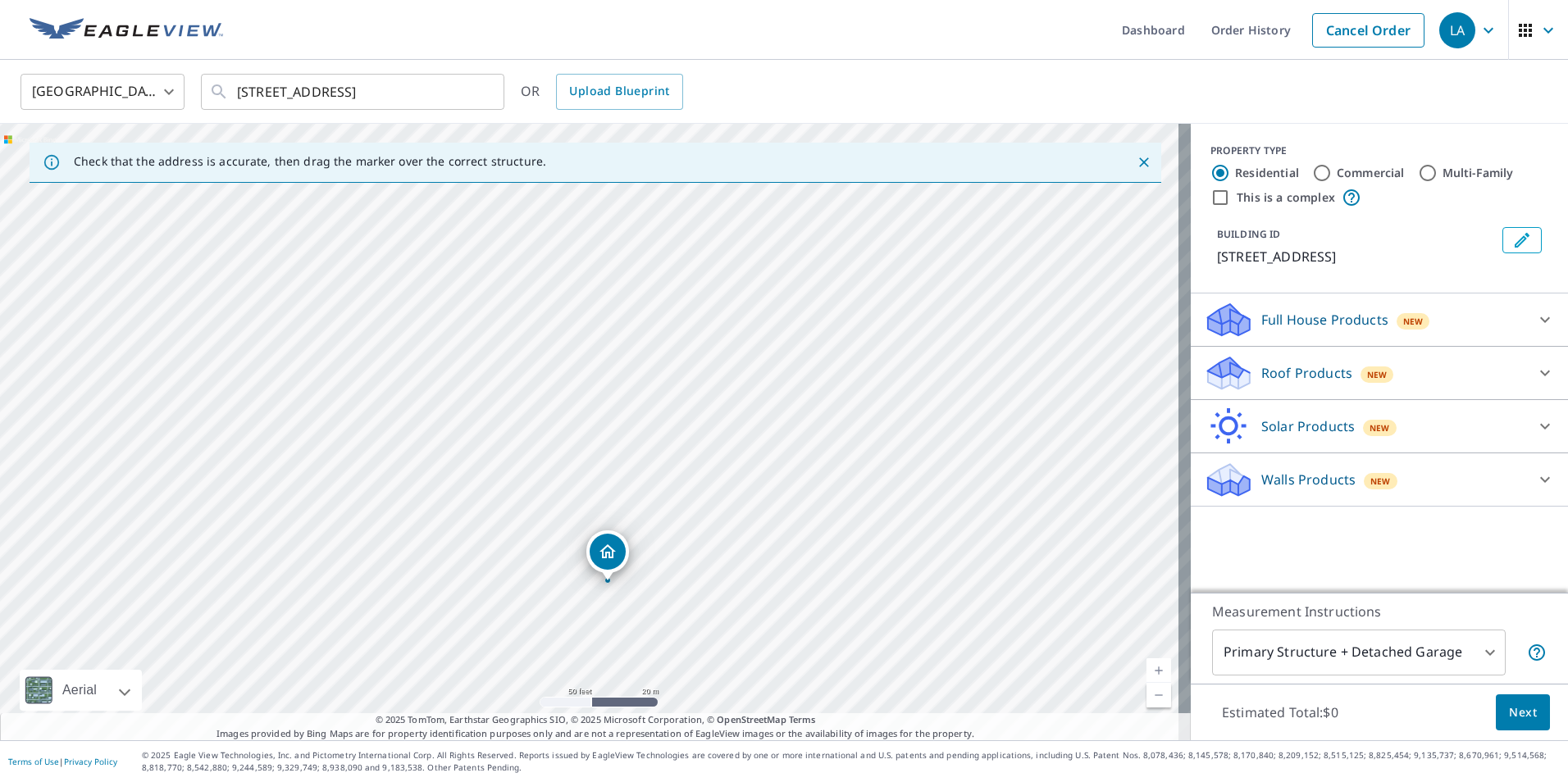
drag, startPoint x: 746, startPoint y: 415, endPoint x: 761, endPoint y: 513, distance: 99.1
click at [761, 513] on div "[STREET_ADDRESS]" at bounding box center [595, 432] width 1190 height 617
drag, startPoint x: 755, startPoint y: 480, endPoint x: 769, endPoint y: 573, distance: 94.0
click at [769, 573] on div "[STREET_ADDRESS]" at bounding box center [595, 432] width 1190 height 617
click at [766, 555] on div "[STREET_ADDRESS]" at bounding box center [595, 432] width 1190 height 617
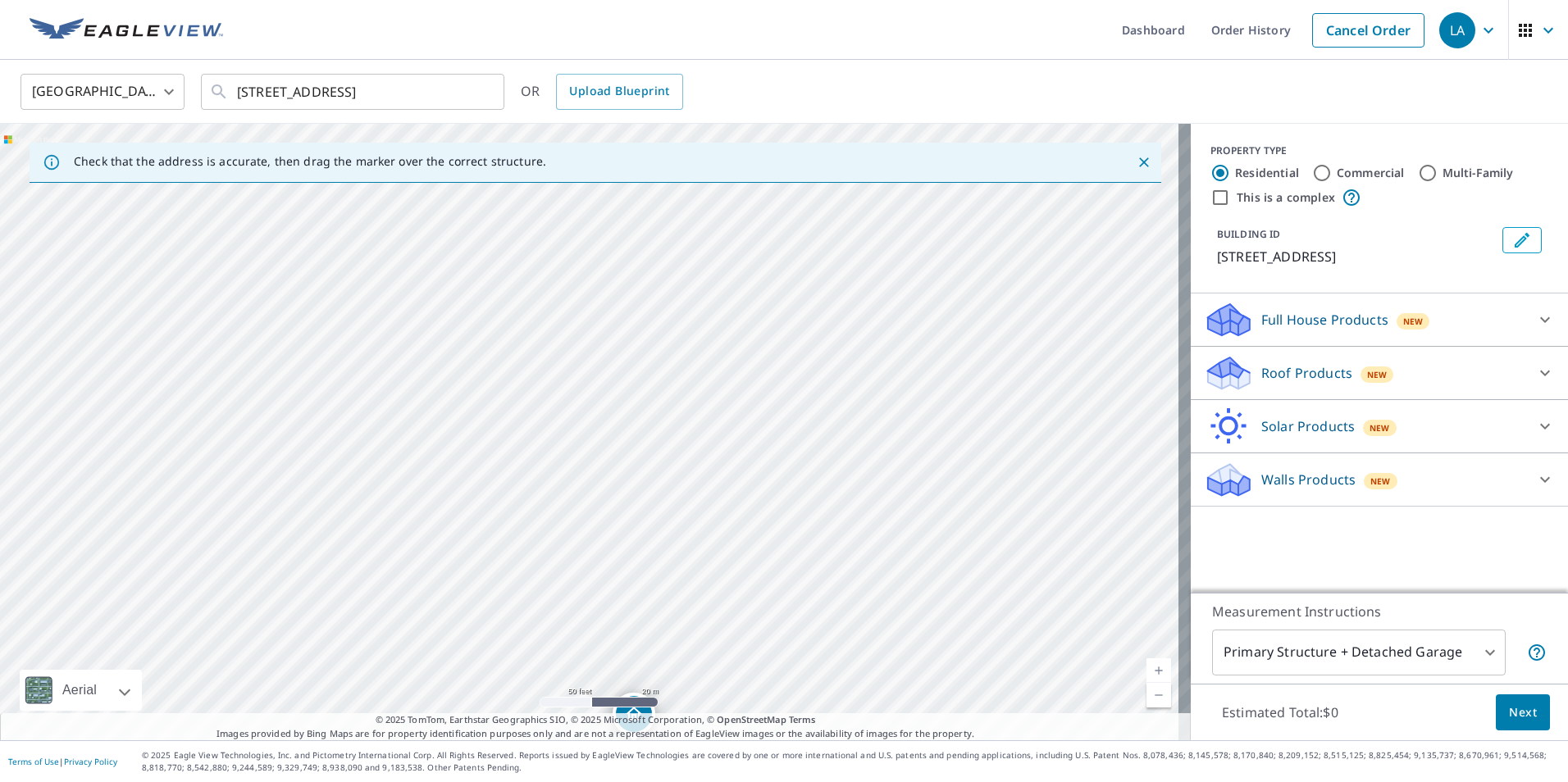
drag, startPoint x: 759, startPoint y: 541, endPoint x: 765, endPoint y: 578, distance: 37.5
click at [765, 578] on div "[STREET_ADDRESS]" at bounding box center [595, 432] width 1190 height 617
drag, startPoint x: 765, startPoint y: 578, endPoint x: 743, endPoint y: 541, distance: 43.0
click at [743, 541] on div "[STREET_ADDRESS]" at bounding box center [595, 432] width 1190 height 617
drag, startPoint x: 756, startPoint y: 545, endPoint x: 751, endPoint y: 517, distance: 28.4
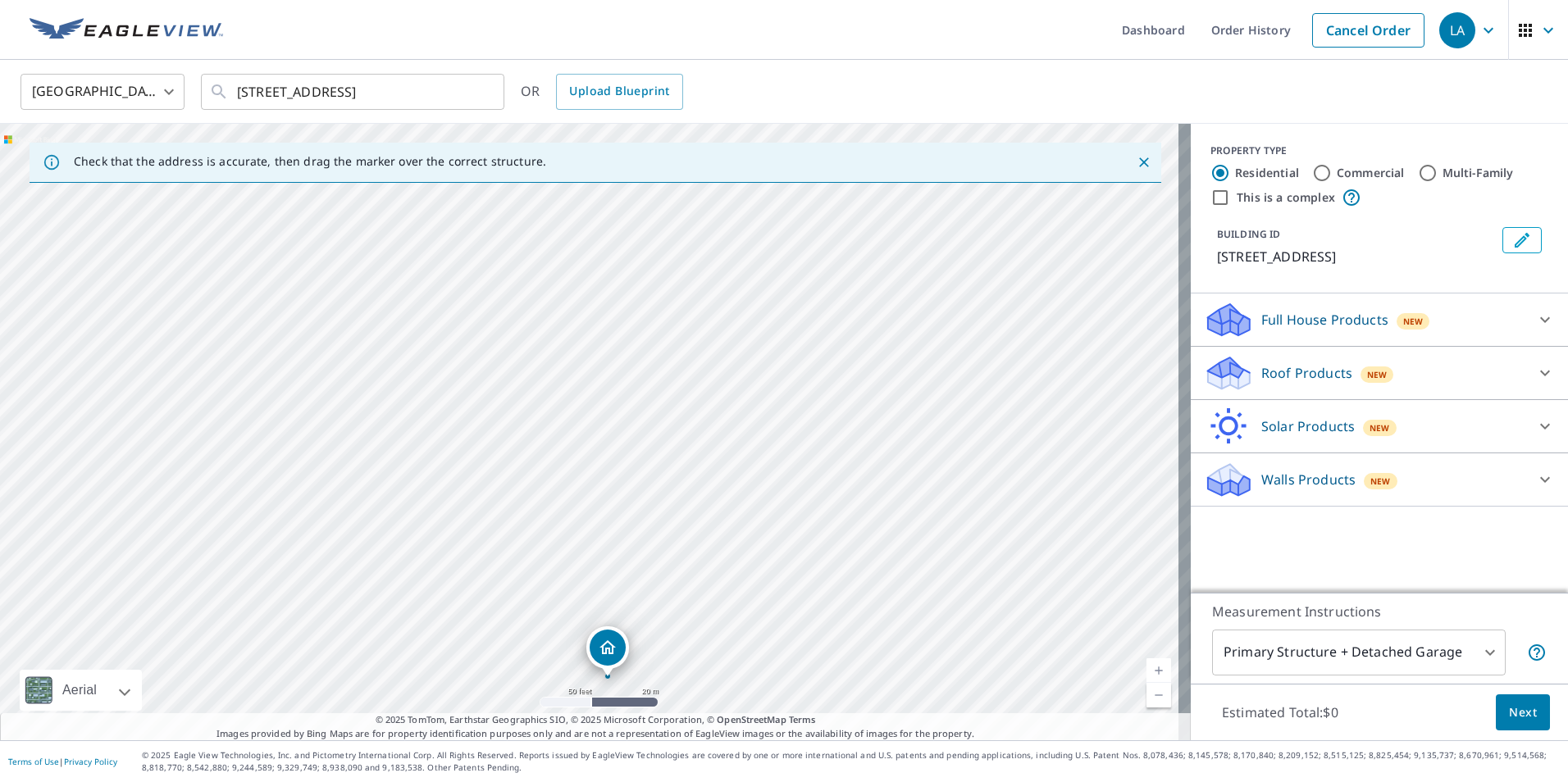
click at [751, 517] on div "[STREET_ADDRESS]" at bounding box center [595, 432] width 1190 height 617
drag, startPoint x: 766, startPoint y: 544, endPoint x: 747, endPoint y: 497, distance: 50.7
click at [747, 497] on div "[STREET_ADDRESS]" at bounding box center [595, 432] width 1190 height 617
drag, startPoint x: 760, startPoint y: 526, endPoint x: 747, endPoint y: 488, distance: 40.2
click at [747, 488] on div "[STREET_ADDRESS]" at bounding box center [595, 432] width 1190 height 617
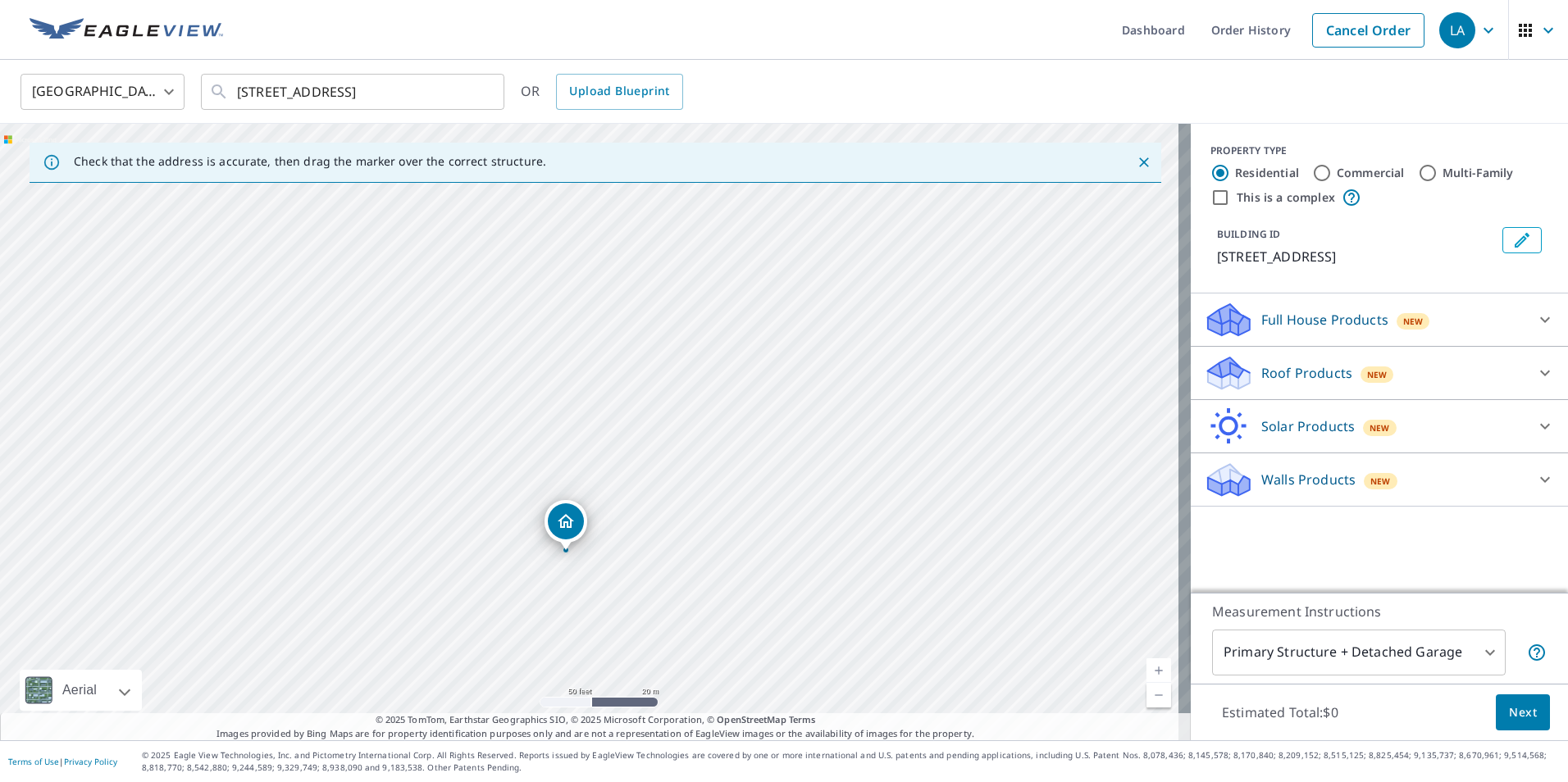
drag, startPoint x: 770, startPoint y: 545, endPoint x: 757, endPoint y: 496, distance: 50.7
click at [758, 500] on div "[STREET_ADDRESS]" at bounding box center [595, 432] width 1190 height 617
drag, startPoint x: 755, startPoint y: 534, endPoint x: 751, endPoint y: 416, distance: 118.1
click at [751, 416] on div "[STREET_ADDRESS]" at bounding box center [595, 432] width 1190 height 617
drag, startPoint x: 780, startPoint y: 512, endPoint x: 767, endPoint y: 427, distance: 86.0
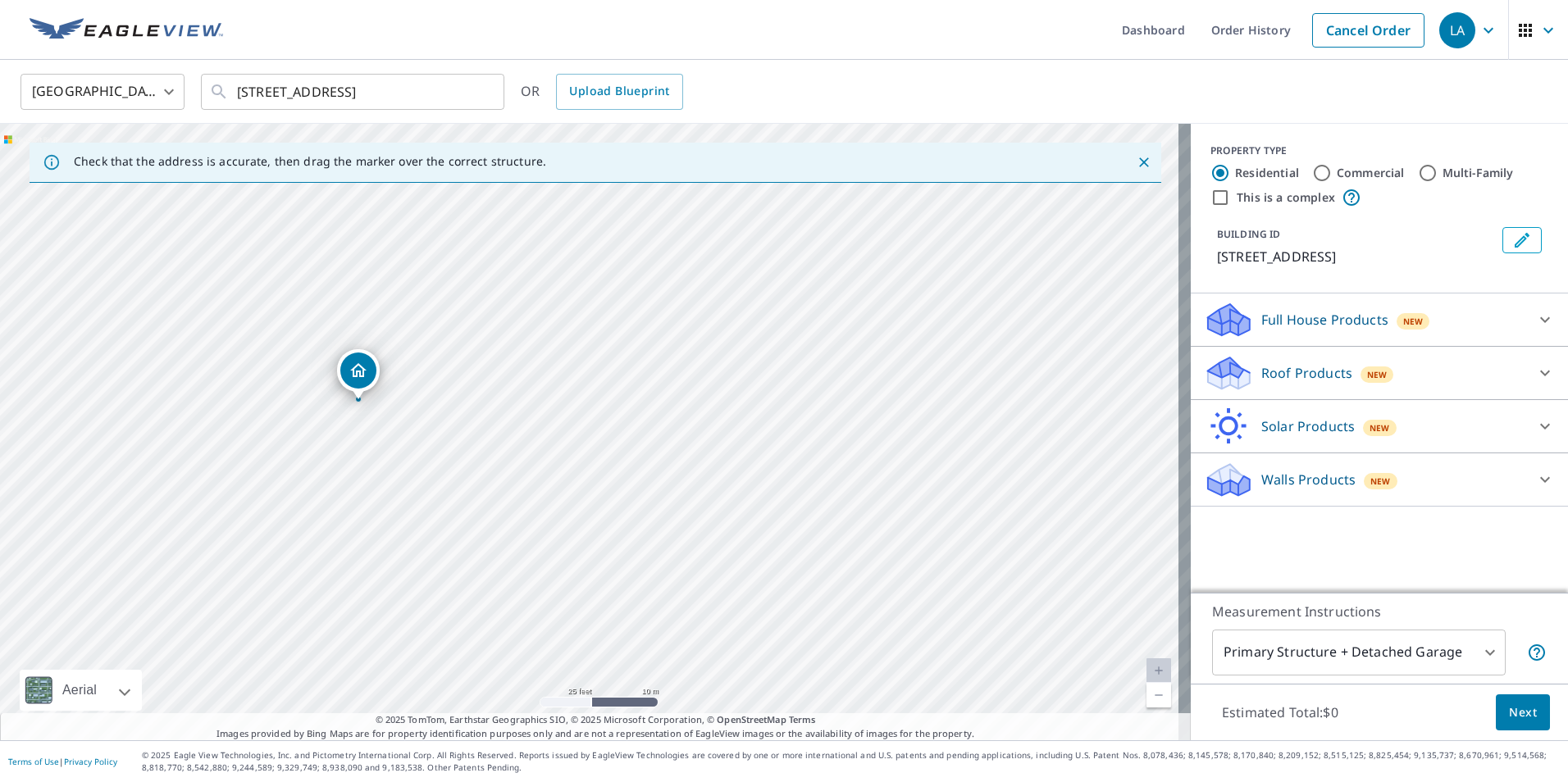
click at [767, 427] on div "[STREET_ADDRESS]" at bounding box center [595, 432] width 1190 height 617
drag, startPoint x: 766, startPoint y: 394, endPoint x: 766, endPoint y: 379, distance: 15.0
click at [766, 379] on div "[STREET_ADDRESS]" at bounding box center [595, 432] width 1190 height 617
drag, startPoint x: 770, startPoint y: 420, endPoint x: 814, endPoint y: 483, distance: 76.8
click at [814, 483] on div "[STREET_ADDRESS]" at bounding box center [595, 432] width 1190 height 617
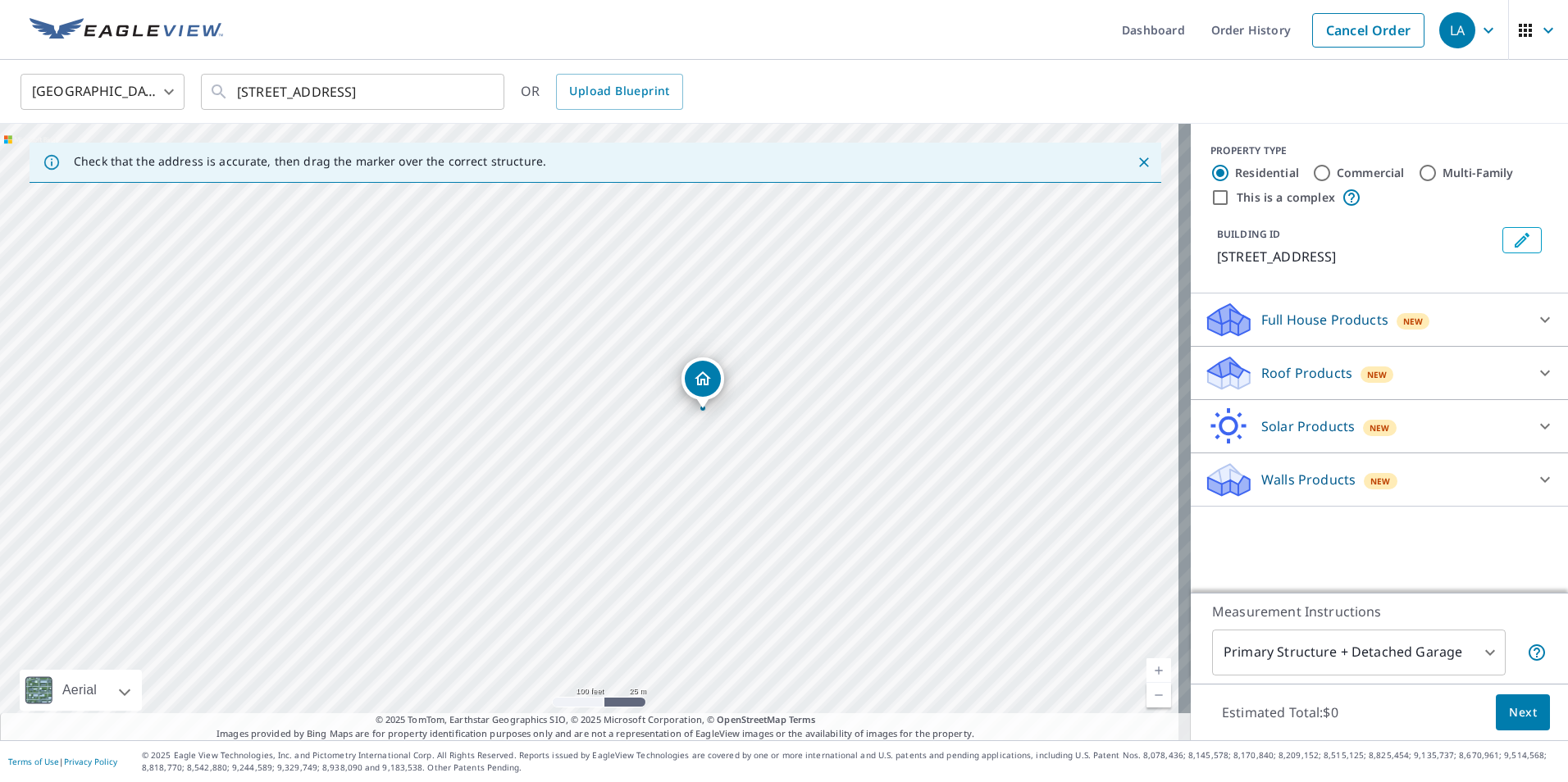
drag, startPoint x: 824, startPoint y: 508, endPoint x: 814, endPoint y: 463, distance: 46.1
click at [814, 463] on div "[STREET_ADDRESS]" at bounding box center [595, 432] width 1190 height 617
drag, startPoint x: 812, startPoint y: 437, endPoint x: 812, endPoint y: 453, distance: 16.0
click at [812, 452] on div "[STREET_ADDRESS]" at bounding box center [595, 432] width 1190 height 617
drag, startPoint x: 797, startPoint y: 536, endPoint x: 812, endPoint y: 341, distance: 195.6
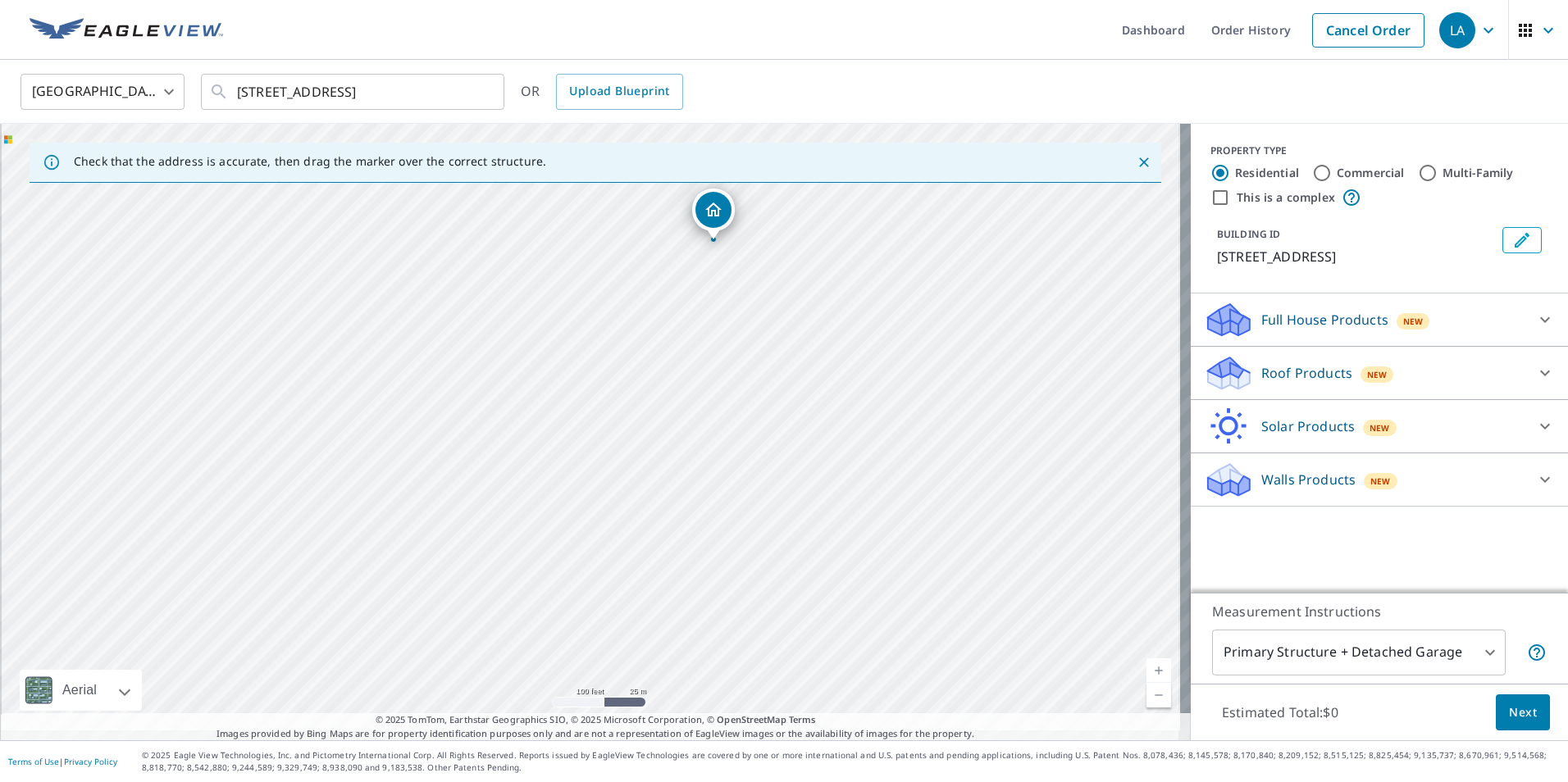
click at [810, 343] on div "[STREET_ADDRESS]" at bounding box center [595, 432] width 1190 height 617
drag, startPoint x: 774, startPoint y: 514, endPoint x: 816, endPoint y: 341, distance: 178.0
click at [816, 341] on div "[STREET_ADDRESS]" at bounding box center [595, 432] width 1190 height 617
drag, startPoint x: 805, startPoint y: 447, endPoint x: 824, endPoint y: 328, distance: 120.5
click at [824, 328] on div "[STREET_ADDRESS]" at bounding box center [595, 432] width 1190 height 617
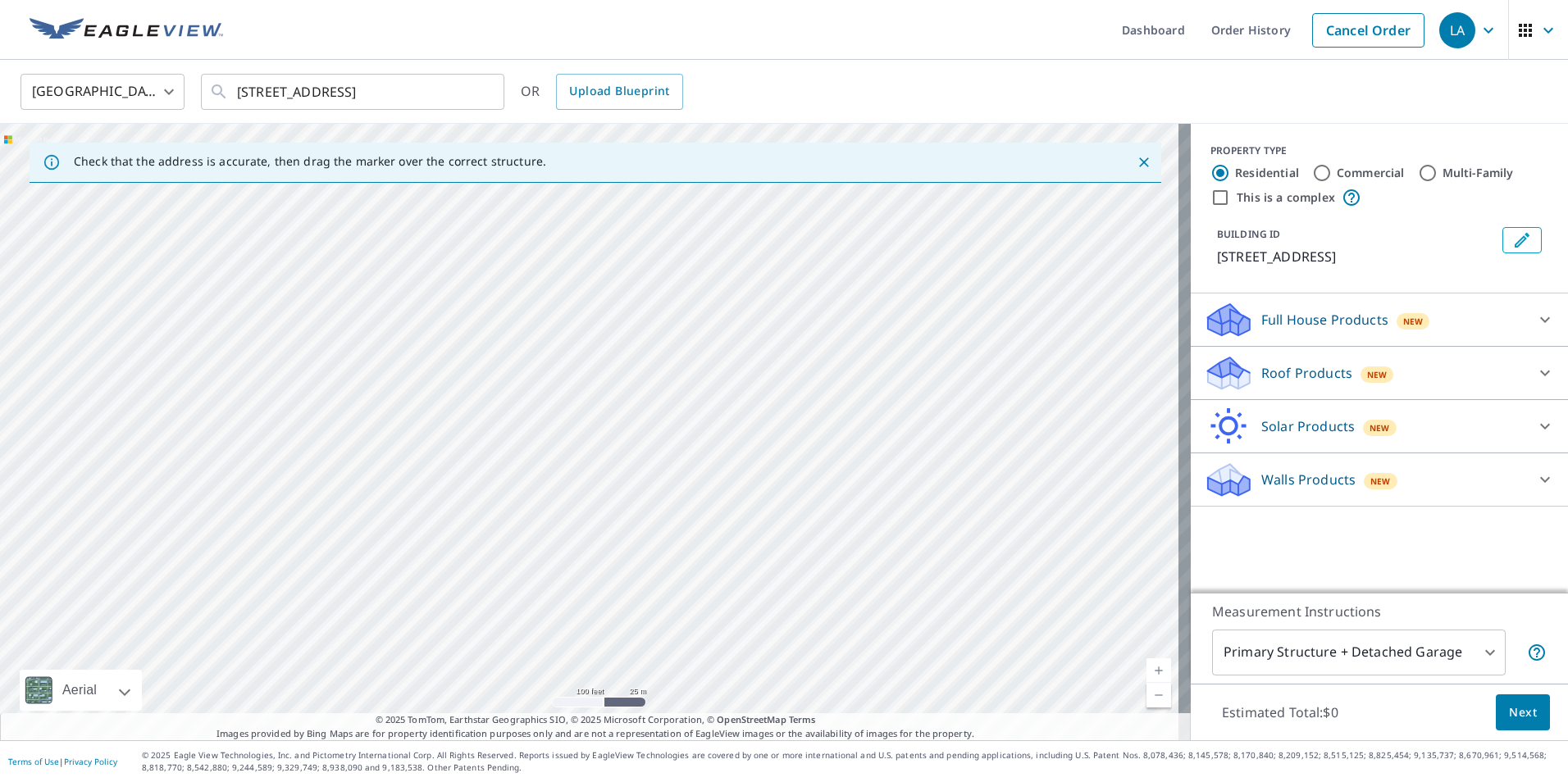
drag, startPoint x: 736, startPoint y: 404, endPoint x: 928, endPoint y: 376, distance: 194.0
click at [928, 376] on div "[STREET_ADDRESS]" at bounding box center [595, 432] width 1190 height 617
drag, startPoint x: 668, startPoint y: 516, endPoint x: 880, endPoint y: 304, distance: 299.8
click at [880, 304] on div "[STREET_ADDRESS]" at bounding box center [595, 432] width 1190 height 617
drag, startPoint x: 528, startPoint y: 557, endPoint x: 606, endPoint y: 497, distance: 98.4
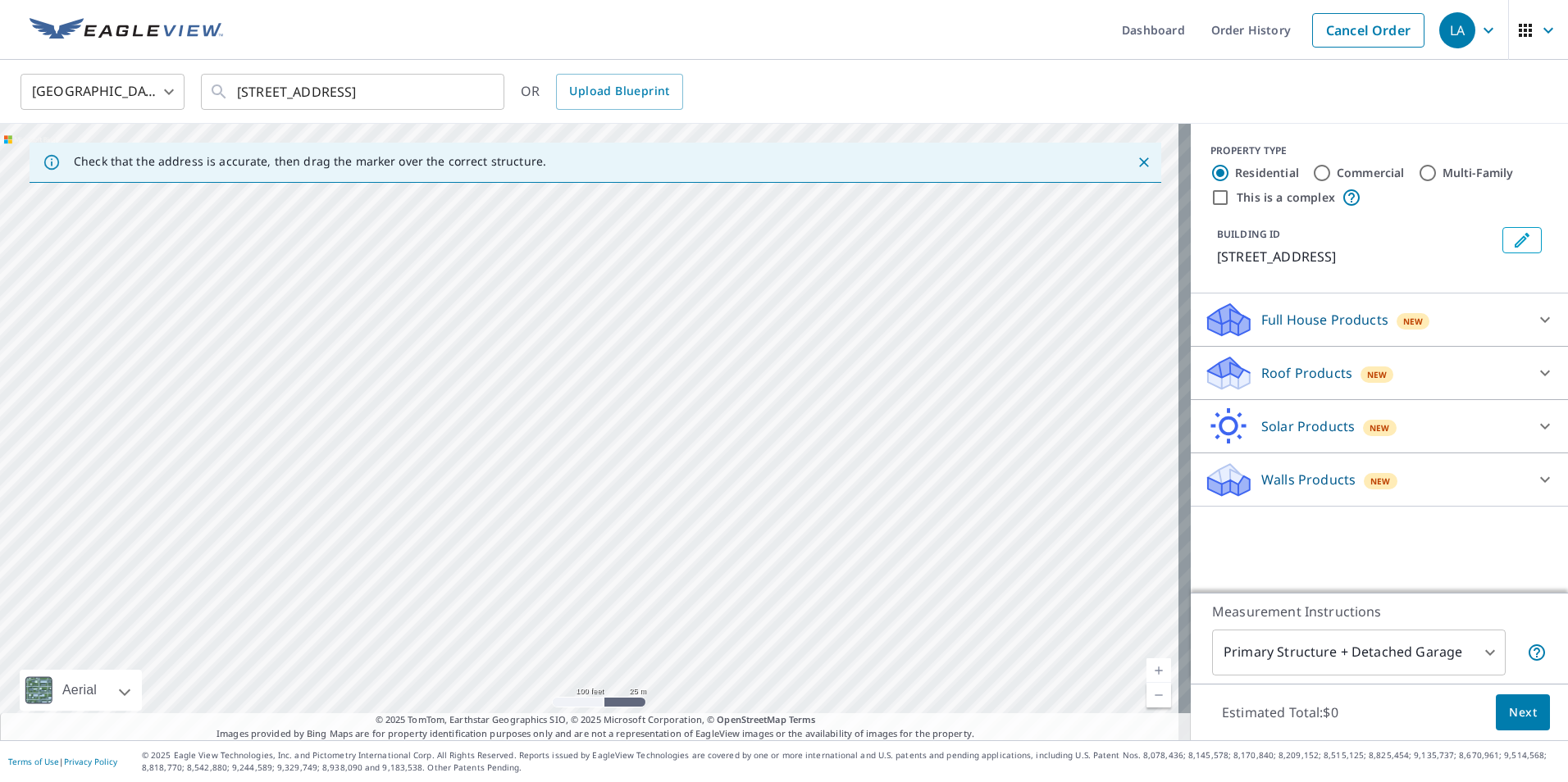
click at [606, 497] on div "[STREET_ADDRESS]" at bounding box center [595, 432] width 1190 height 617
drag, startPoint x: 806, startPoint y: 483, endPoint x: 665, endPoint y: 598, distance: 182.0
click at [665, 598] on div "[STREET_ADDRESS]" at bounding box center [595, 432] width 1190 height 617
drag, startPoint x: 769, startPoint y: 484, endPoint x: 714, endPoint y: 649, distance: 173.9
click at [714, 649] on div "[STREET_ADDRESS]" at bounding box center [595, 432] width 1190 height 617
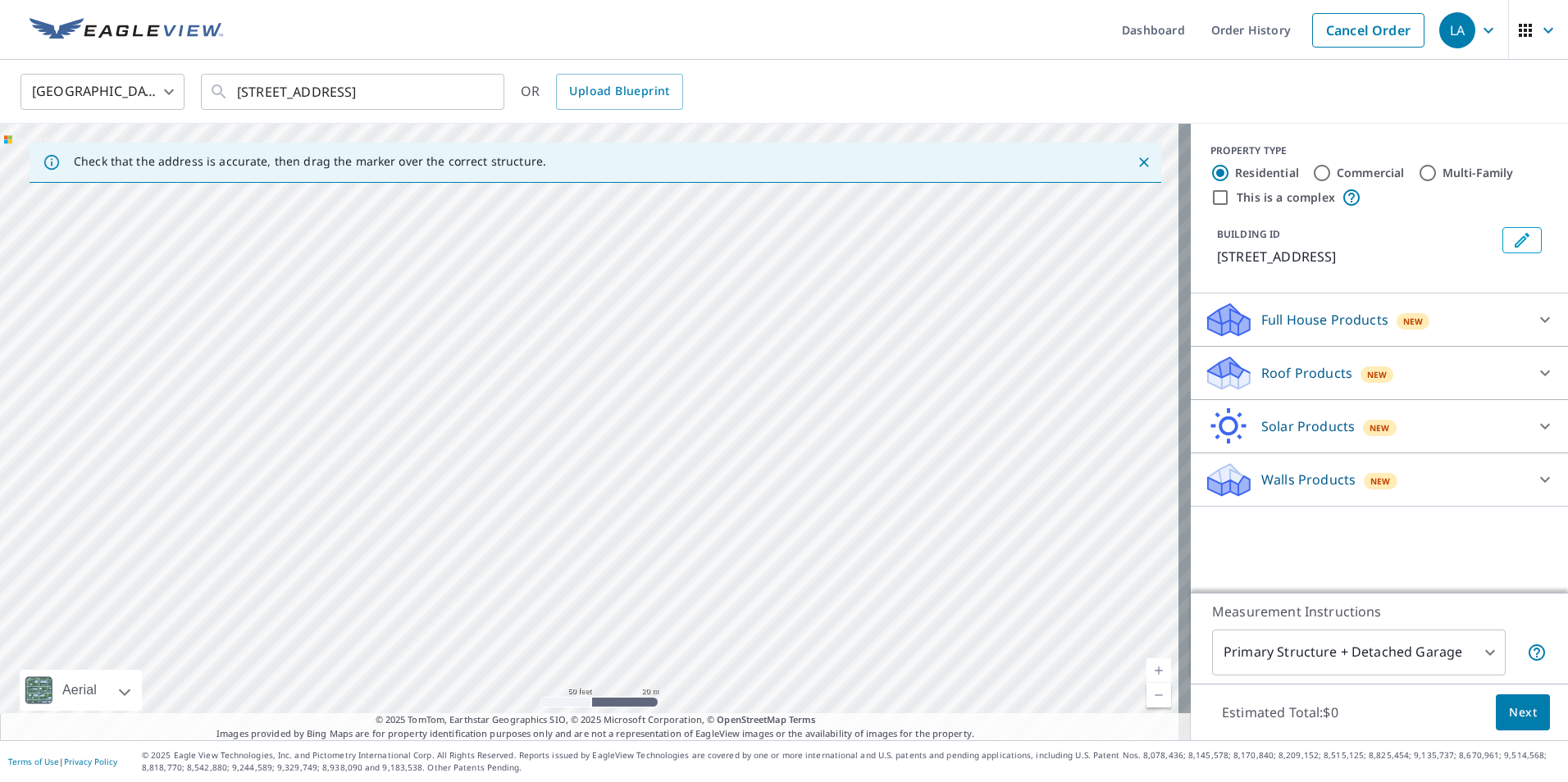
drag, startPoint x: 776, startPoint y: 536, endPoint x: 746, endPoint y: 689, distance: 155.9
click at [746, 689] on div "[STREET_ADDRESS]" at bounding box center [595, 432] width 1190 height 617
drag, startPoint x: 780, startPoint y: 575, endPoint x: 762, endPoint y: 606, distance: 35.8
click at [762, 606] on div "[STREET_ADDRESS]" at bounding box center [595, 432] width 1190 height 617
drag, startPoint x: 776, startPoint y: 521, endPoint x: 766, endPoint y: 648, distance: 127.4
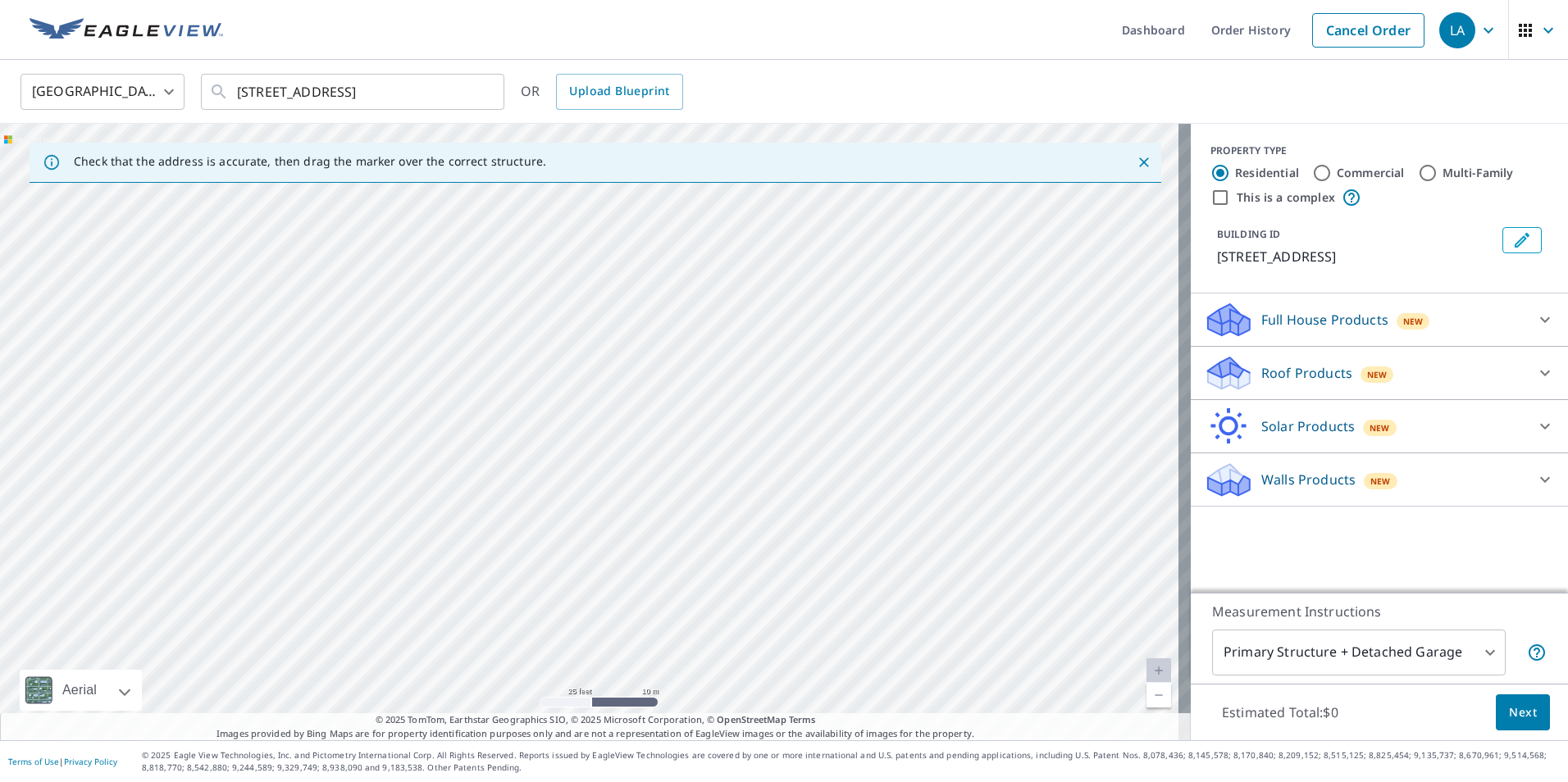
click at [766, 648] on div "[STREET_ADDRESS]" at bounding box center [595, 432] width 1190 height 617
drag, startPoint x: 734, startPoint y: 679, endPoint x: 706, endPoint y: 507, distance: 174.3
click at [706, 507] on div "[STREET_ADDRESS]" at bounding box center [595, 432] width 1190 height 617
drag, startPoint x: 612, startPoint y: 455, endPoint x: 615, endPoint y: 526, distance: 71.1
click at [615, 526] on div "[STREET_ADDRESS]" at bounding box center [595, 432] width 1190 height 617
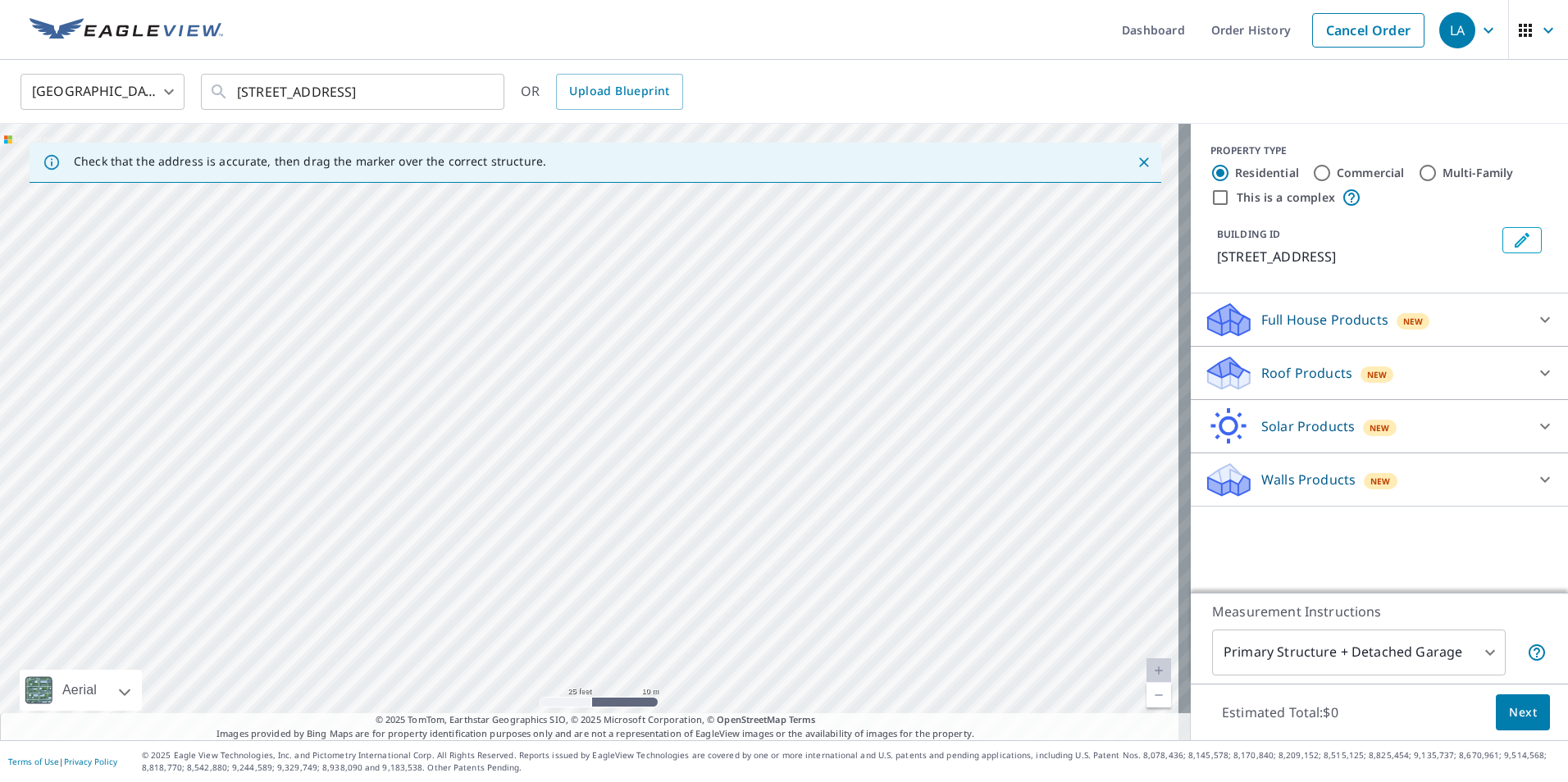
drag, startPoint x: 631, startPoint y: 508, endPoint x: 627, endPoint y: 462, distance: 46.2
click at [627, 462] on div "[STREET_ADDRESS]" at bounding box center [595, 432] width 1190 height 617
drag, startPoint x: 702, startPoint y: 529, endPoint x: 659, endPoint y: 470, distance: 73.0
click at [659, 470] on div "[STREET_ADDRESS]" at bounding box center [595, 432] width 1190 height 617
drag, startPoint x: 690, startPoint y: 490, endPoint x: 679, endPoint y: 474, distance: 19.4
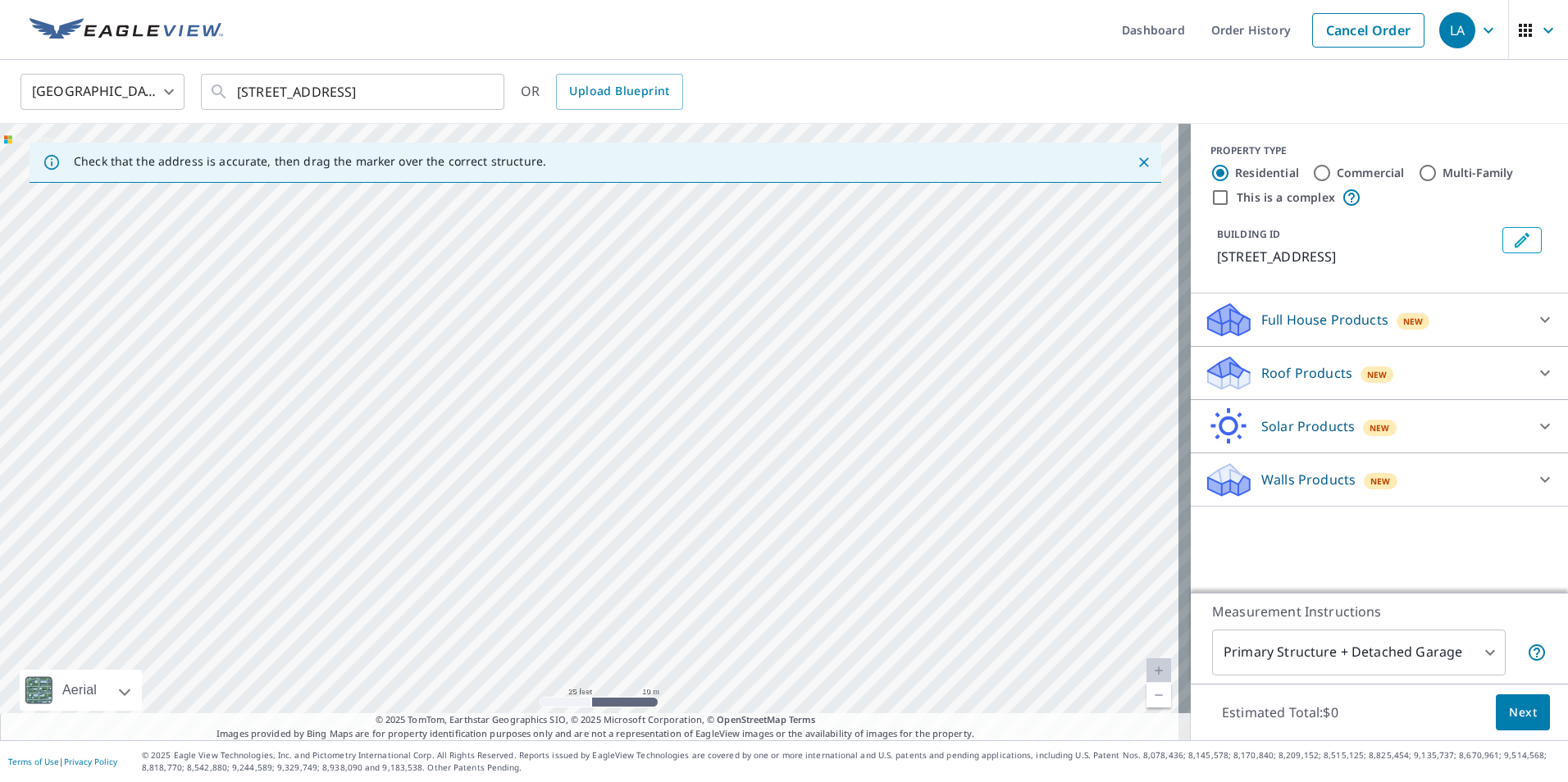
click at [679, 474] on div "[STREET_ADDRESS]" at bounding box center [595, 432] width 1190 height 617
drag, startPoint x: 718, startPoint y: 535, endPoint x: 676, endPoint y: 450, distance: 94.8
click at [676, 450] on div "[STREET_ADDRESS]" at bounding box center [595, 432] width 1190 height 617
drag, startPoint x: 702, startPoint y: 507, endPoint x: 704, endPoint y: 425, distance: 82.0
click at [704, 425] on div "[STREET_ADDRESS]" at bounding box center [595, 432] width 1190 height 617
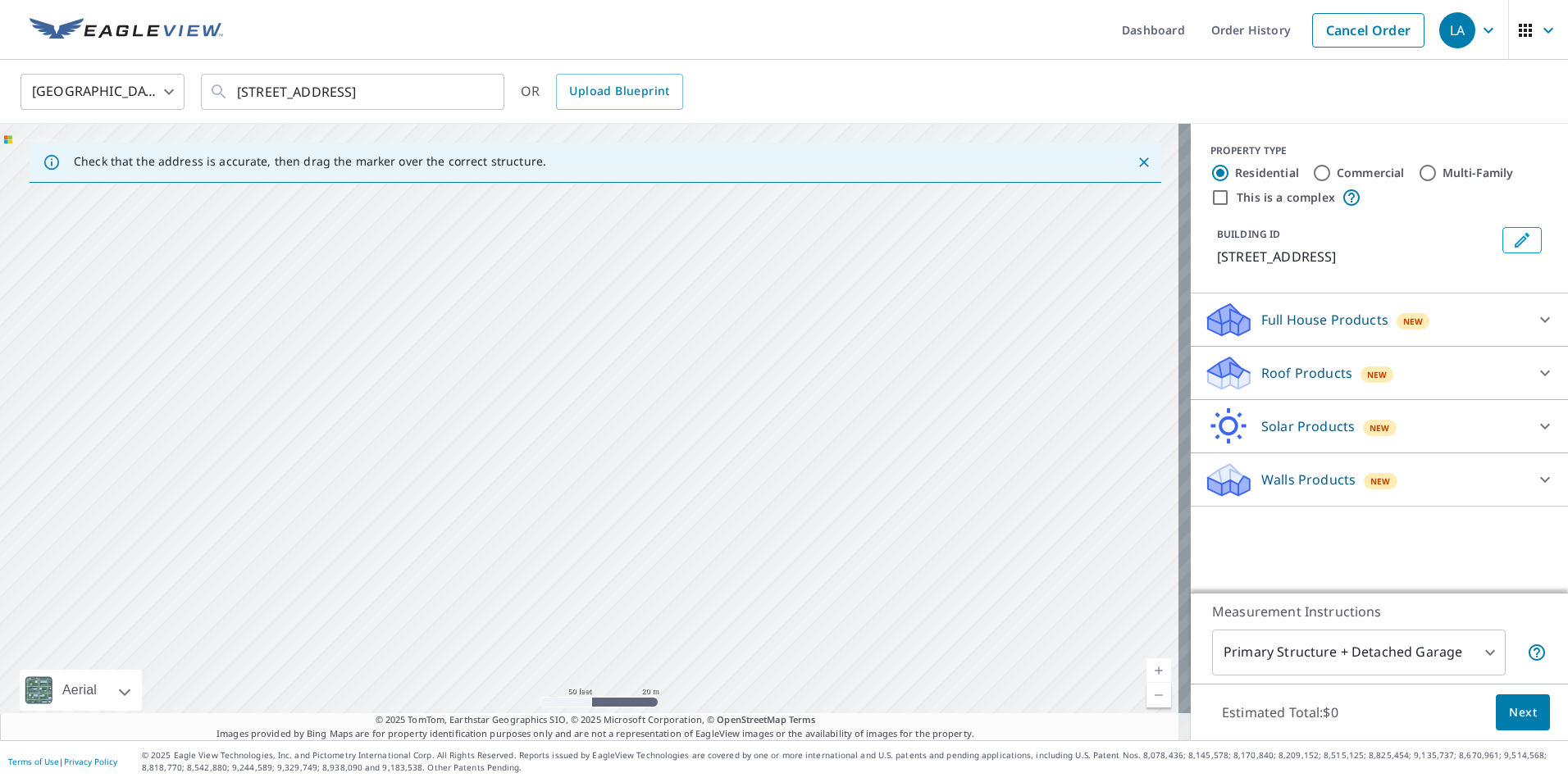
drag, startPoint x: 693, startPoint y: 476, endPoint x: 689, endPoint y: 468, distance: 8.9
click at [689, 468] on div "[STREET_ADDRESS]" at bounding box center [595, 432] width 1190 height 617
drag, startPoint x: 783, startPoint y: 476, endPoint x: 734, endPoint y: 482, distance: 49.4
click at [734, 482] on div "[STREET_ADDRESS]" at bounding box center [595, 432] width 1190 height 617
click at [742, 499] on div "[STREET_ADDRESS]" at bounding box center [595, 432] width 1190 height 617
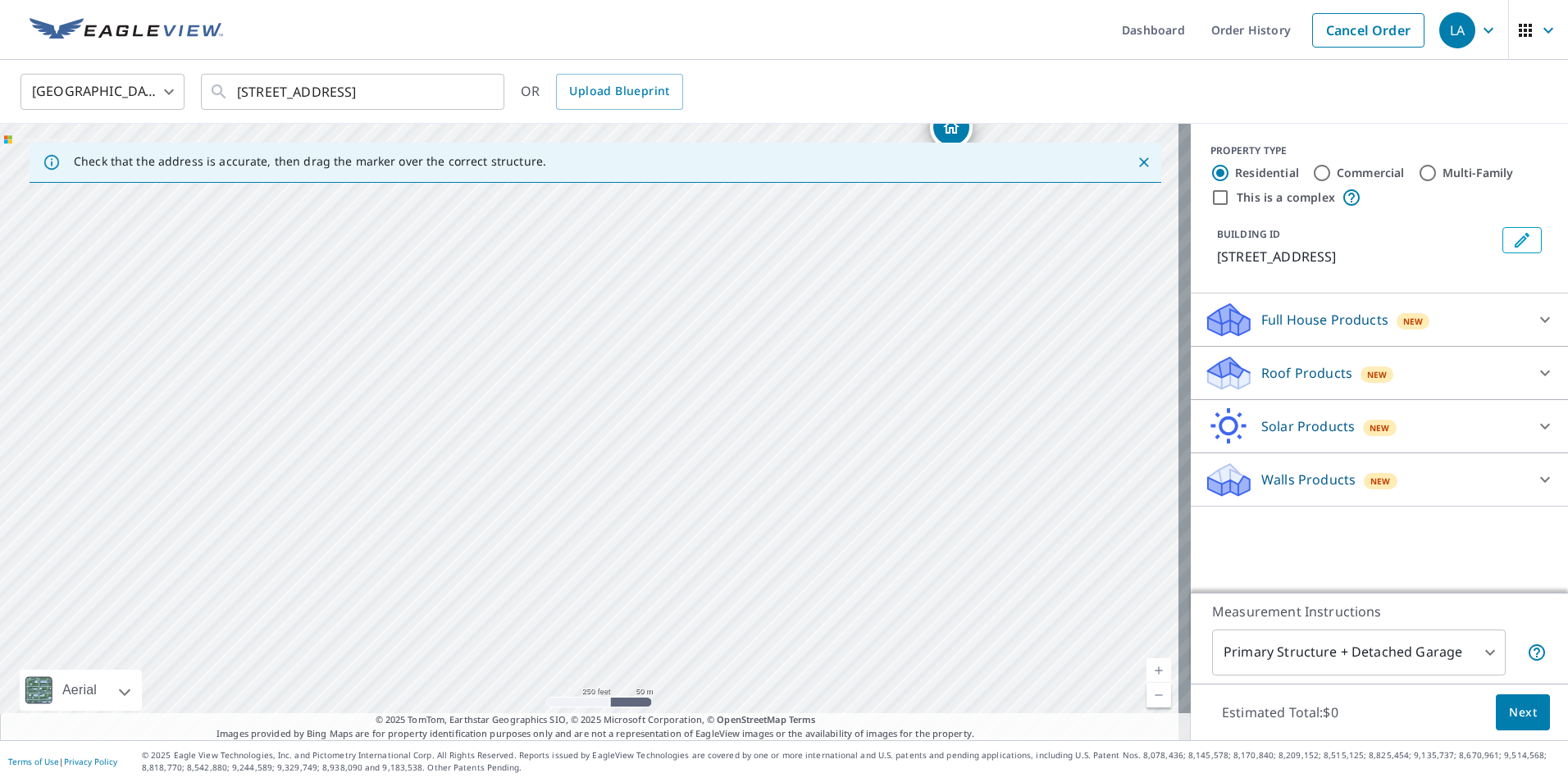
drag, startPoint x: 663, startPoint y: 464, endPoint x: 669, endPoint y: 521, distance: 57.3
click at [669, 521] on div "[STREET_ADDRESS]" at bounding box center [595, 432] width 1190 height 617
drag, startPoint x: 678, startPoint y: 496, endPoint x: 684, endPoint y: 550, distance: 54.3
click at [684, 550] on div "[STREET_ADDRESS]" at bounding box center [595, 432] width 1190 height 617
click at [690, 536] on div "[STREET_ADDRESS]" at bounding box center [595, 432] width 1190 height 617
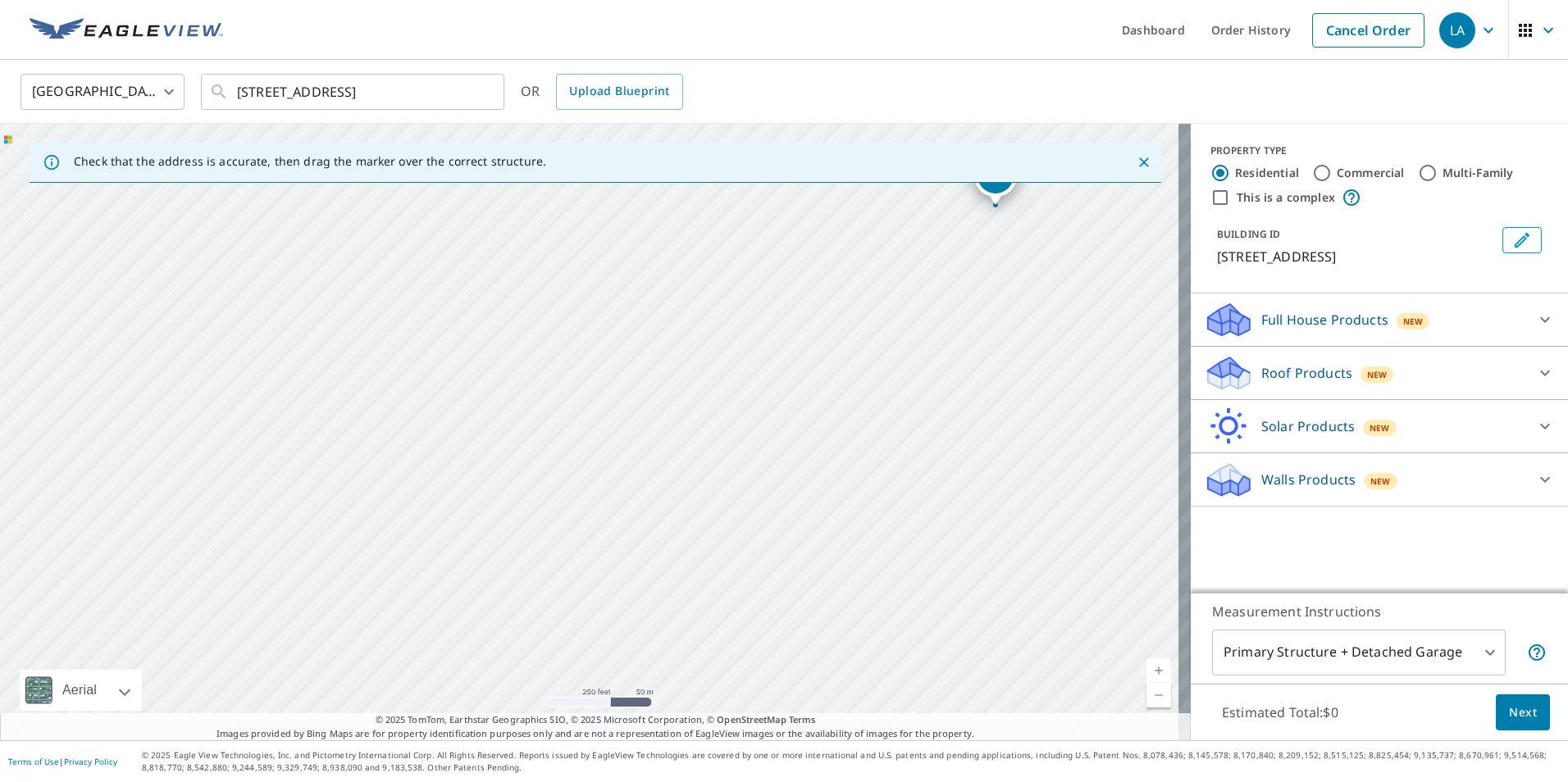
drag, startPoint x: 605, startPoint y: 560, endPoint x: 636, endPoint y: 541, distance: 36.4
click at [636, 541] on div "[STREET_ADDRESS]" at bounding box center [595, 432] width 1190 height 617
drag, startPoint x: 934, startPoint y: 492, endPoint x: 785, endPoint y: 673, distance: 234.4
click at [785, 673] on div "[STREET_ADDRESS]" at bounding box center [595, 432] width 1190 height 617
drag, startPoint x: 859, startPoint y: 523, endPoint x: 789, endPoint y: 824, distance: 309.0
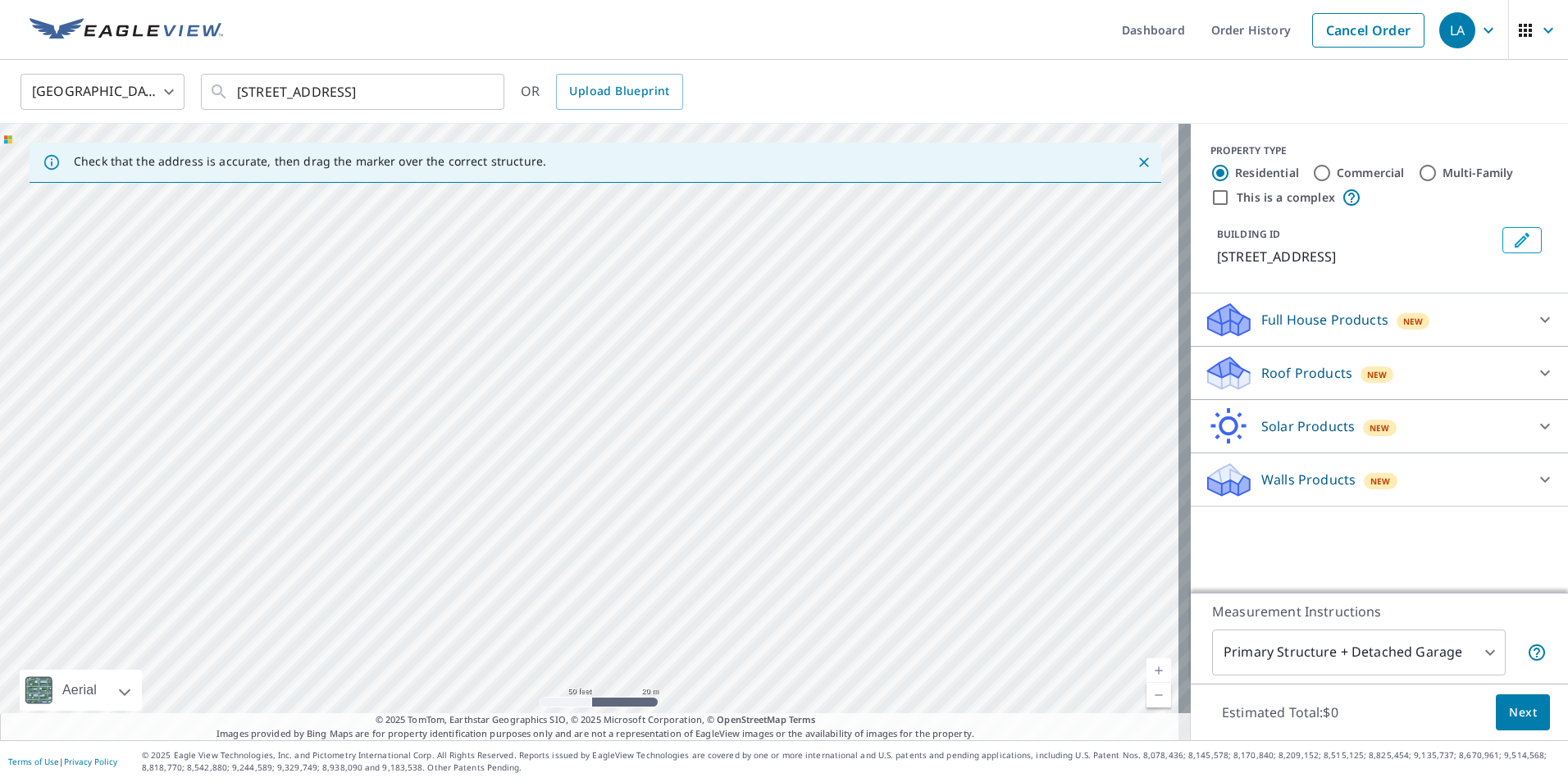
click at [789, 781] on html "LA LA Dashboard Order History Cancel Order LA United States [GEOGRAPHIC_DATA] ​…" at bounding box center [784, 391] width 1568 height 782
drag, startPoint x: 790, startPoint y: 466, endPoint x: 738, endPoint y: 779, distance: 317.3
click at [738, 779] on div "Dashboard Order History Cancel Order LA United States [GEOGRAPHIC_DATA] ​ [STRE…" at bounding box center [784, 391] width 1568 height 782
drag, startPoint x: 799, startPoint y: 400, endPoint x: 780, endPoint y: 544, distance: 145.2
click at [780, 544] on div "[STREET_ADDRESS]" at bounding box center [595, 432] width 1190 height 617
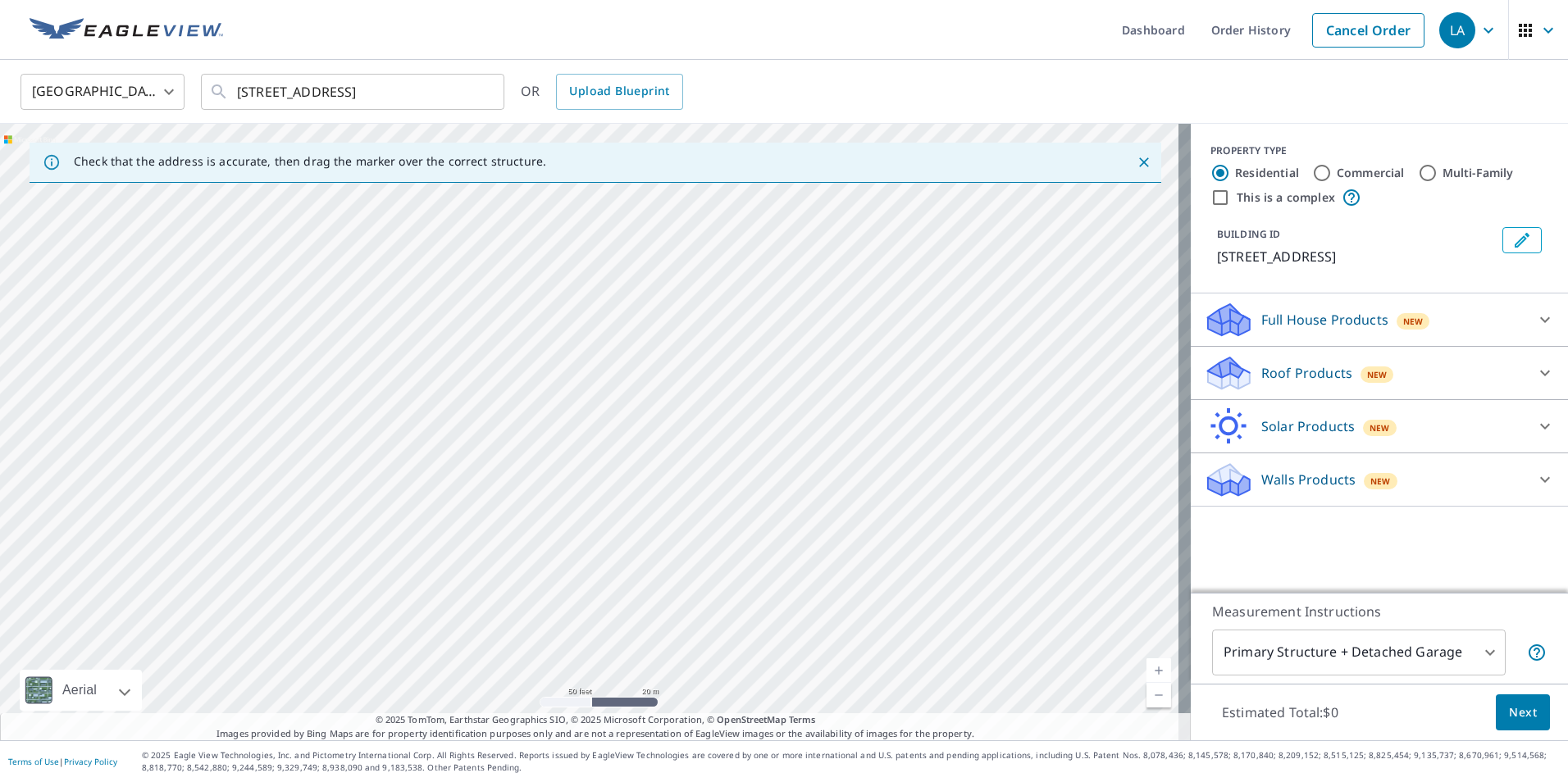
drag, startPoint x: 843, startPoint y: 247, endPoint x: 837, endPoint y: 518, distance: 271.1
click at [837, 518] on div "[STREET_ADDRESS]" at bounding box center [595, 432] width 1190 height 617
drag, startPoint x: 801, startPoint y: 444, endPoint x: 767, endPoint y: 572, distance: 132.4
click at [767, 572] on div "[STREET_ADDRESS]" at bounding box center [595, 432] width 1190 height 617
drag, startPoint x: 785, startPoint y: 527, endPoint x: 776, endPoint y: 617, distance: 90.4
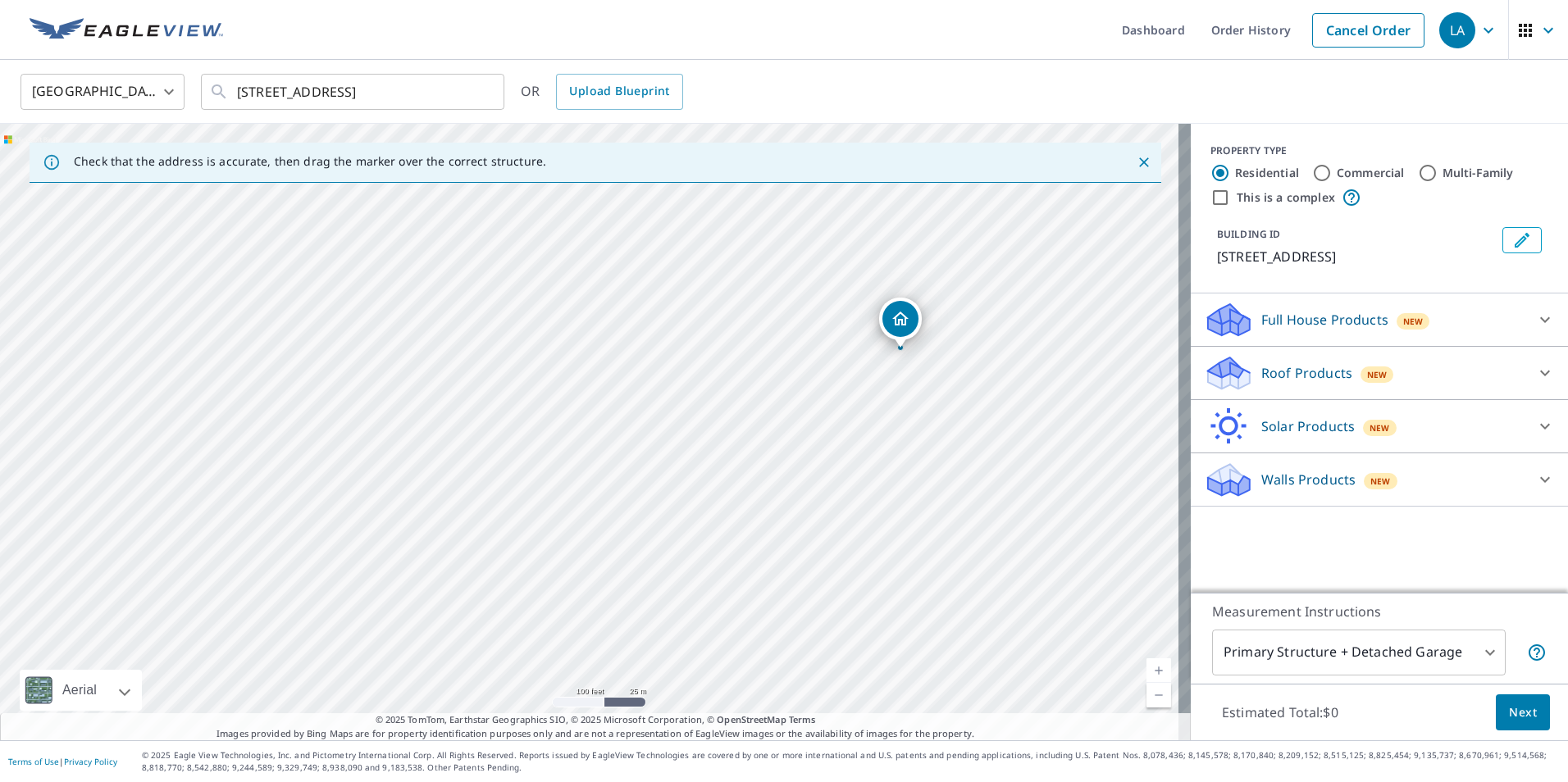
click at [776, 617] on div "[STREET_ADDRESS]" at bounding box center [595, 432] width 1190 height 617
drag, startPoint x: 729, startPoint y: 608, endPoint x: 843, endPoint y: 419, distance: 220.7
click at [835, 427] on div "[STREET_ADDRESS]" at bounding box center [595, 432] width 1190 height 617
drag, startPoint x: 735, startPoint y: 499, endPoint x: 772, endPoint y: 472, distance: 45.8
click at [772, 472] on div "[STREET_ADDRESS]" at bounding box center [595, 432] width 1190 height 617
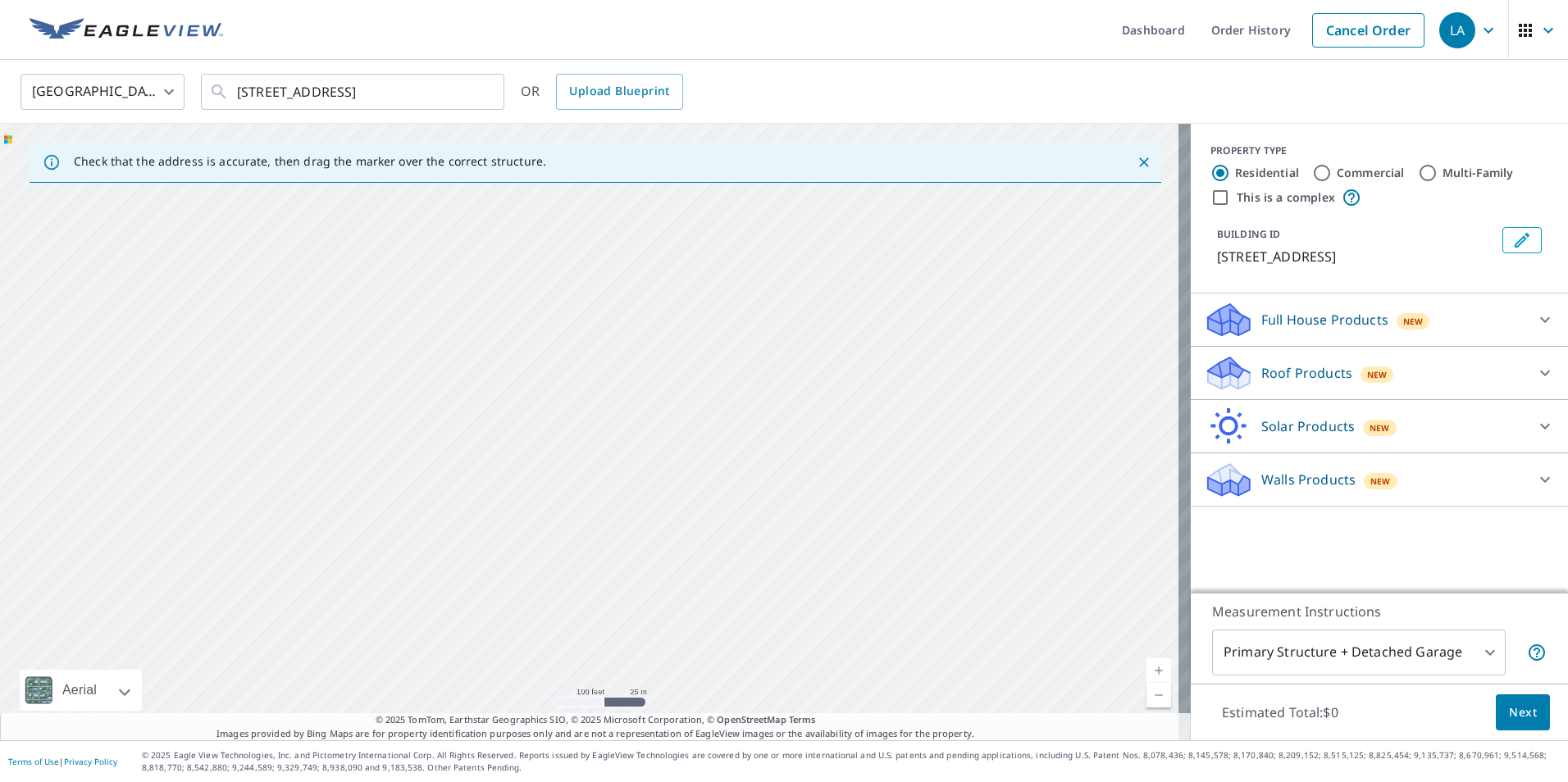
drag, startPoint x: 545, startPoint y: 567, endPoint x: 693, endPoint y: 469, distance: 177.5
click at [693, 469] on div "[STREET_ADDRESS]" at bounding box center [595, 432] width 1190 height 617
click at [667, 630] on div "[STREET_ADDRESS]" at bounding box center [595, 432] width 1190 height 617
drag, startPoint x: 783, startPoint y: 501, endPoint x: 769, endPoint y: 732, distance: 231.4
click at [769, 732] on div "Check that the address is accurate, then drag the marker over the correct struc…" at bounding box center [595, 432] width 1190 height 617
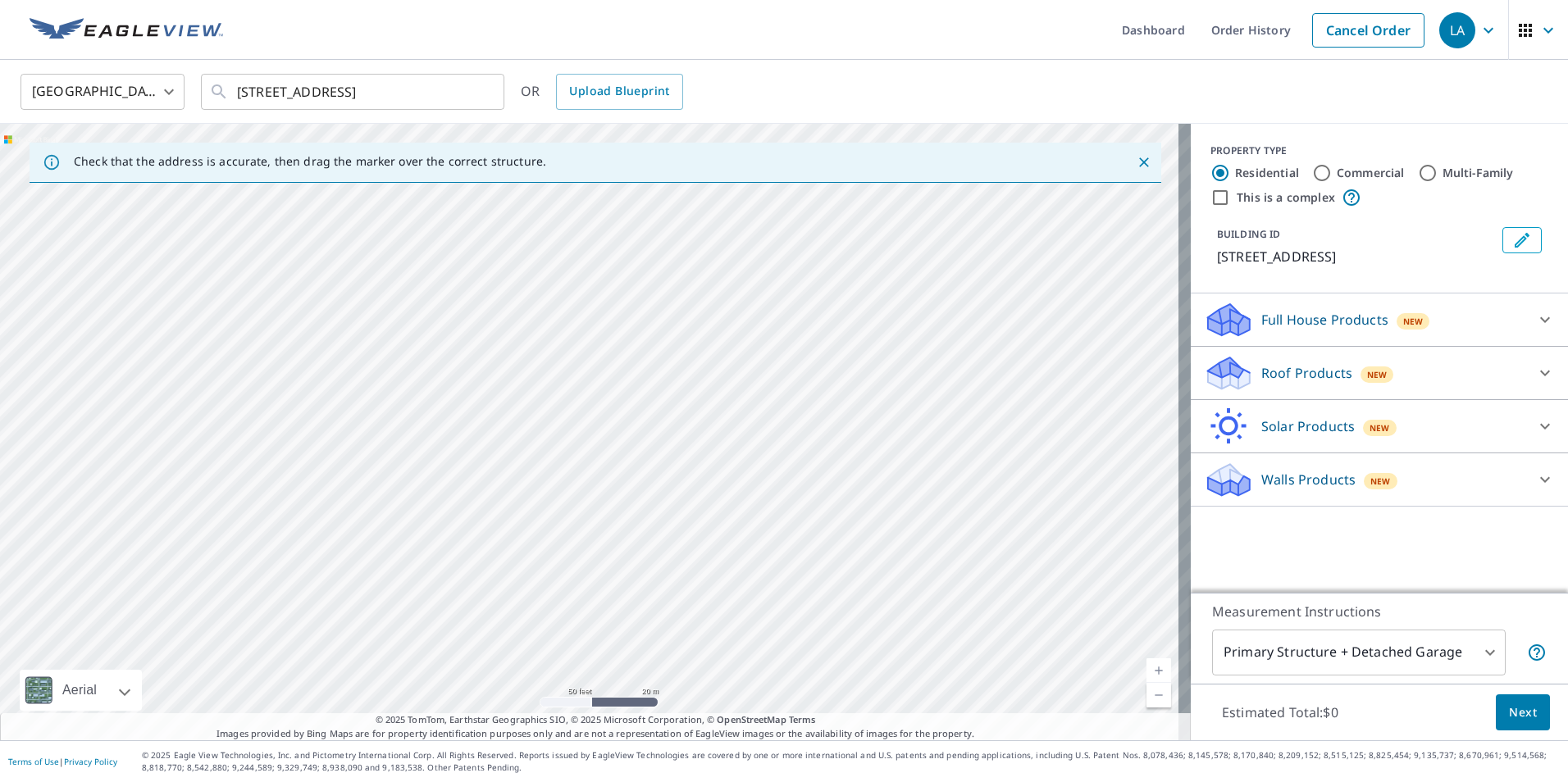
click at [660, 441] on div "[STREET_ADDRESS]" at bounding box center [595, 432] width 1190 height 617
drag, startPoint x: 625, startPoint y: 444, endPoint x: 757, endPoint y: 345, distance: 165.0
click at [757, 345] on div "[STREET_ADDRESS]" at bounding box center [595, 432] width 1190 height 617
drag, startPoint x: 740, startPoint y: 523, endPoint x: 742, endPoint y: 409, distance: 114.0
click at [742, 409] on div "[STREET_ADDRESS]" at bounding box center [595, 432] width 1190 height 617
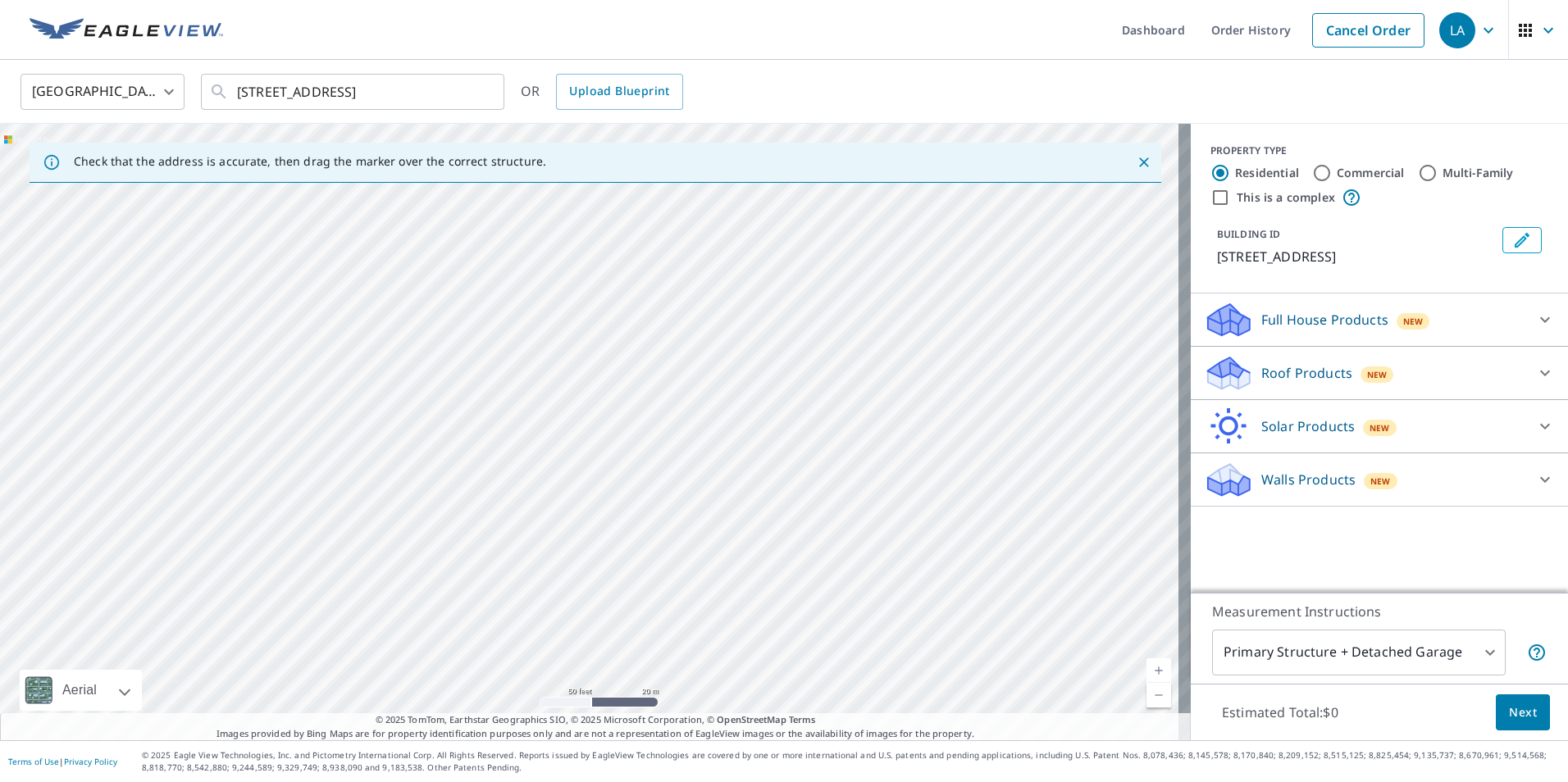
click at [745, 430] on div "[STREET_ADDRESS]" at bounding box center [595, 432] width 1190 height 617
drag, startPoint x: 761, startPoint y: 462, endPoint x: 492, endPoint y: 500, distance: 271.7
click at [492, 500] on div "[STREET_ADDRESS]" at bounding box center [595, 432] width 1190 height 617
drag, startPoint x: 787, startPoint y: 464, endPoint x: 561, endPoint y: 511, distance: 230.8
click at [561, 511] on div "[STREET_ADDRESS]" at bounding box center [595, 432] width 1190 height 617
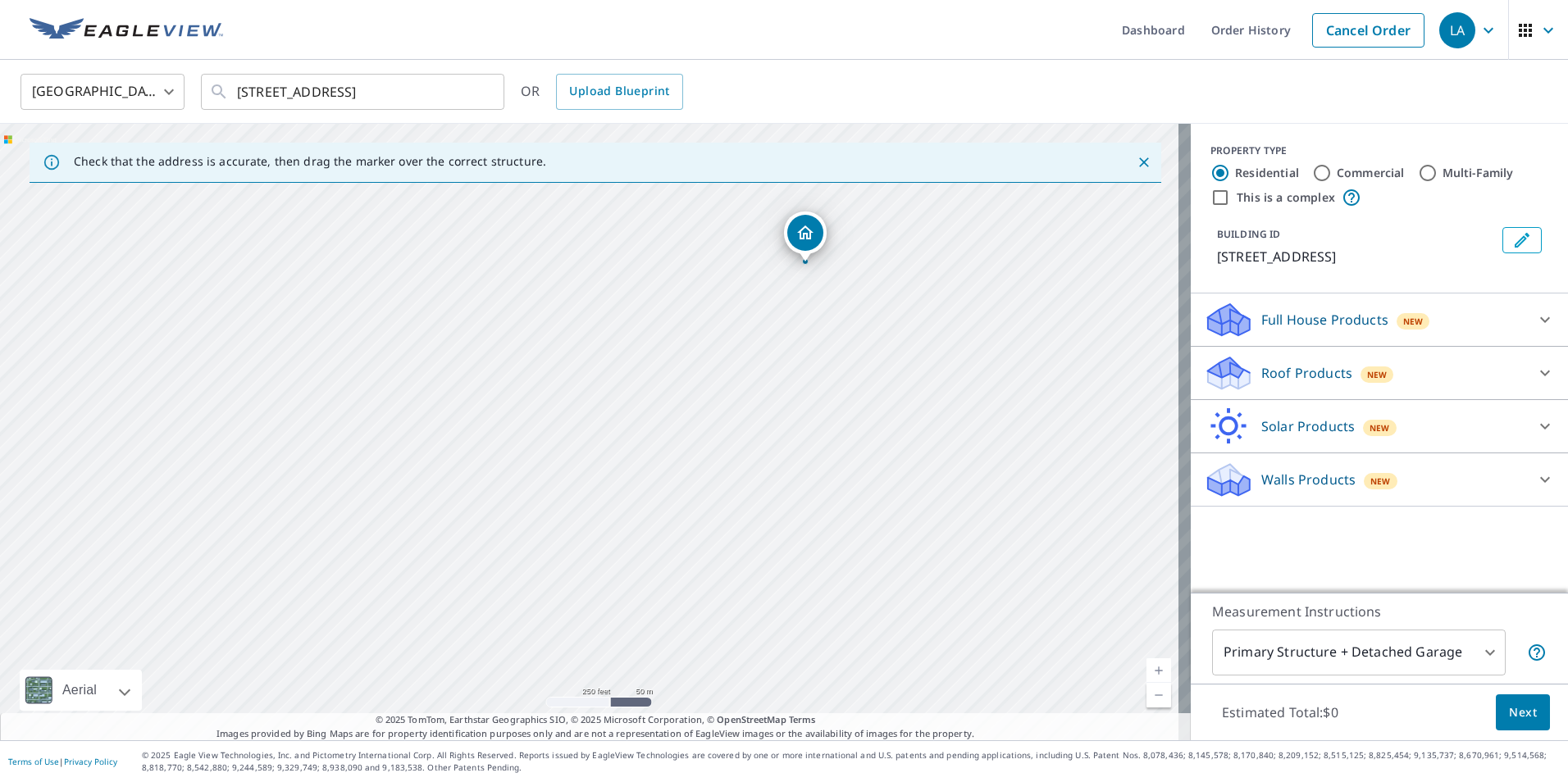
click at [632, 583] on div "[STREET_ADDRESS]" at bounding box center [595, 432] width 1190 height 617
click at [761, 581] on div "[STREET_ADDRESS]" at bounding box center [595, 432] width 1190 height 617
drag, startPoint x: 756, startPoint y: 373, endPoint x: 756, endPoint y: 625, distance: 252.0
click at [756, 625] on div "[STREET_ADDRESS]" at bounding box center [595, 432] width 1190 height 617
drag, startPoint x: 803, startPoint y: 500, endPoint x: 780, endPoint y: 584, distance: 87.1
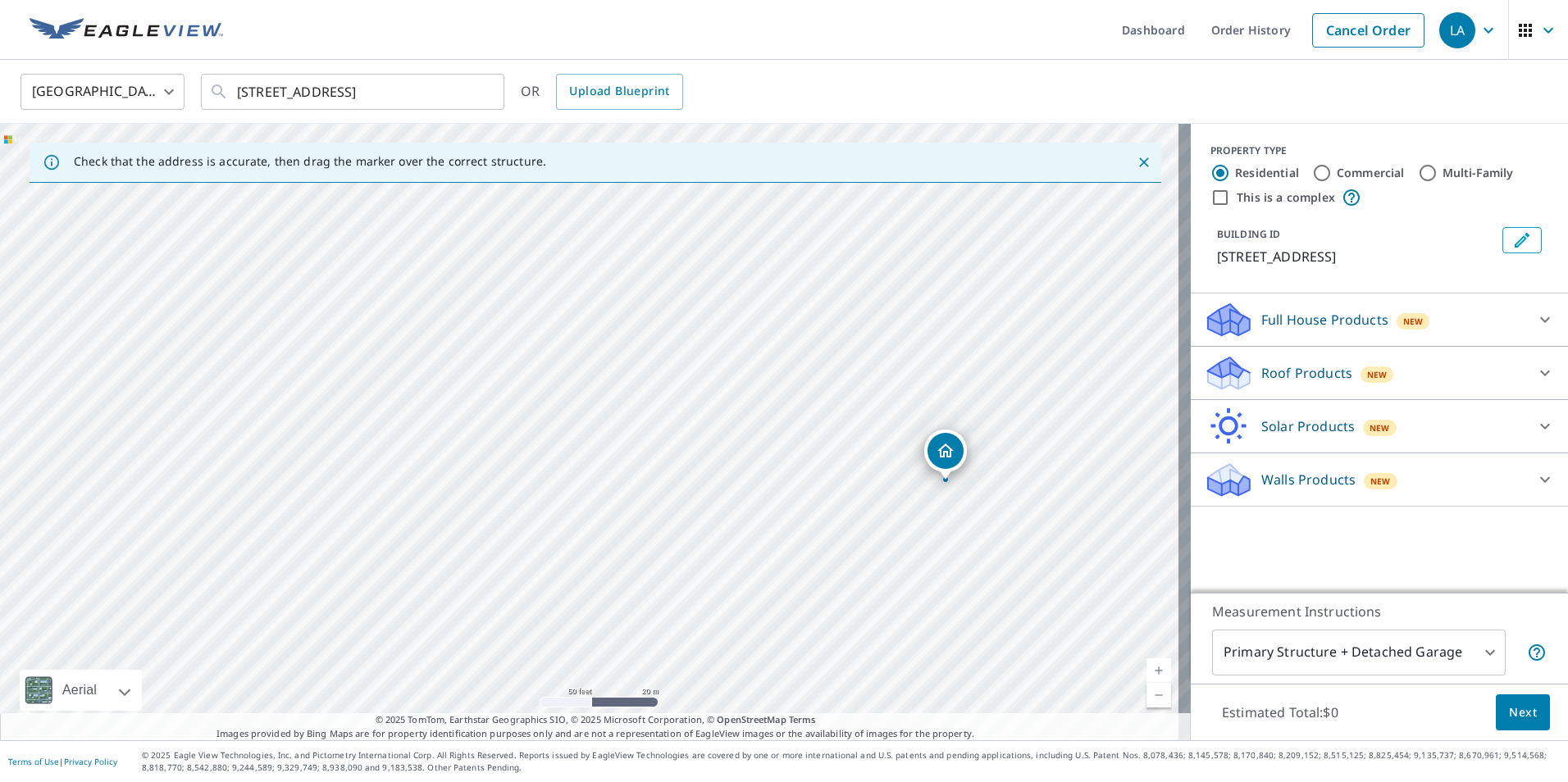
click at [780, 584] on div "[STREET_ADDRESS]" at bounding box center [595, 432] width 1190 height 617
drag, startPoint x: 774, startPoint y: 548, endPoint x: 758, endPoint y: 574, distance: 30.5
click at [758, 574] on div "[STREET_ADDRESS]" at bounding box center [595, 432] width 1190 height 617
drag, startPoint x: 947, startPoint y: 526, endPoint x: 793, endPoint y: 565, distance: 158.9
click at [793, 565] on div "[STREET_ADDRESS]" at bounding box center [595, 432] width 1190 height 617
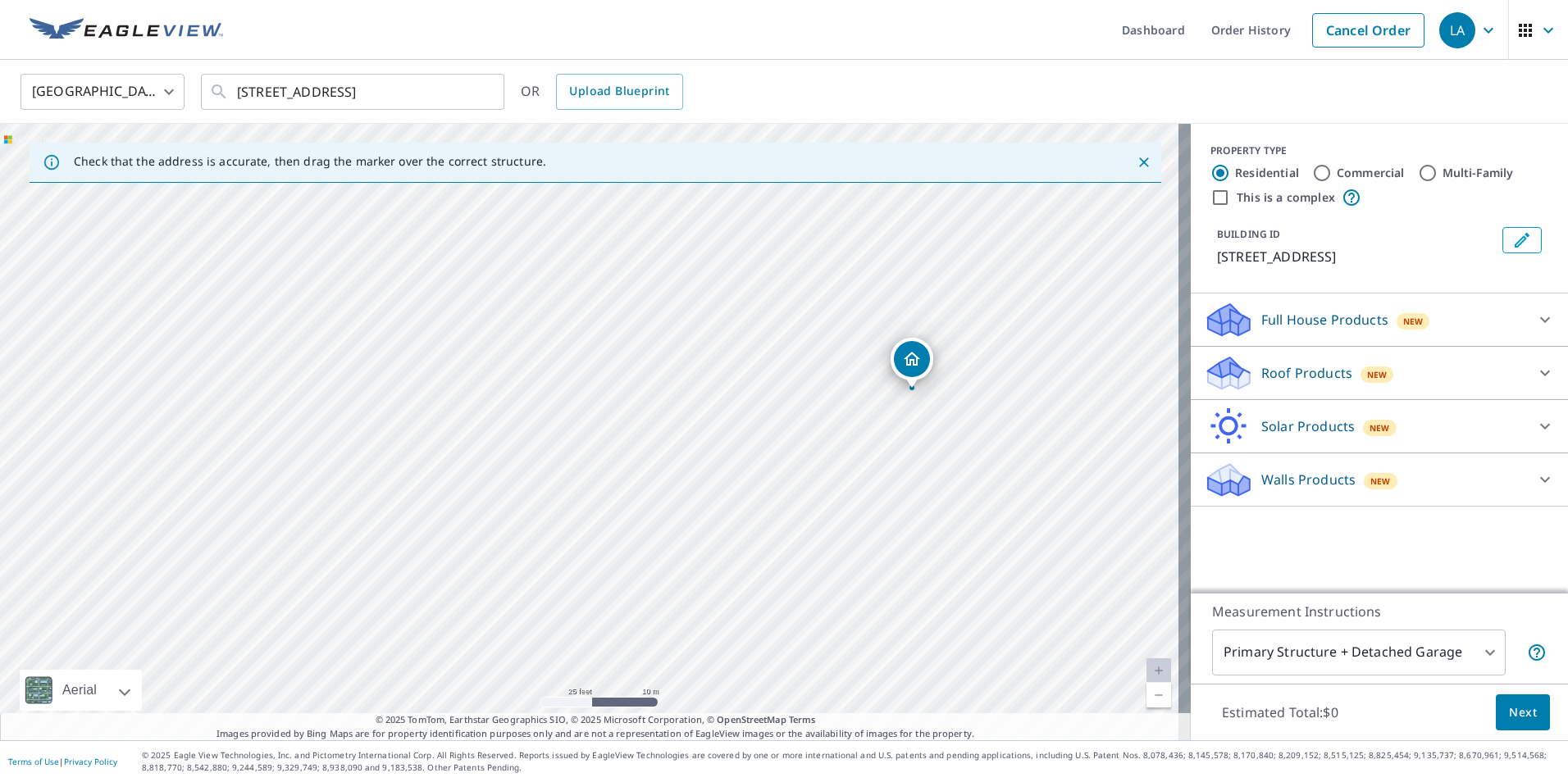
drag, startPoint x: 760, startPoint y: 570, endPoint x: 720, endPoint y: 415, distance: 160.1
click at [720, 415] on div "[STREET_ADDRESS]" at bounding box center [595, 432] width 1190 height 617
drag, startPoint x: 960, startPoint y: 549, endPoint x: 912, endPoint y: 632, distance: 95.9
click at [912, 632] on div "[STREET_ADDRESS]" at bounding box center [595, 432] width 1190 height 617
